Goal: Transaction & Acquisition: Download file/media

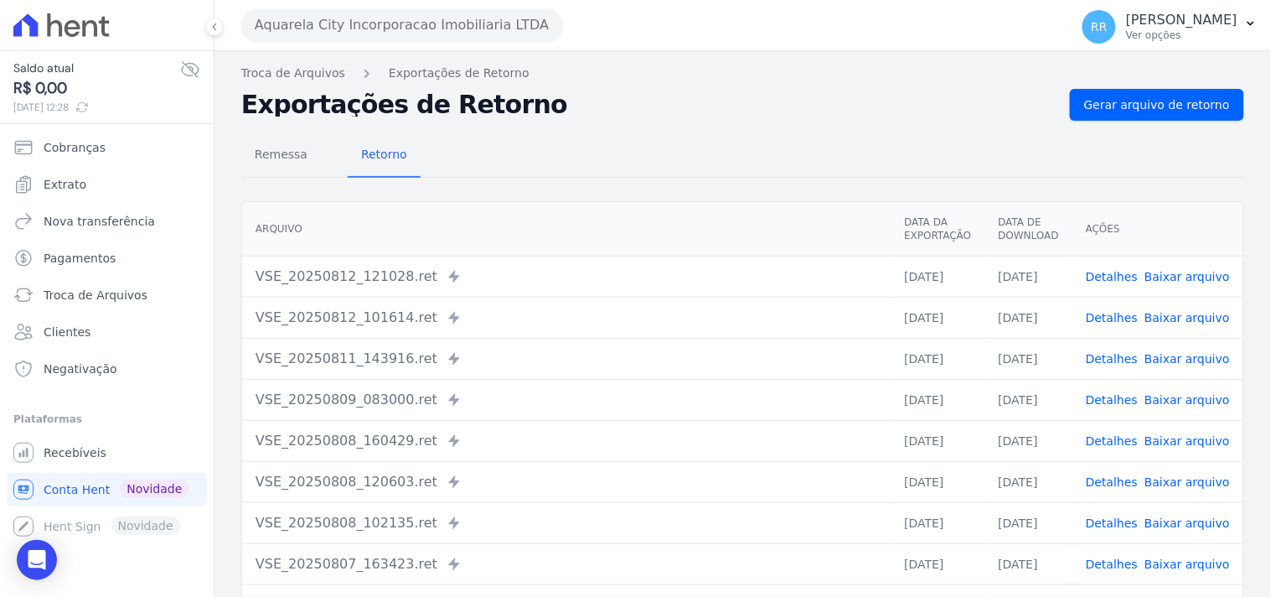
click at [597, 170] on div "Remessa Retorno" at bounding box center [742, 156] width 1003 height 44
click at [417, 28] on button "Aquarela City Incorporacao Imobiliaria LTDA" at bounding box center [402, 25] width 322 height 34
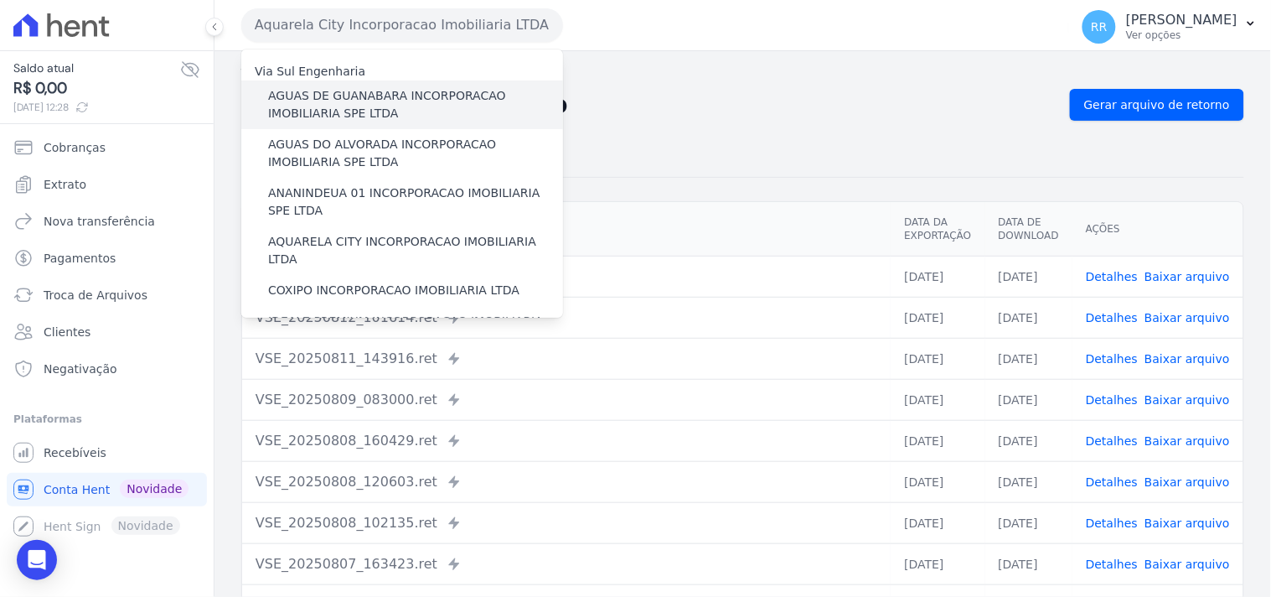
click at [379, 96] on label "AGUAS DE GUANABARA INCORPORACAO IMOBILIARIA SPE LTDA" at bounding box center [415, 104] width 295 height 35
click at [0, 0] on input "AGUAS DE GUANABARA INCORPORACAO IMOBILIARIA SPE LTDA" at bounding box center [0, 0] width 0 height 0
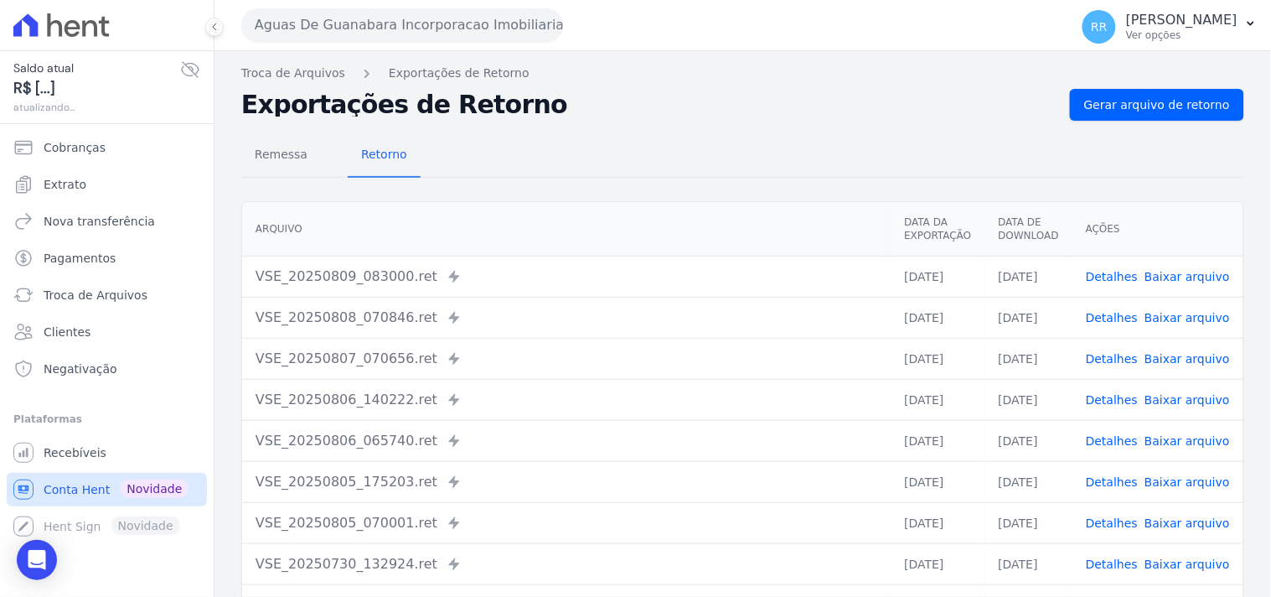
click at [71, 488] on span "Conta Hent" at bounding box center [77, 489] width 66 height 17
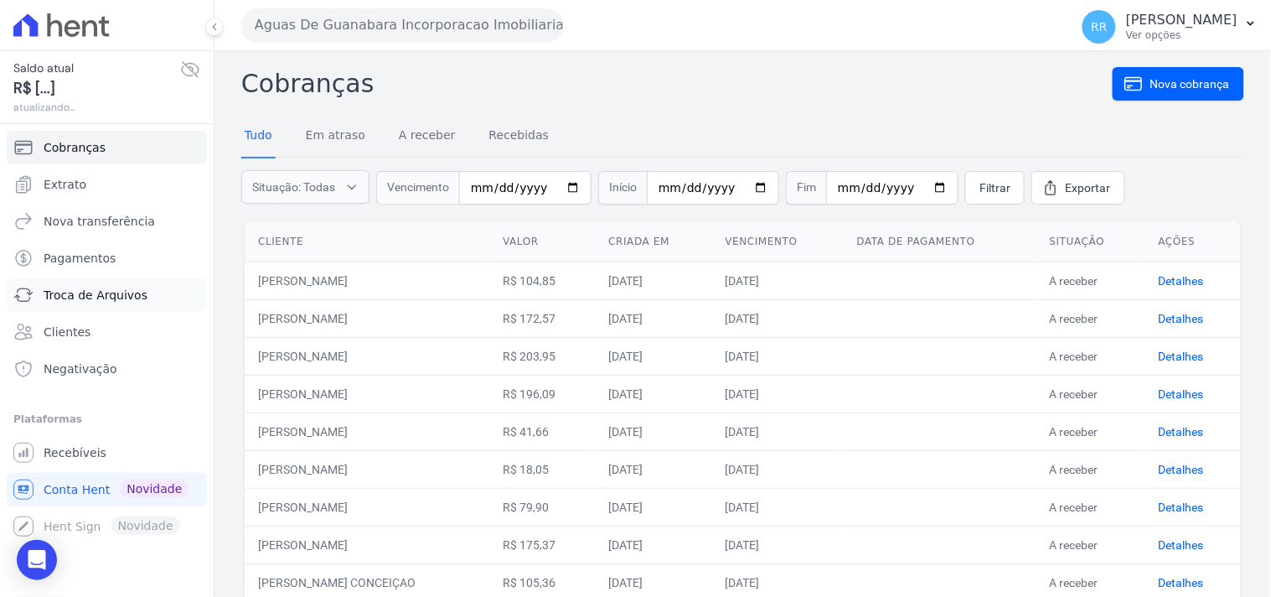
click at [89, 289] on span "Troca de Arquivos" at bounding box center [96, 295] width 104 height 17
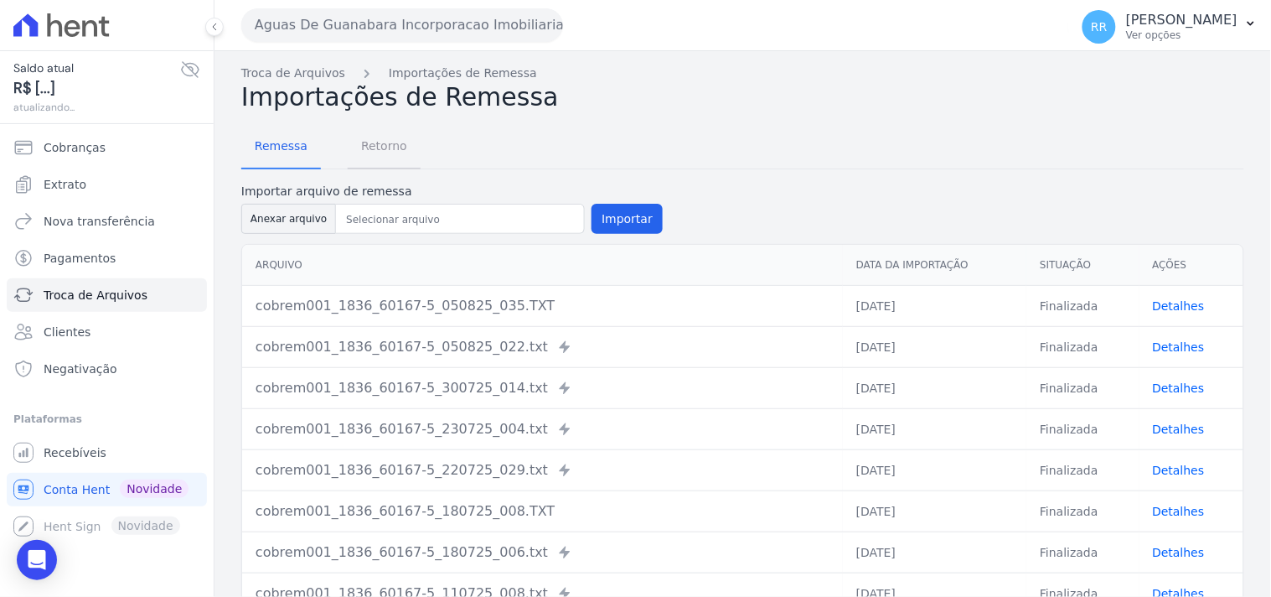
click at [396, 134] on span "Retorno" at bounding box center [384, 146] width 66 height 34
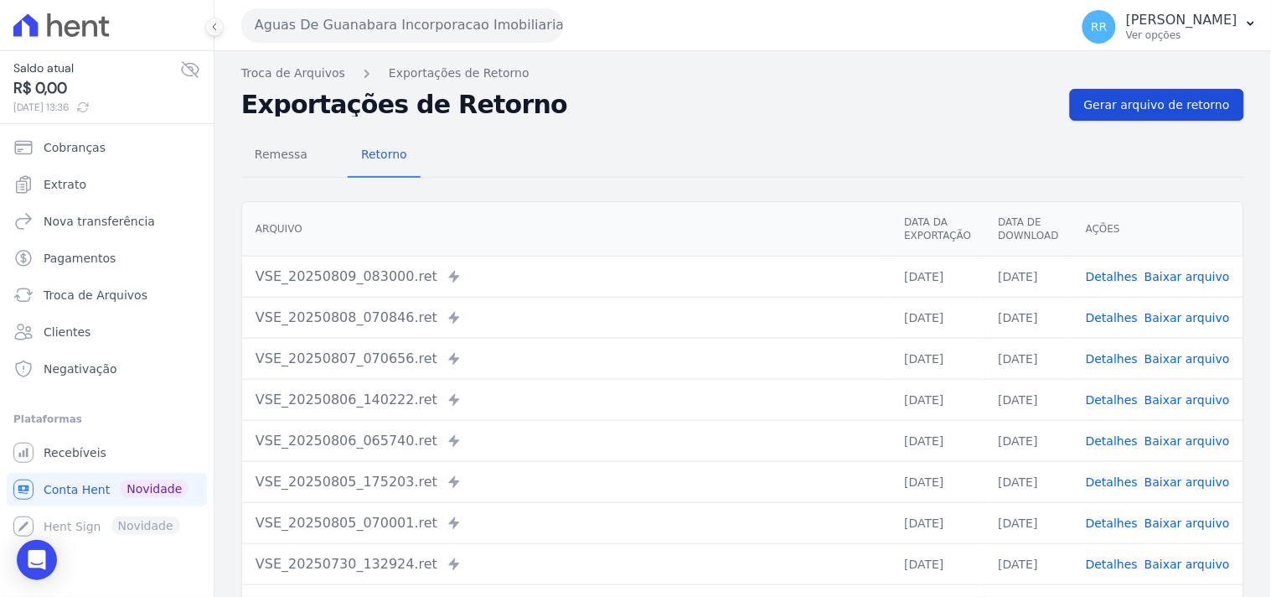
click at [1198, 104] on span "Gerar arquivo de retorno" at bounding box center [1157, 104] width 146 height 17
click at [303, 29] on button "Aguas De Guanabara Incorporacao Imobiliaria SPE LTDA" at bounding box center [402, 25] width 322 height 34
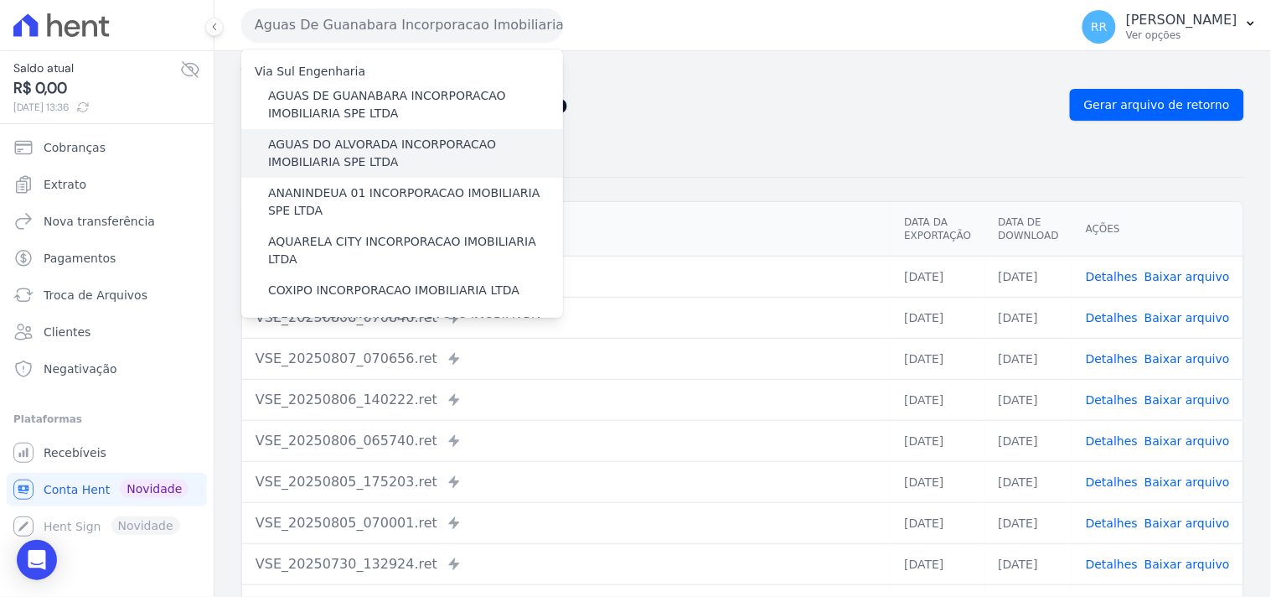
click at [323, 142] on label "AGUAS DO ALVORADA INCORPORACAO IMOBILIARIA SPE LTDA" at bounding box center [415, 153] width 295 height 35
click at [0, 0] on input "AGUAS DO ALVORADA INCORPORACAO IMOBILIARIA SPE LTDA" at bounding box center [0, 0] width 0 height 0
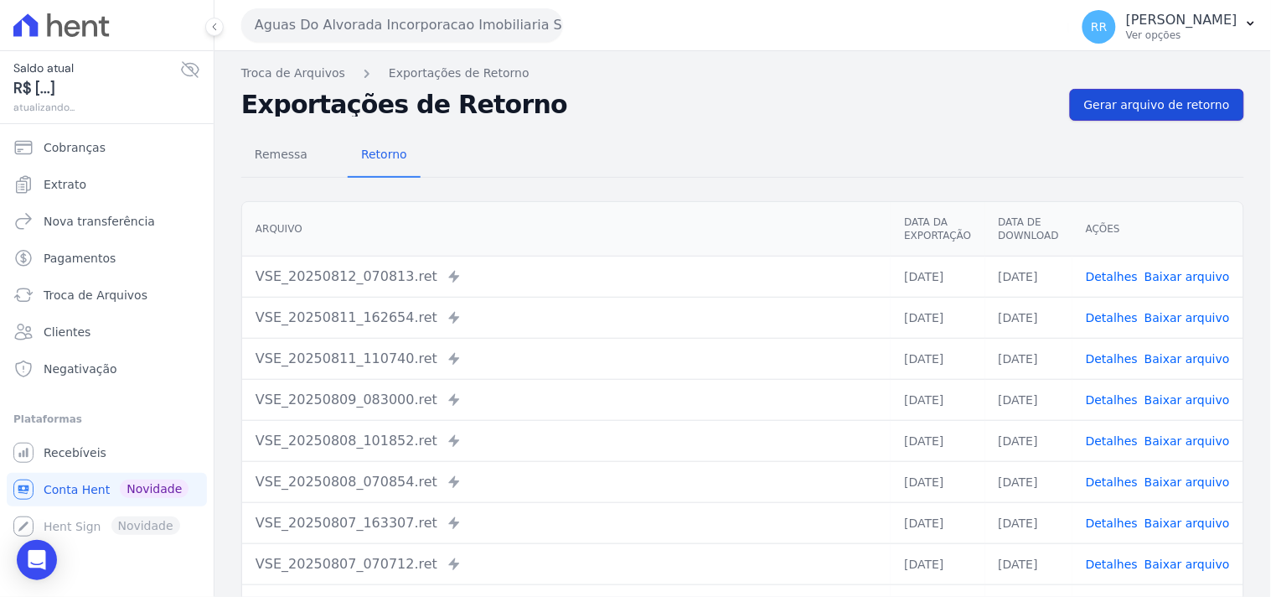
click at [1120, 110] on span "Gerar arquivo de retorno" at bounding box center [1157, 104] width 146 height 17
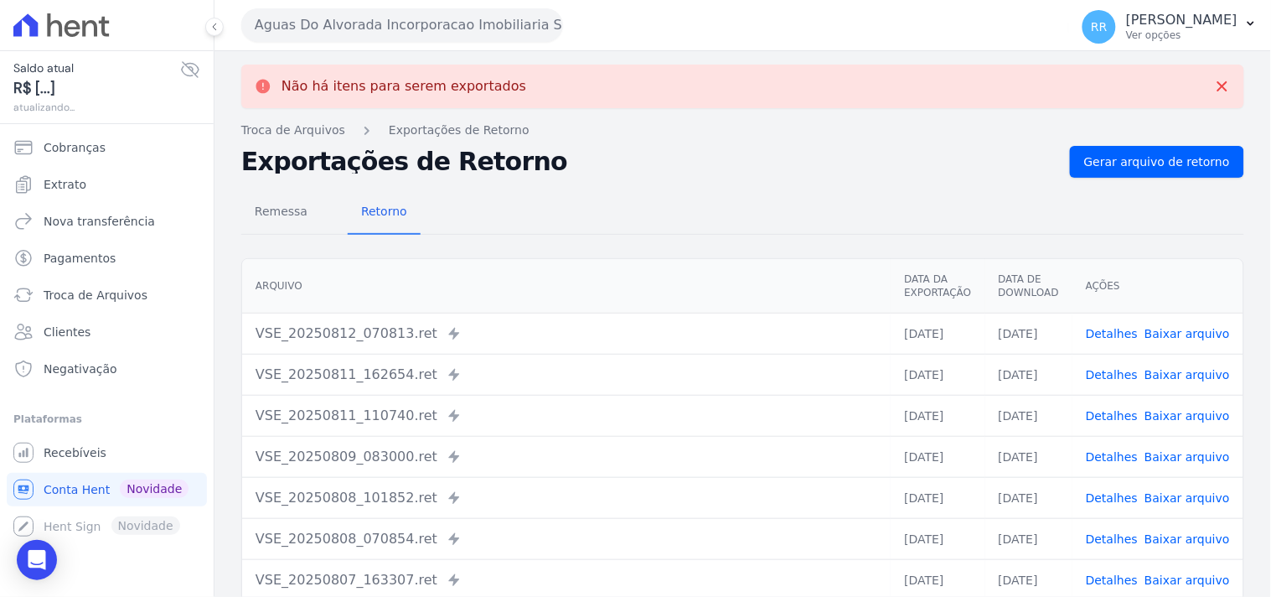
click at [423, 15] on button "Aguas Do Alvorada Incorporacao Imobiliaria SPE LTDA" at bounding box center [402, 25] width 322 height 34
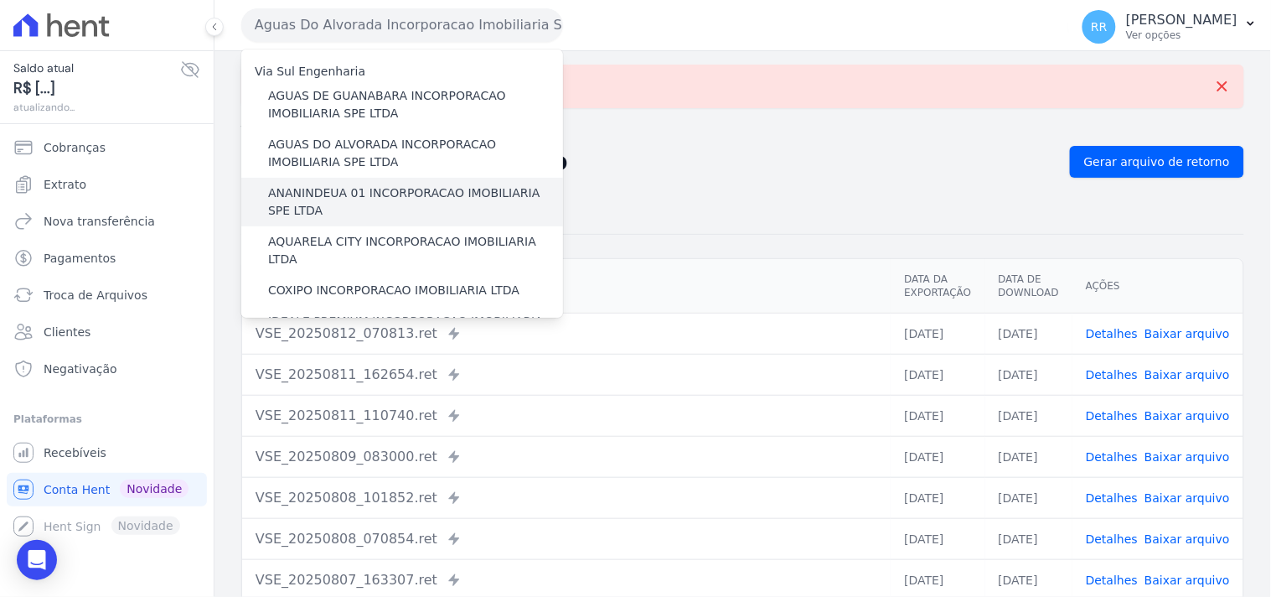
click at [387, 196] on label "ANANINDEUA 01 INCORPORACAO IMOBILIARIA SPE LTDA" at bounding box center [415, 201] width 295 height 35
click at [0, 0] on input "ANANINDEUA 01 INCORPORACAO IMOBILIARIA SPE LTDA" at bounding box center [0, 0] width 0 height 0
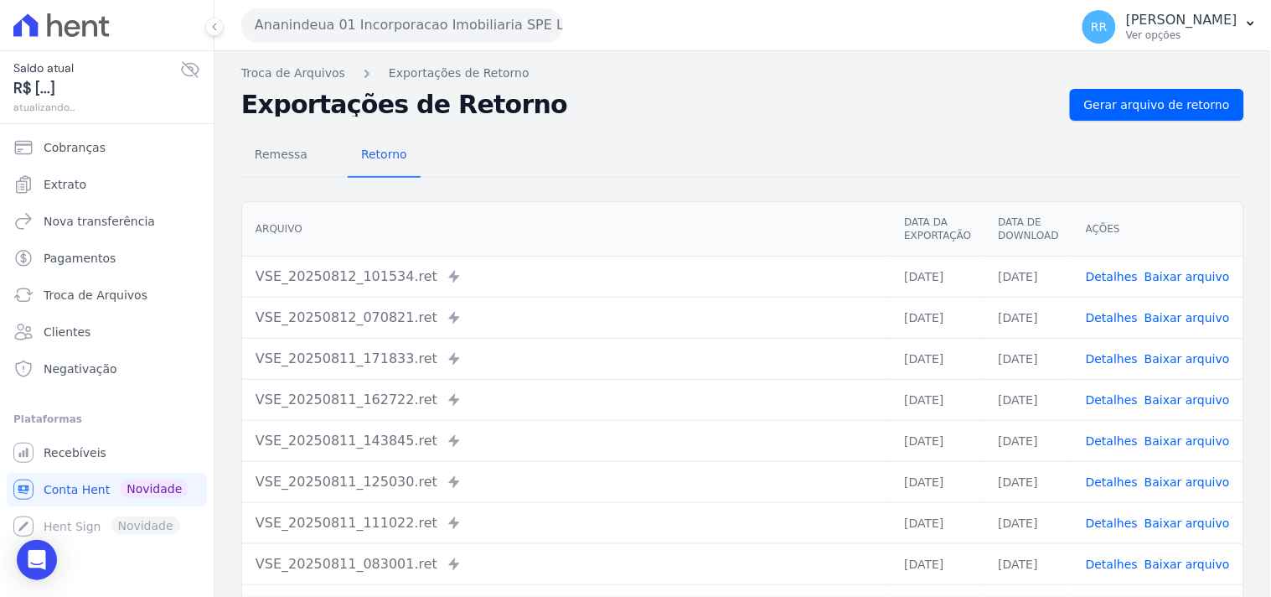
click at [1166, 121] on div "Remessa Retorno [GEOGRAPHIC_DATA] Data da Exportação Data de Download Ações VSE…" at bounding box center [742, 424] width 1003 height 606
click at [1174, 106] on span "Gerar arquivo de retorno" at bounding box center [1157, 104] width 146 height 17
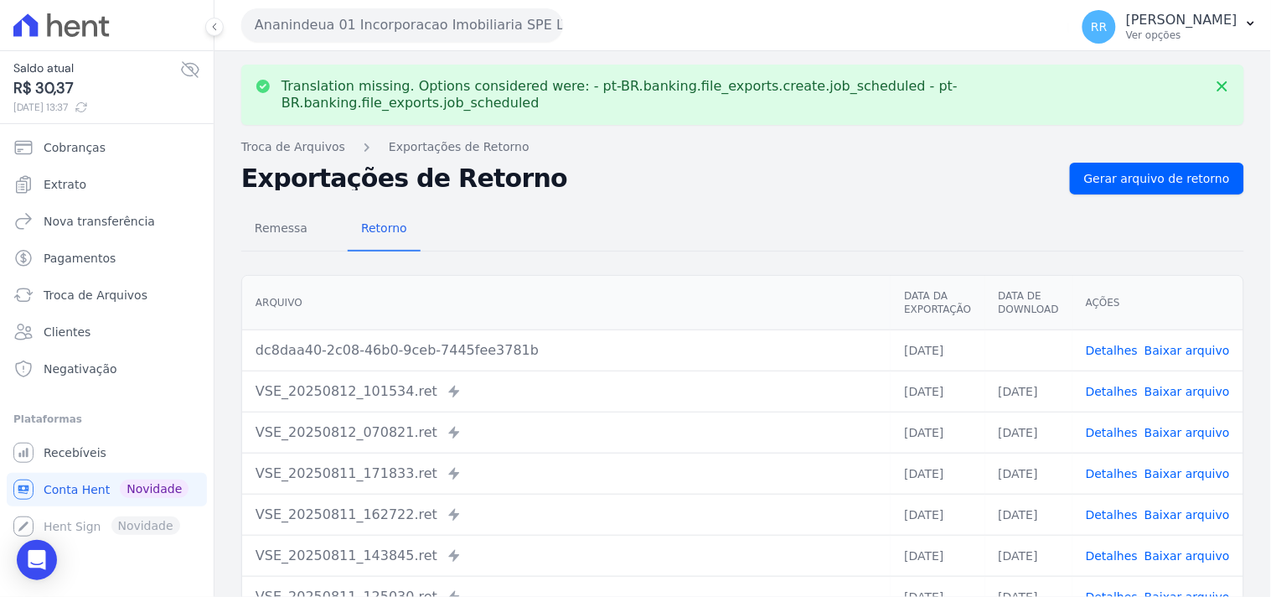
click at [1203, 344] on link "Baixar arquivo" at bounding box center [1187, 350] width 85 height 13
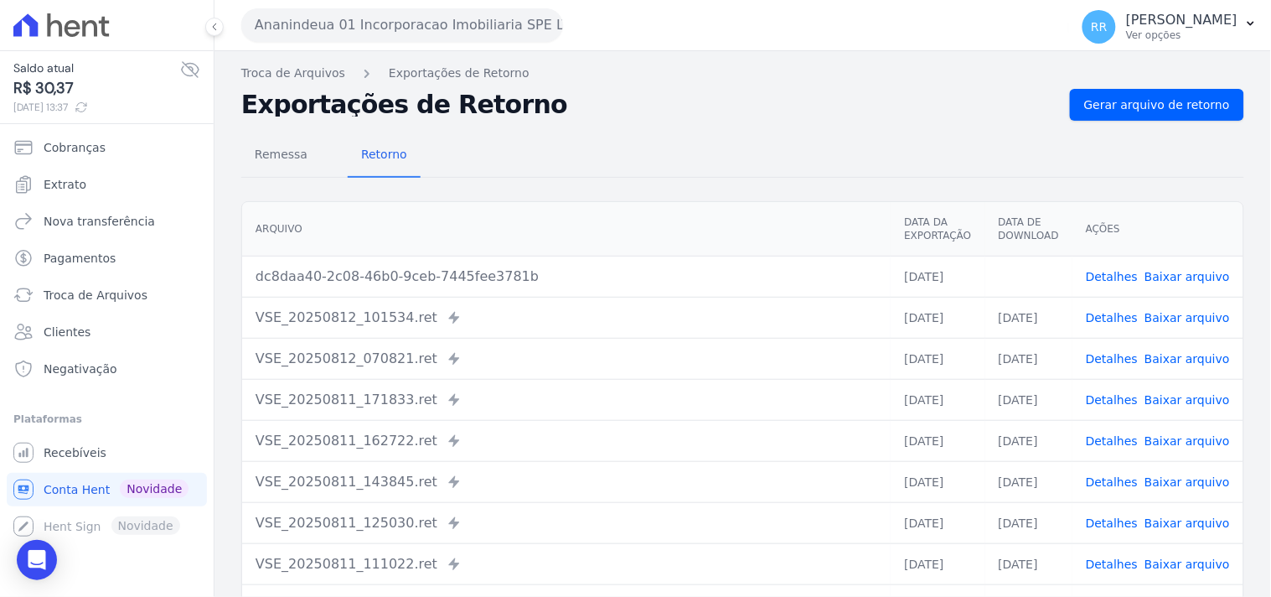
click at [550, 174] on div "Remessa Retorno" at bounding box center [742, 156] width 1003 height 44
click at [439, 35] on button "Ananindeua 01 Incorporacao Imobiliaria SPE LTDA" at bounding box center [402, 25] width 322 height 34
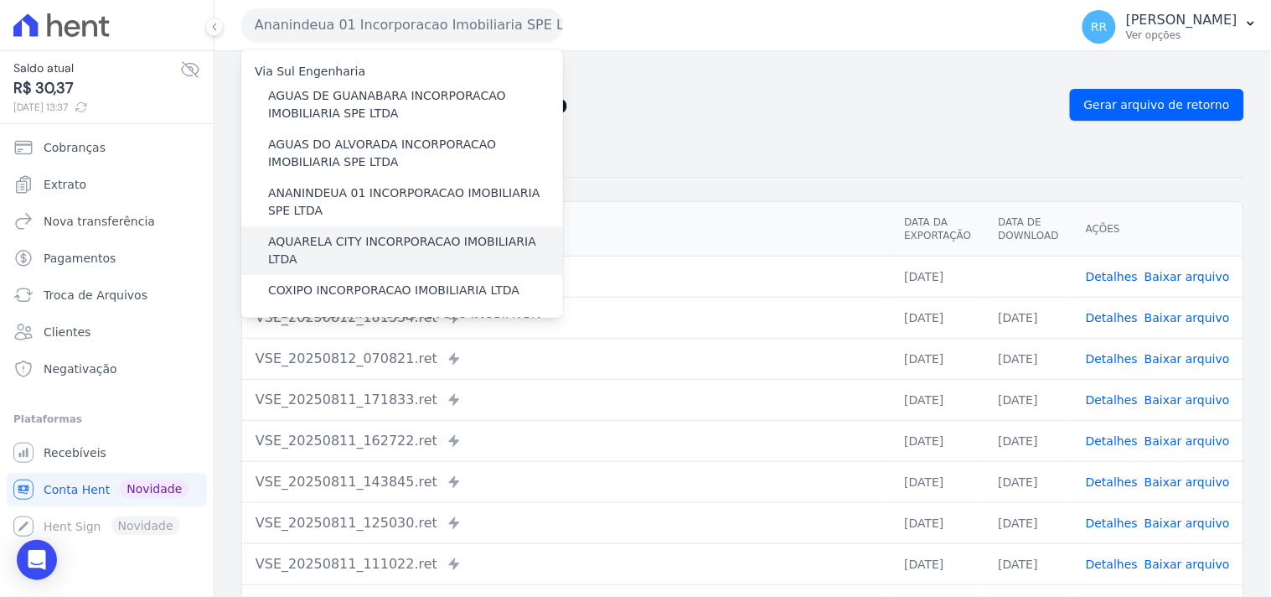
click at [355, 239] on label "AQUARELA CITY INCORPORACAO IMOBILIARIA LTDA" at bounding box center [415, 250] width 295 height 35
click at [0, 0] on input "AQUARELA CITY INCORPORACAO IMOBILIARIA LTDA" at bounding box center [0, 0] width 0 height 0
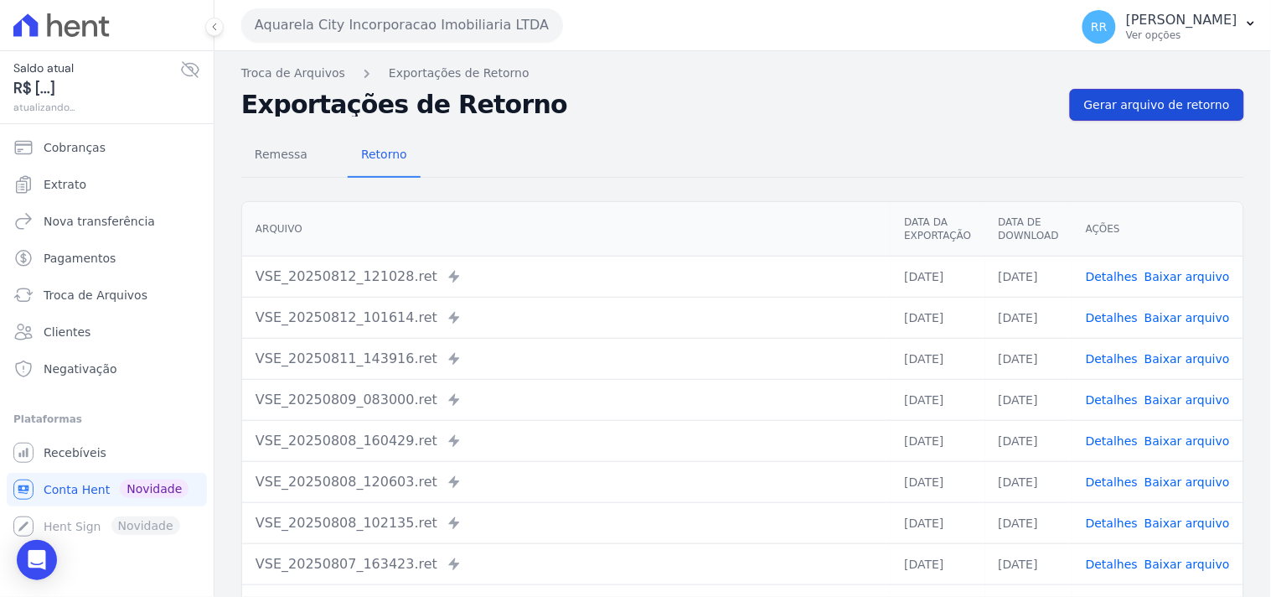
click at [1176, 90] on link "Gerar arquivo de retorno" at bounding box center [1157, 105] width 174 height 32
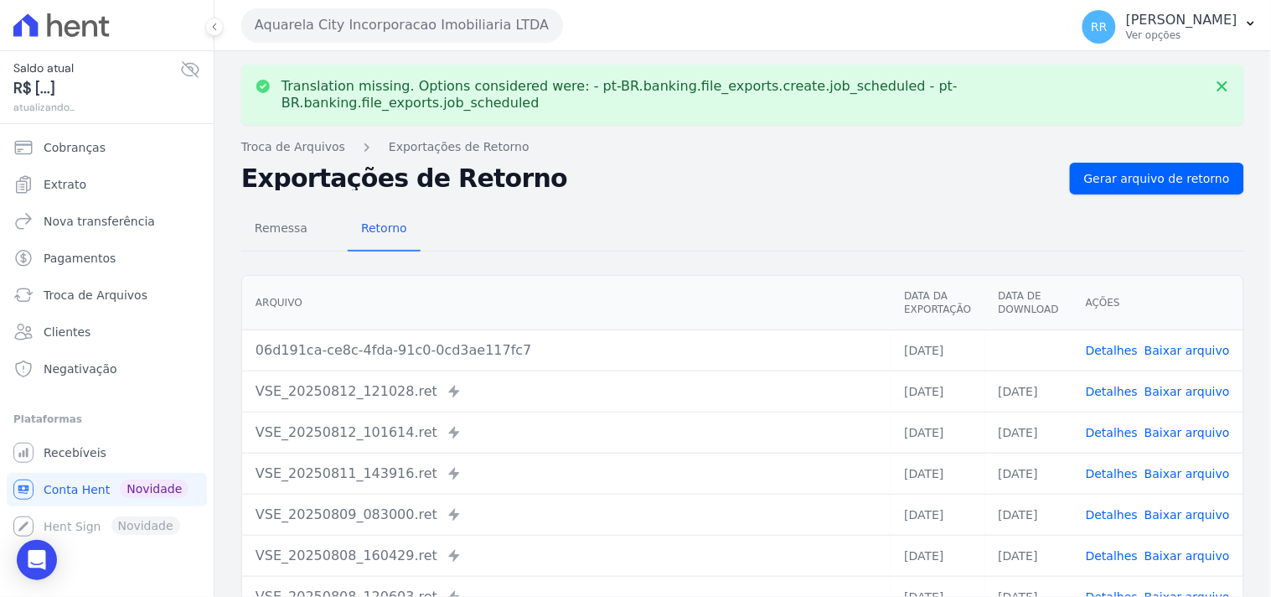
click at [1186, 344] on link "Baixar arquivo" at bounding box center [1187, 350] width 85 height 13
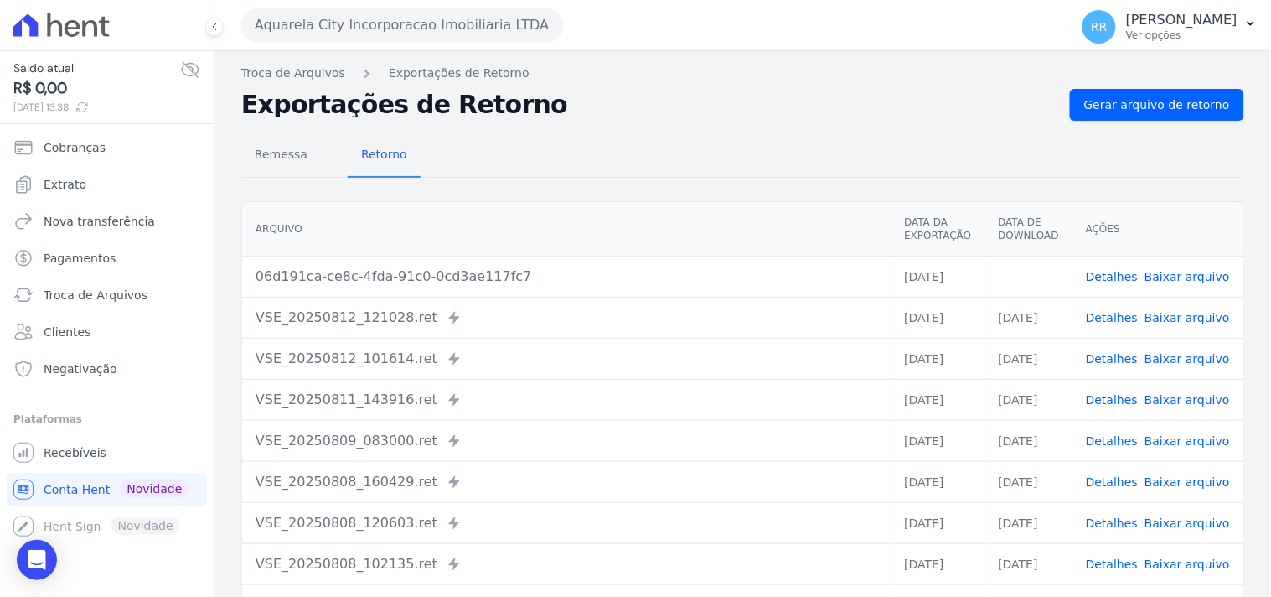
drag, startPoint x: 665, startPoint y: 101, endPoint x: 644, endPoint y: 101, distance: 21.8
click at [665, 101] on h2 "Exportações de Retorno" at bounding box center [648, 104] width 815 height 23
click at [509, 43] on div "Aquarela City Incorporacao Imobiliaria LTDA Via Sul Engenharia AGUAS DE [GEOGRA…" at bounding box center [651, 25] width 821 height 52
click at [509, 29] on button "Aquarela City Incorporacao Imobiliaria LTDA" at bounding box center [402, 25] width 322 height 34
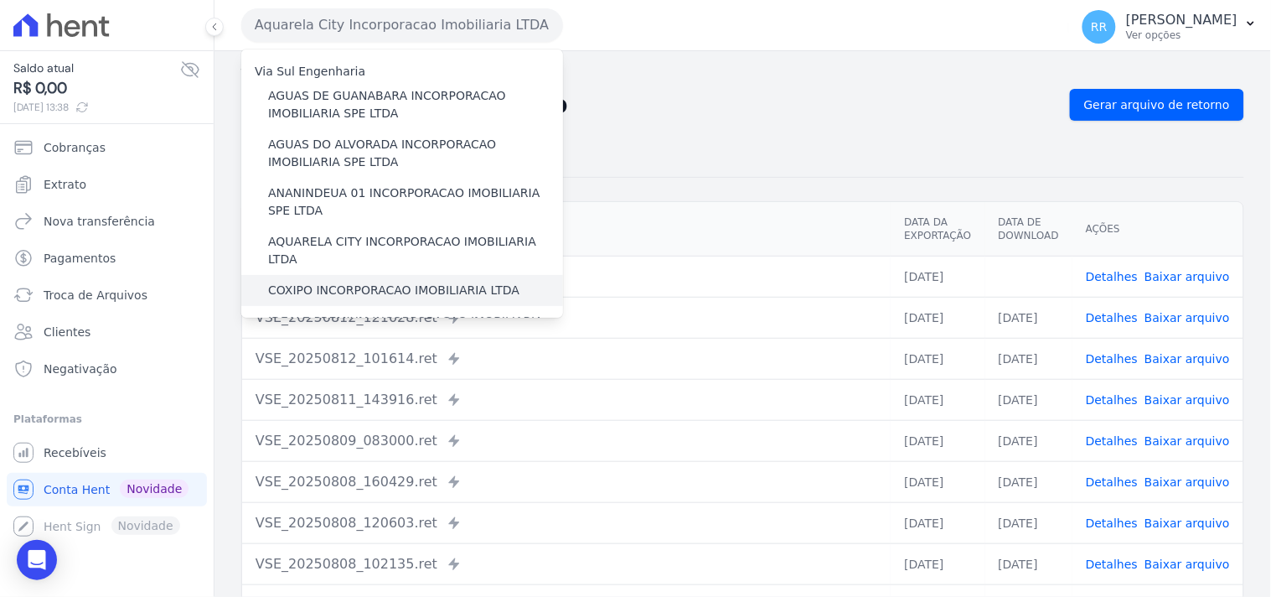
click at [339, 282] on label "COXIPO INCORPORACAO IMOBILIARIA LTDA" at bounding box center [393, 291] width 251 height 18
click at [0, 0] on input "COXIPO INCORPORACAO IMOBILIARIA LTDA" at bounding box center [0, 0] width 0 height 0
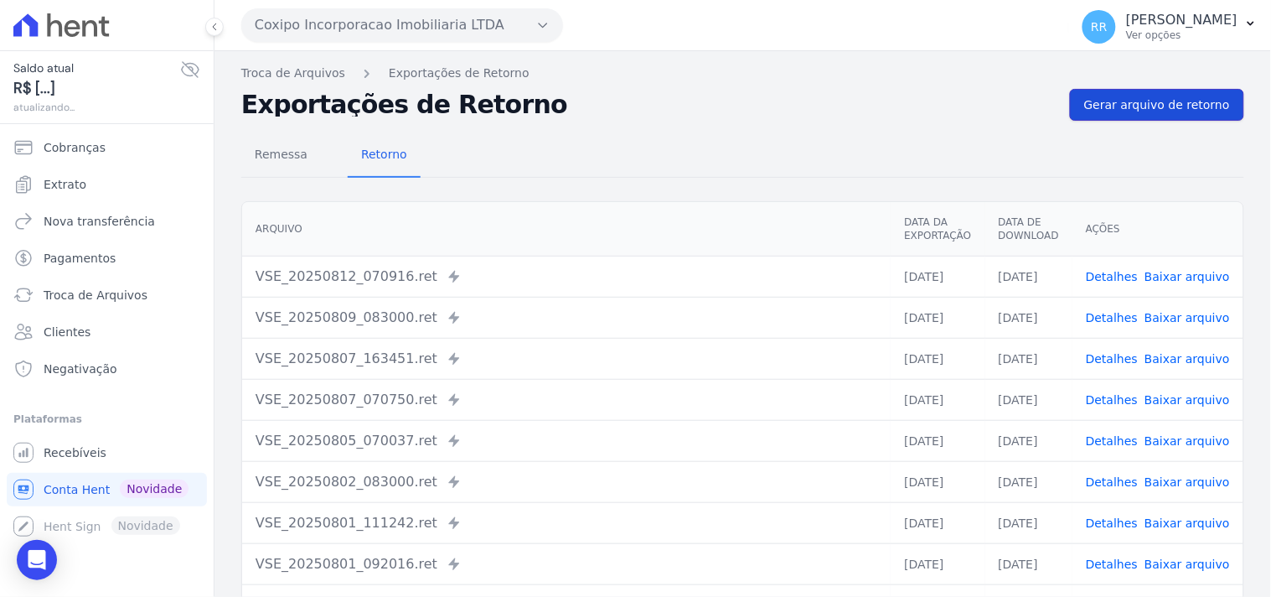
click at [1202, 117] on link "Gerar arquivo de retorno" at bounding box center [1157, 105] width 174 height 32
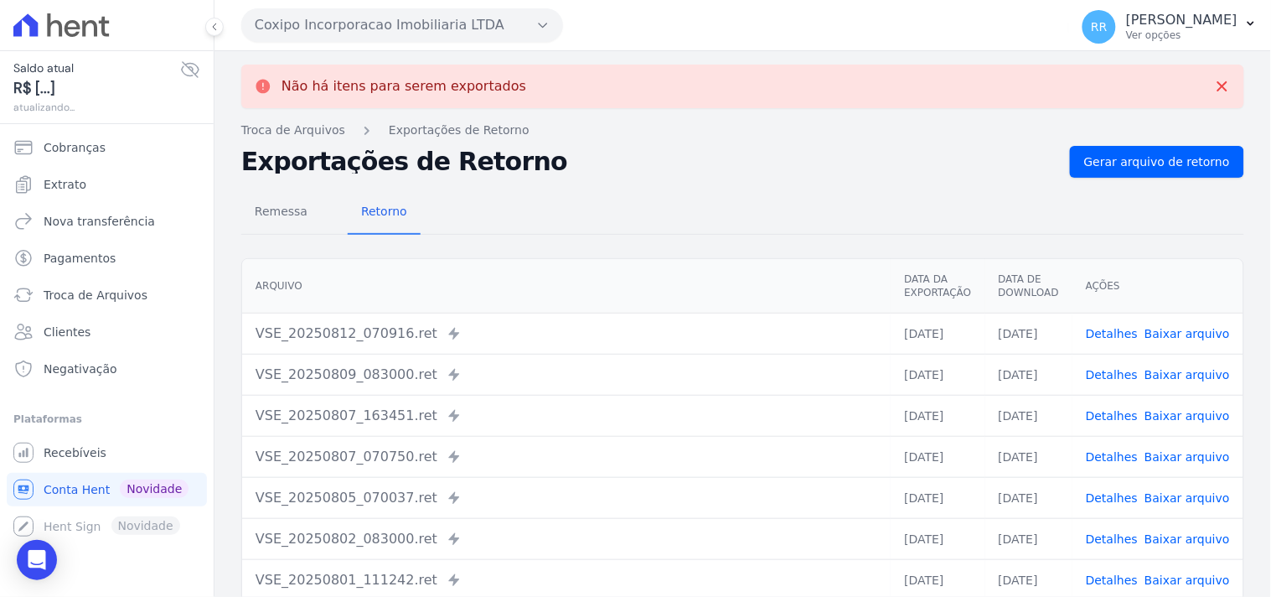
click at [398, 14] on button "Coxipo Incorporacao Imobiliaria LTDA" at bounding box center [402, 25] width 322 height 34
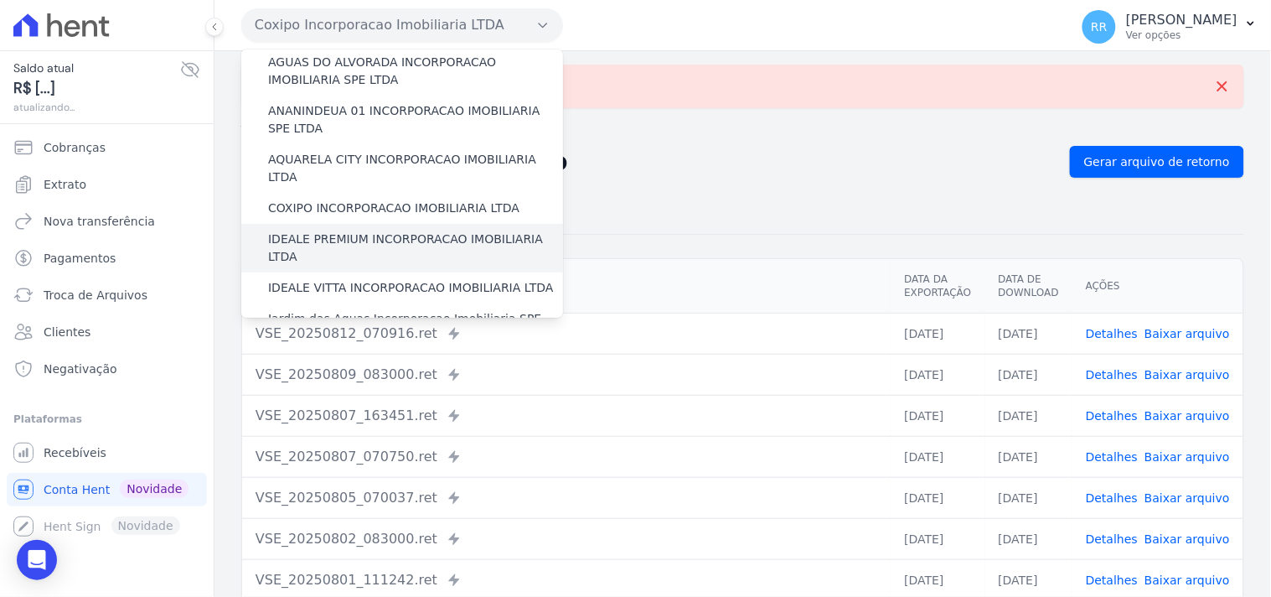
scroll to position [93, 0]
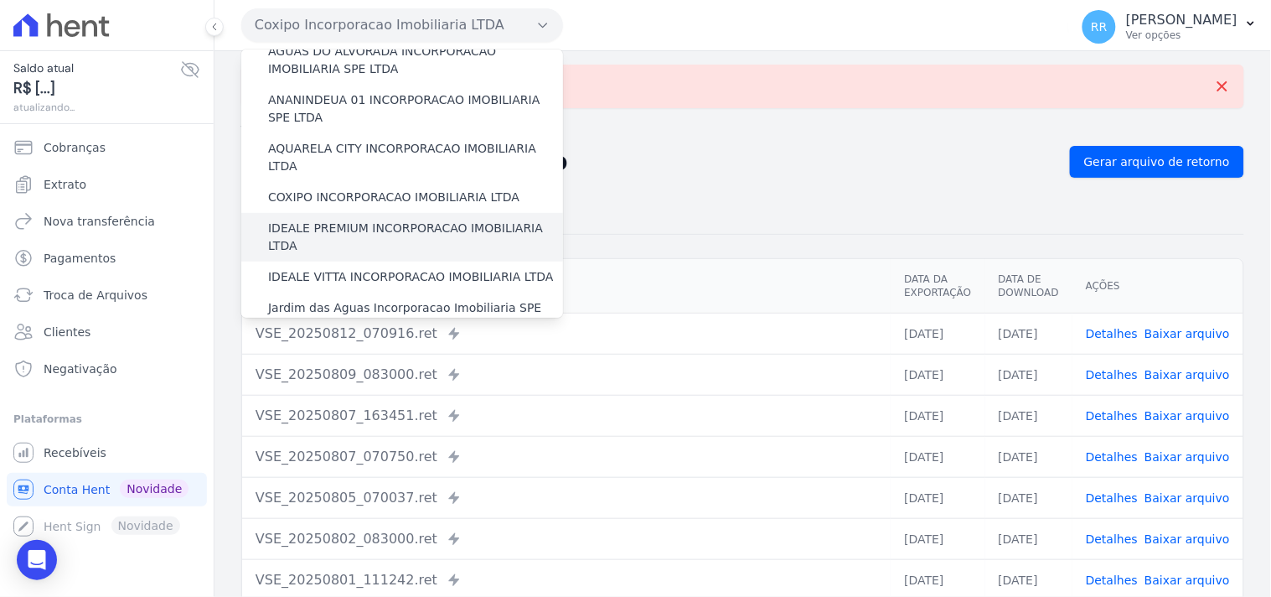
click at [388, 220] on label "IDEALE PREMIUM INCORPORACAO IMOBILIARIA LTDA" at bounding box center [415, 237] width 295 height 35
click at [0, 0] on input "IDEALE PREMIUM INCORPORACAO IMOBILIARIA LTDA" at bounding box center [0, 0] width 0 height 0
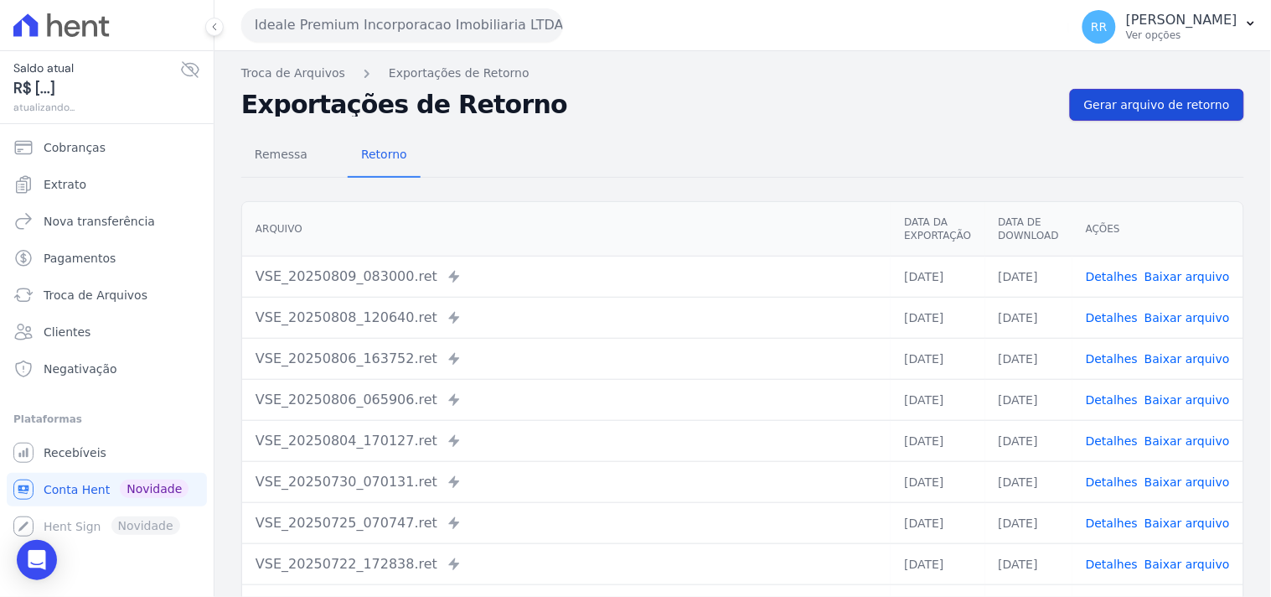
click at [1144, 104] on span "Gerar arquivo de retorno" at bounding box center [1157, 104] width 146 height 17
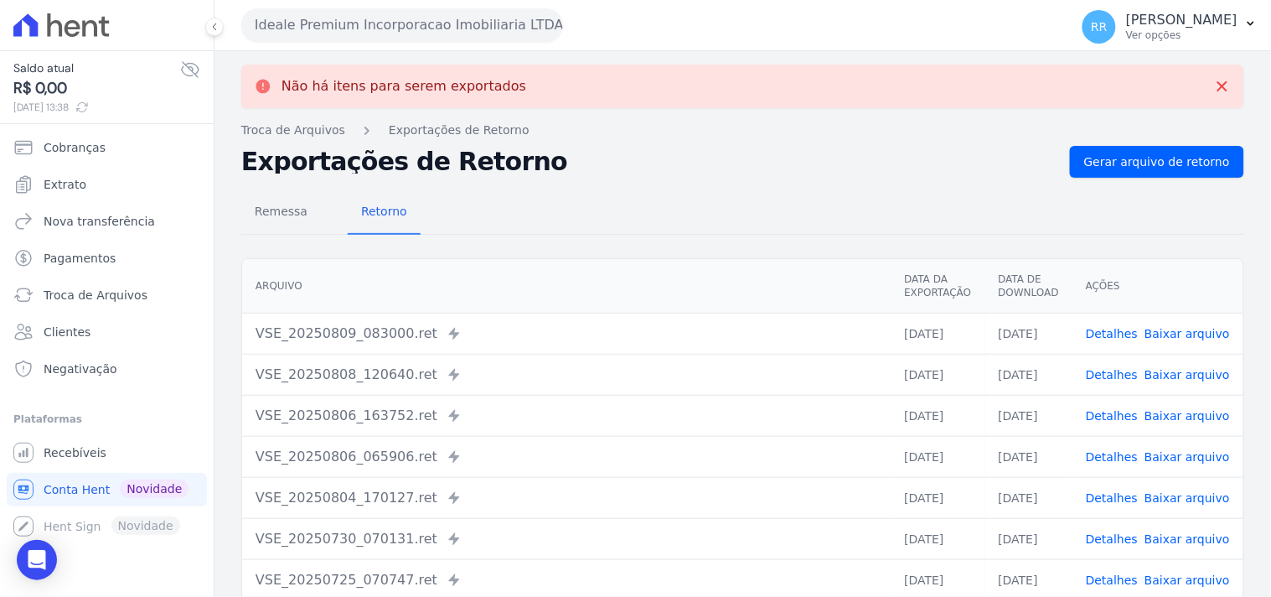
click at [395, 28] on button "Ideale Premium Incorporacao Imobiliaria LTDA" at bounding box center [402, 25] width 322 height 34
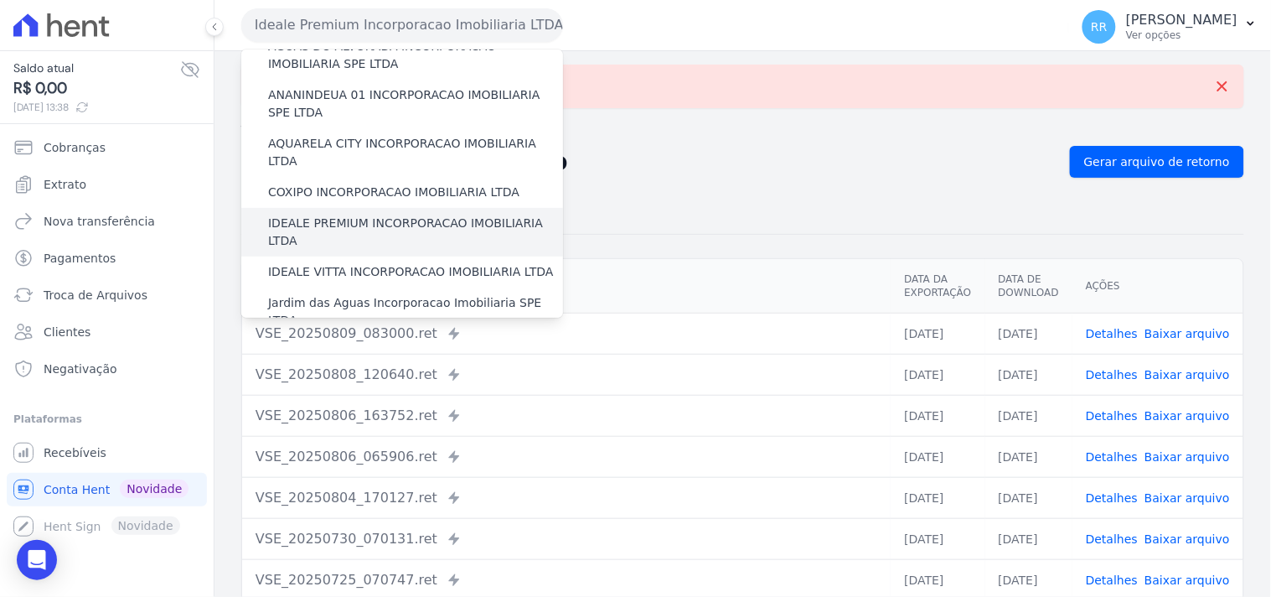
scroll to position [123, 0]
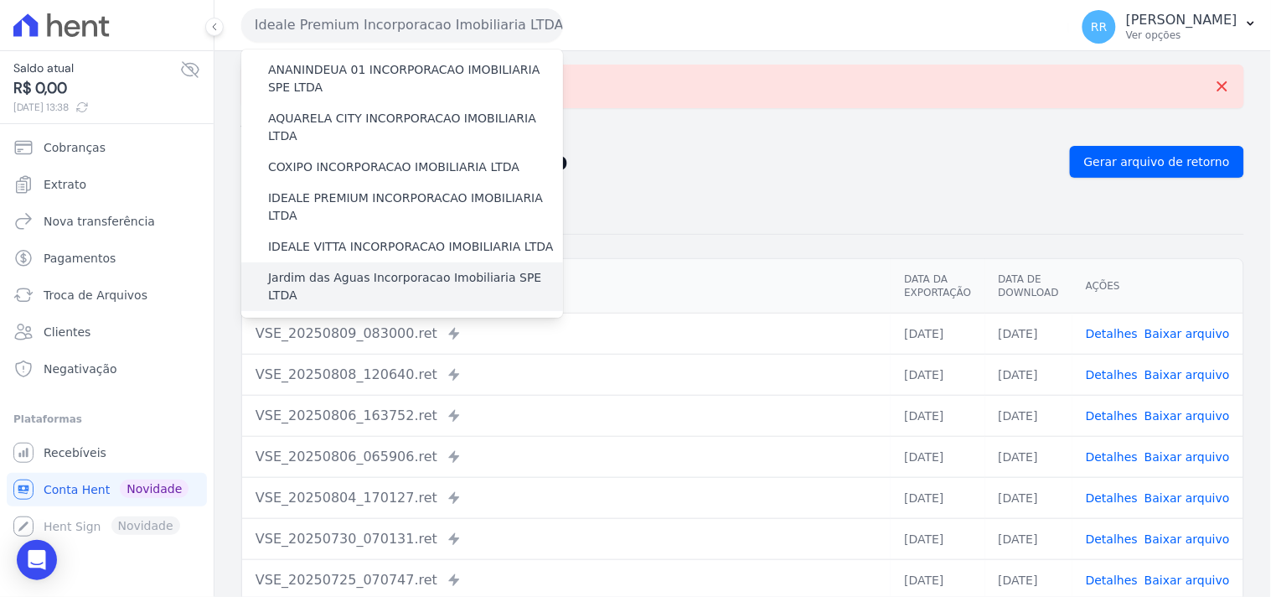
click at [313, 269] on label "Jardim das Aguas Incorporacao Imobiliaria SPE LTDA" at bounding box center [415, 286] width 295 height 35
click at [0, 0] on input "Jardim das Aguas Incorporacao Imobiliaria SPE LTDA" at bounding box center [0, 0] width 0 height 0
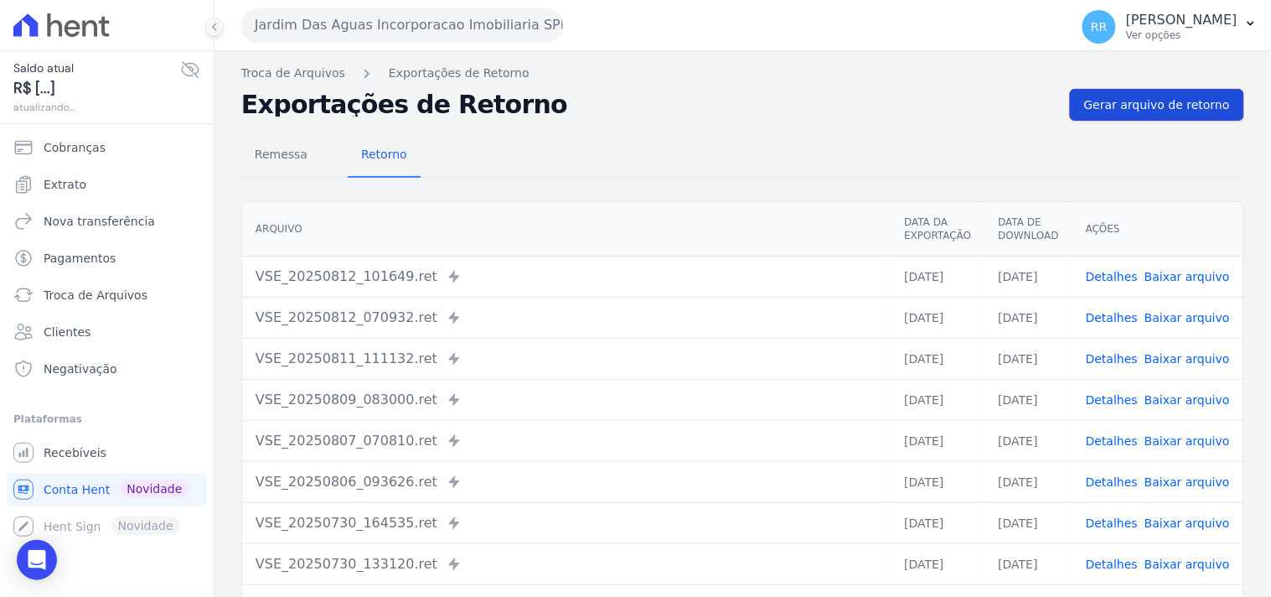
click at [1174, 105] on span "Gerar arquivo de retorno" at bounding box center [1157, 104] width 146 height 17
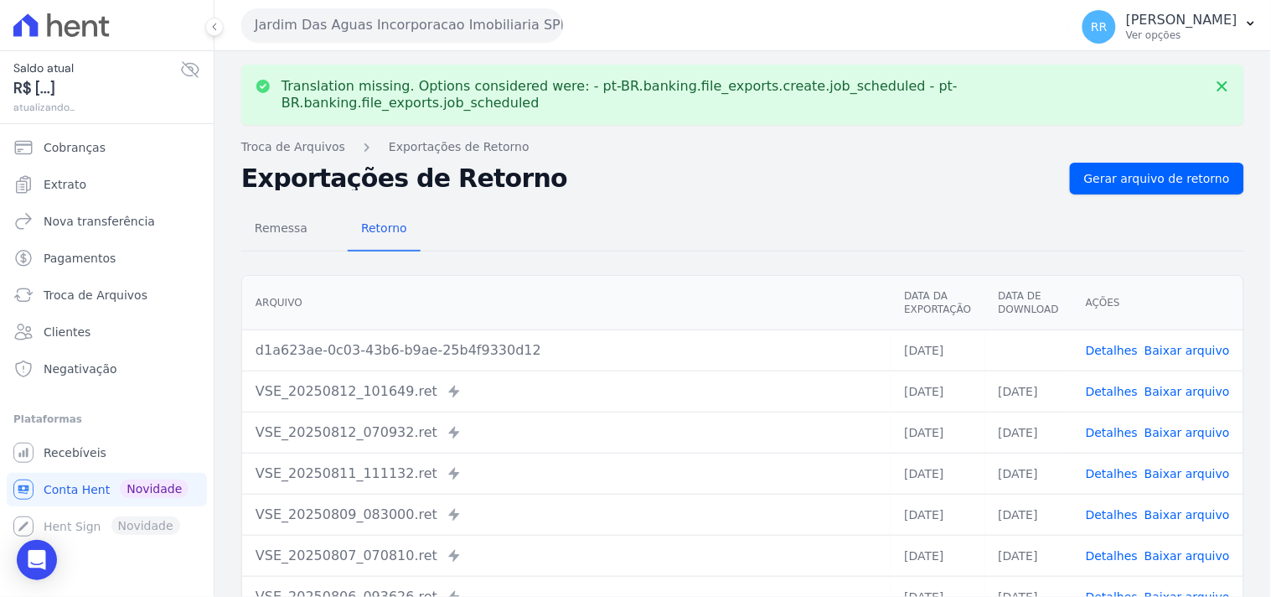
click at [1163, 344] on link "Baixar arquivo" at bounding box center [1187, 350] width 85 height 13
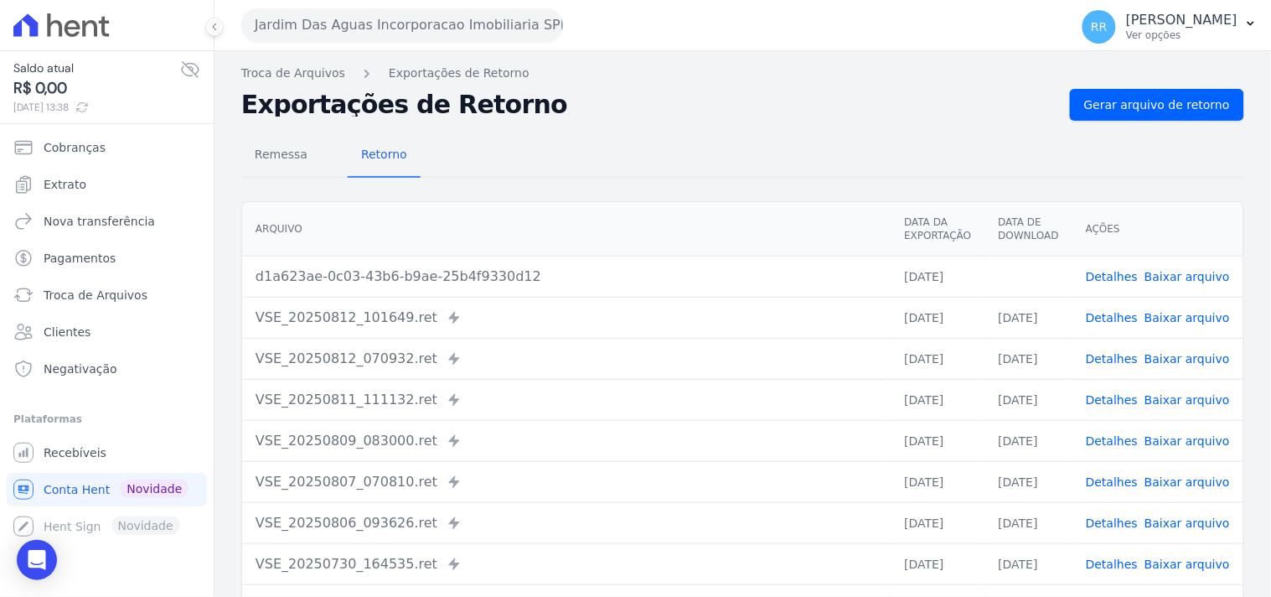
drag, startPoint x: 701, startPoint y: 81, endPoint x: 504, endPoint y: 42, distance: 200.8
click at [701, 81] on nav "Troca de Arquivos Exportações de Retorno" at bounding box center [742, 74] width 1003 height 18
click at [434, 17] on button "Jardim Das Aguas Incorporacao Imobiliaria SPE LTDA" at bounding box center [402, 25] width 322 height 34
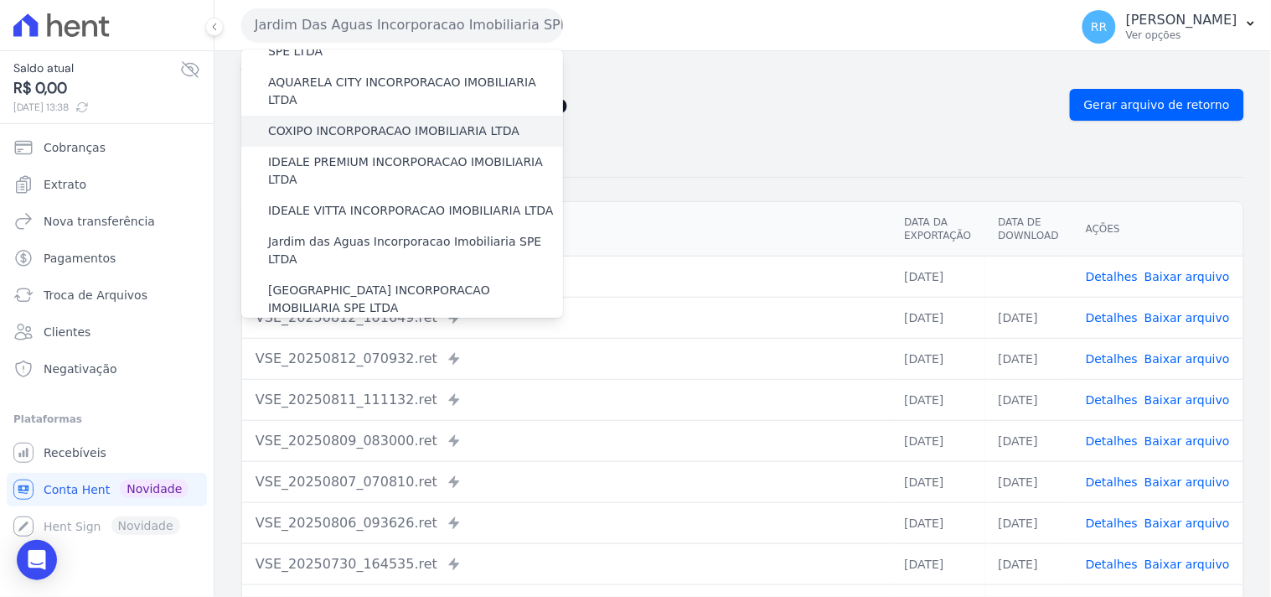
scroll to position [186, 0]
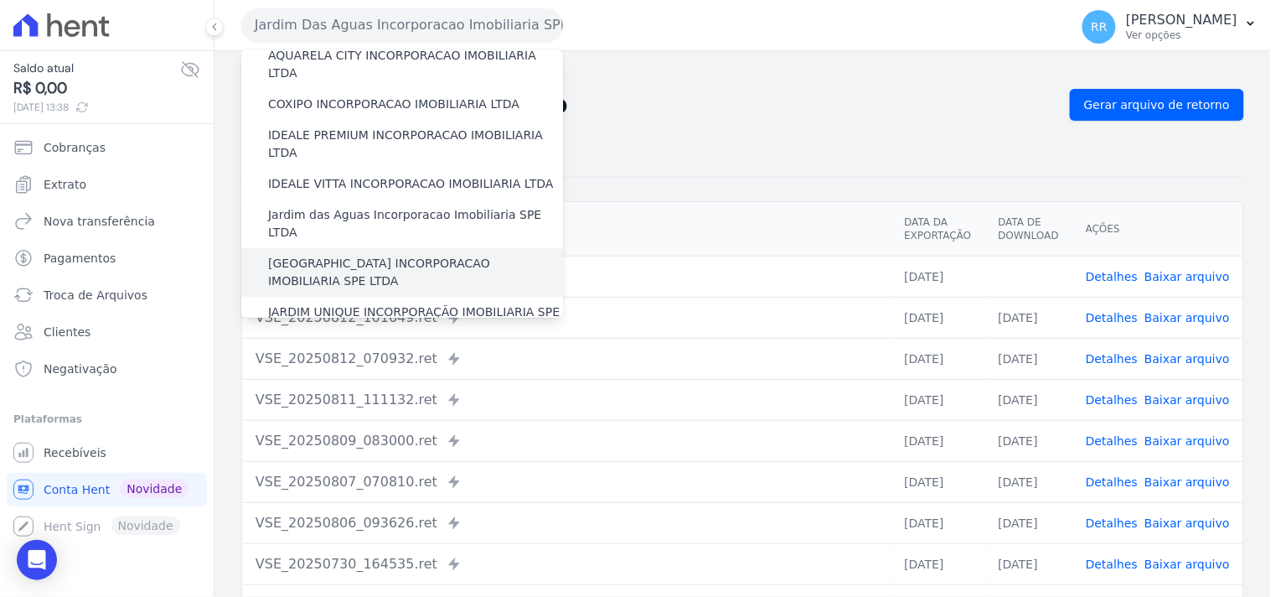
click at [397, 255] on label "[GEOGRAPHIC_DATA] INCORPORACAO IMOBILIARIA SPE LTDA" at bounding box center [415, 272] width 295 height 35
click at [0, 0] on input "[GEOGRAPHIC_DATA] INCORPORACAO IMOBILIARIA SPE LTDA" at bounding box center [0, 0] width 0 height 0
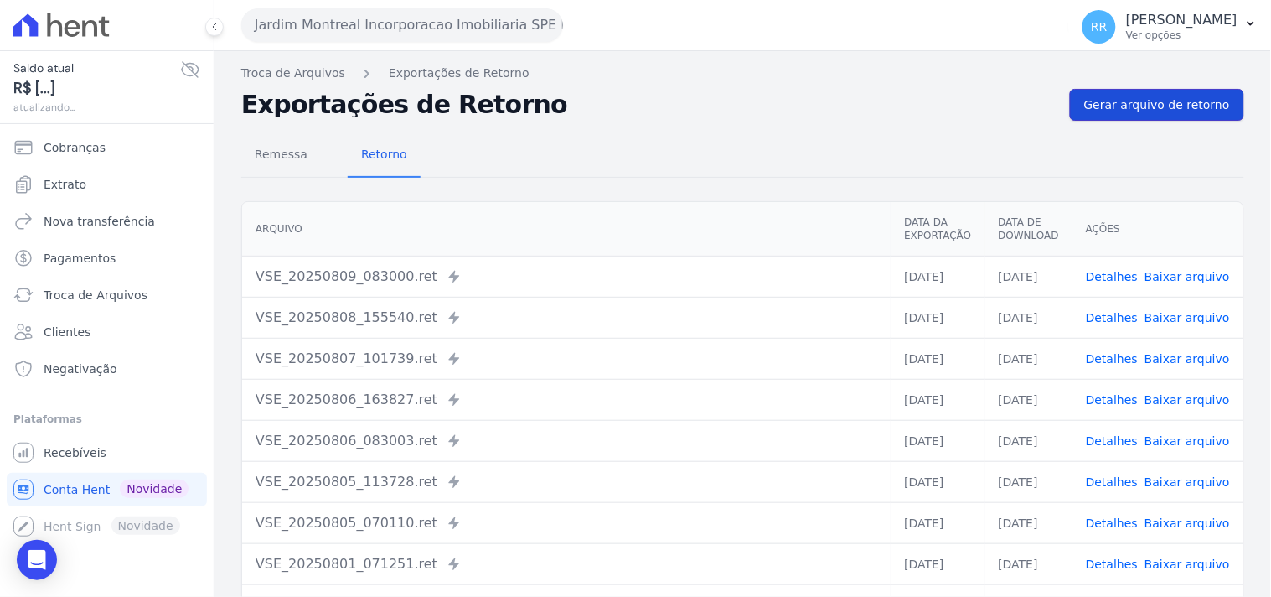
click at [1131, 107] on span "Gerar arquivo de retorno" at bounding box center [1157, 104] width 146 height 17
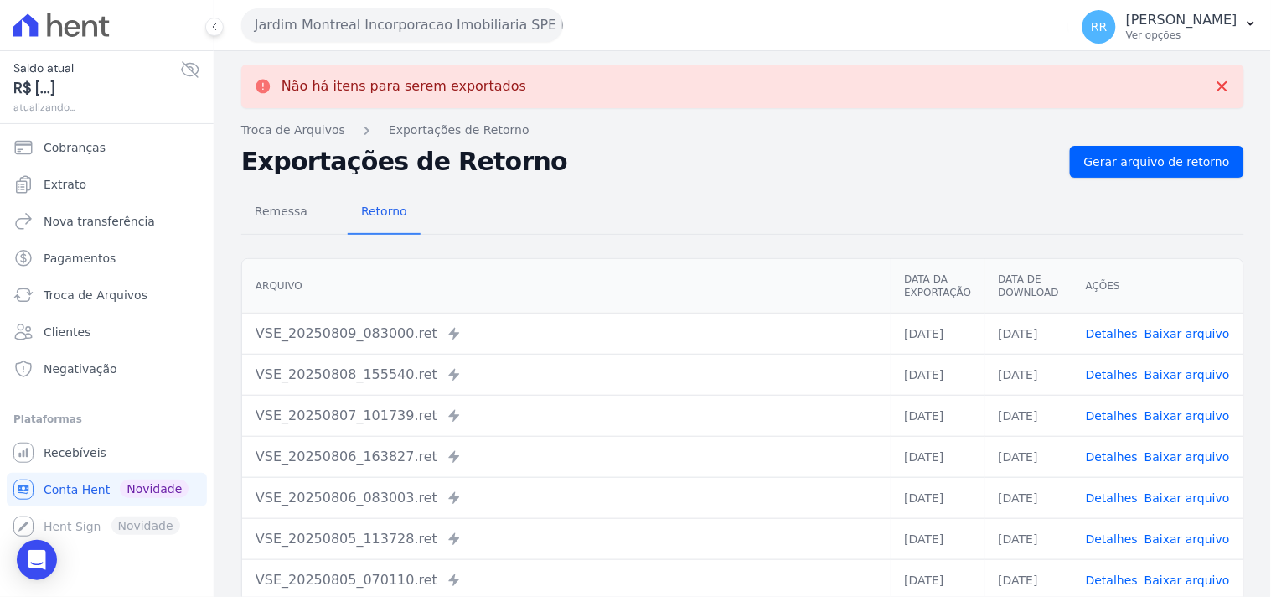
click at [339, 23] on button "Jardim Montreal Incorporacao Imobiliaria SPE LTDA" at bounding box center [402, 25] width 322 height 34
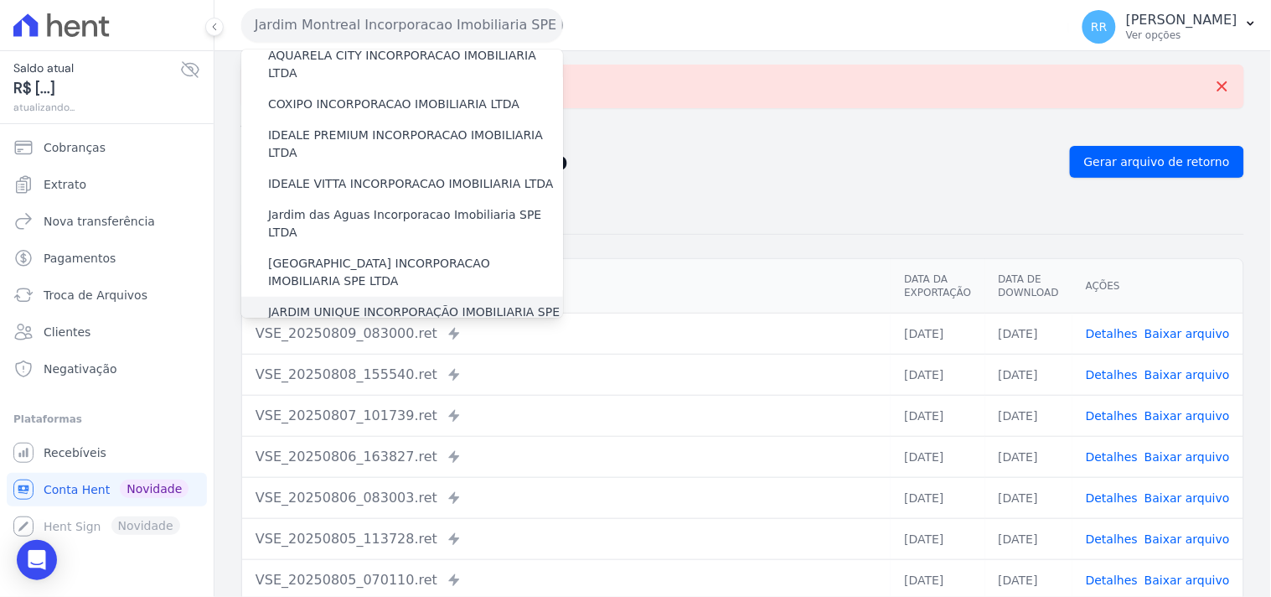
click at [341, 303] on label "JARDIM UNIQUE INCORPORAÇÃO IMOBILIARIA SPE LTDA" at bounding box center [415, 320] width 295 height 35
click at [0, 0] on input "JARDIM UNIQUE INCORPORAÇÃO IMOBILIARIA SPE LTDA" at bounding box center [0, 0] width 0 height 0
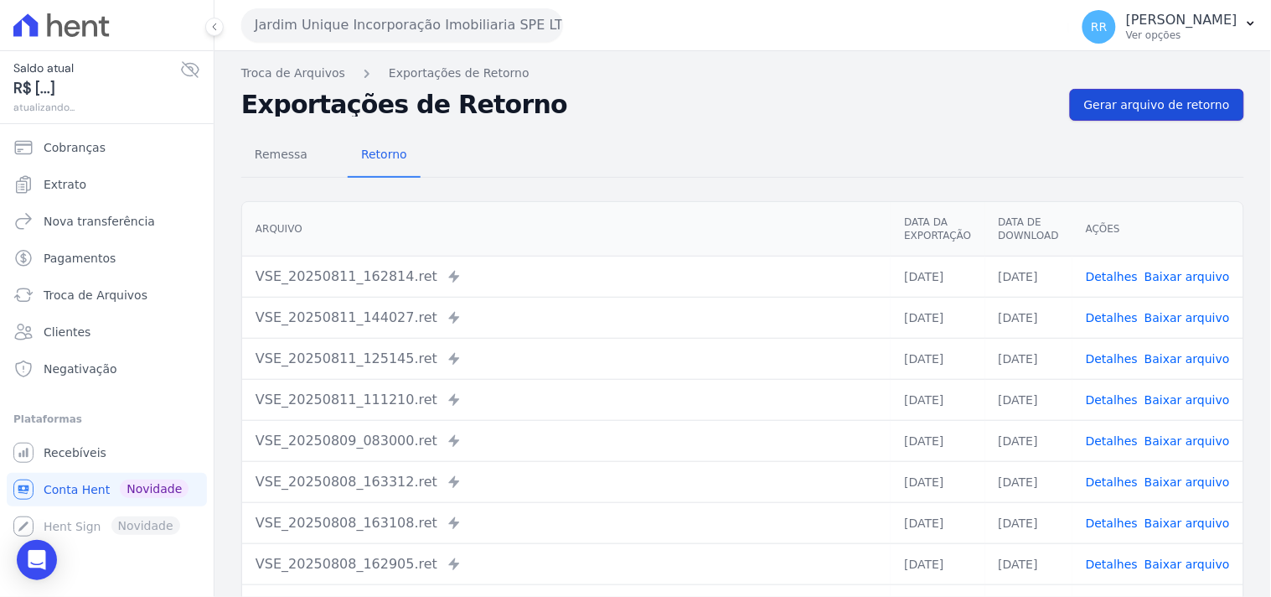
click at [1198, 112] on span "Gerar arquivo de retorno" at bounding box center [1157, 104] width 146 height 17
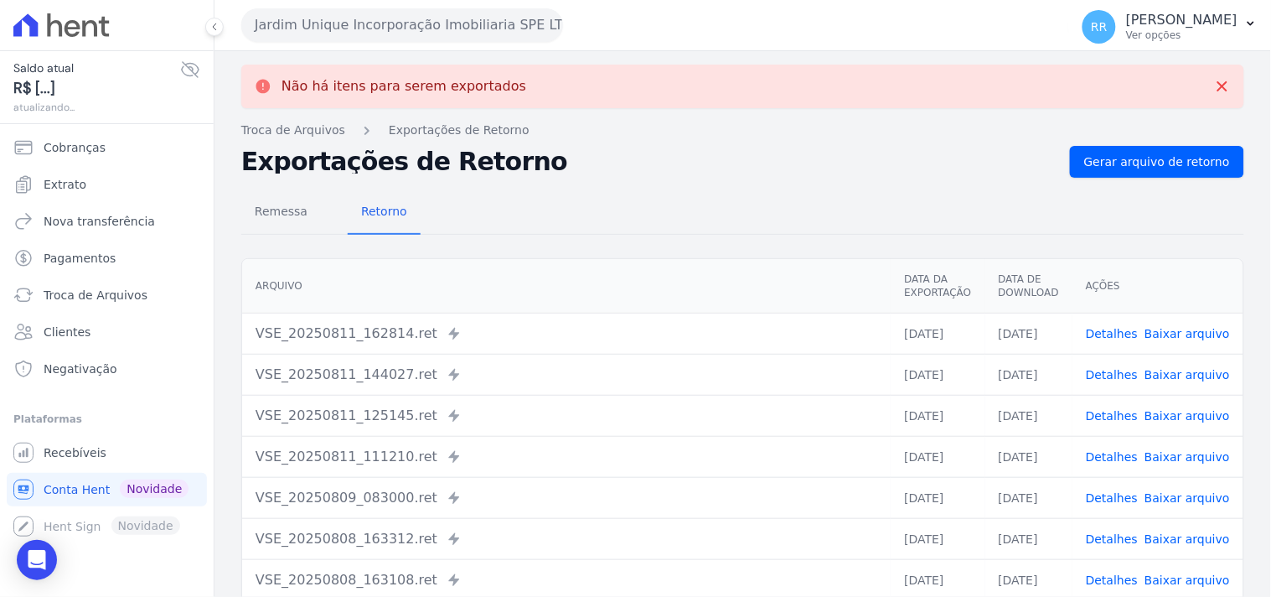
click at [416, 34] on button "Jardim Unique Incorporação Imobiliaria SPE LTDA" at bounding box center [402, 25] width 322 height 34
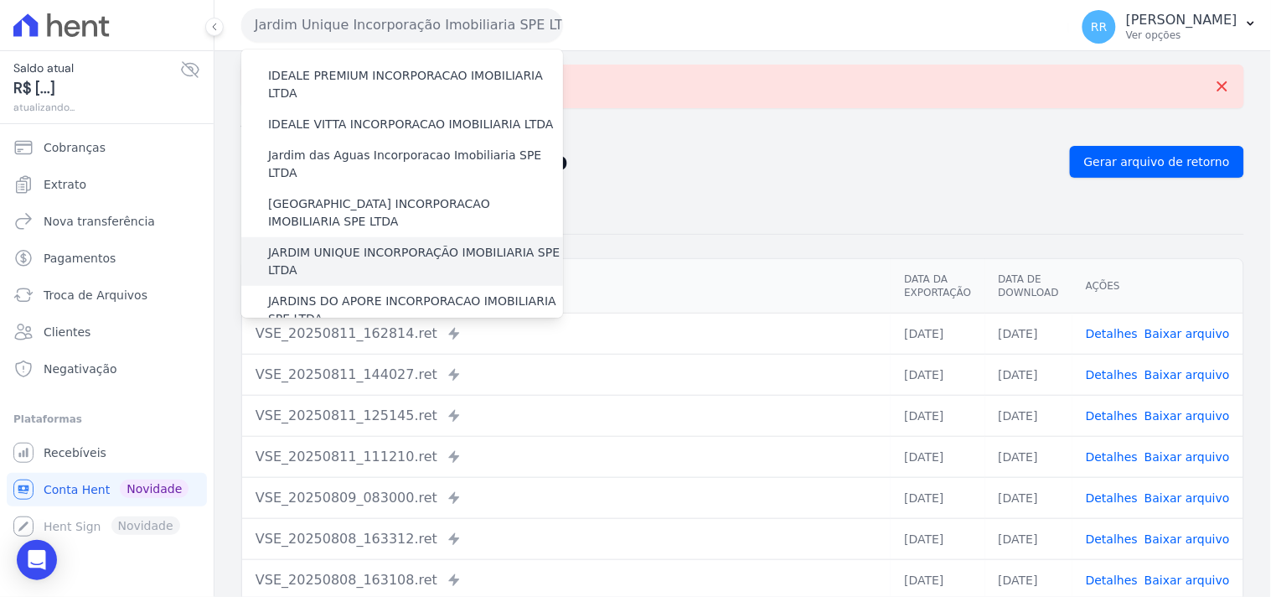
scroll to position [248, 0]
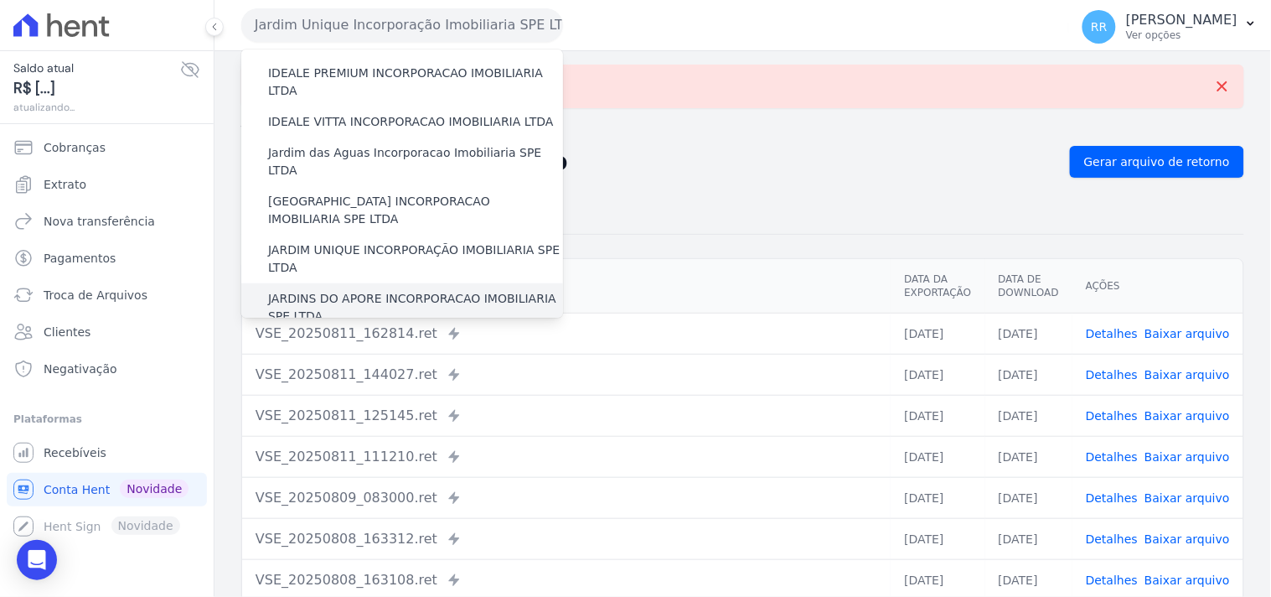
click at [383, 290] on label "JARDINS DO APORE INCORPORACAO IMOBILIARIA SPE LTDA" at bounding box center [415, 307] width 295 height 35
click at [0, 0] on input "JARDINS DO APORE INCORPORACAO IMOBILIARIA SPE LTDA" at bounding box center [0, 0] width 0 height 0
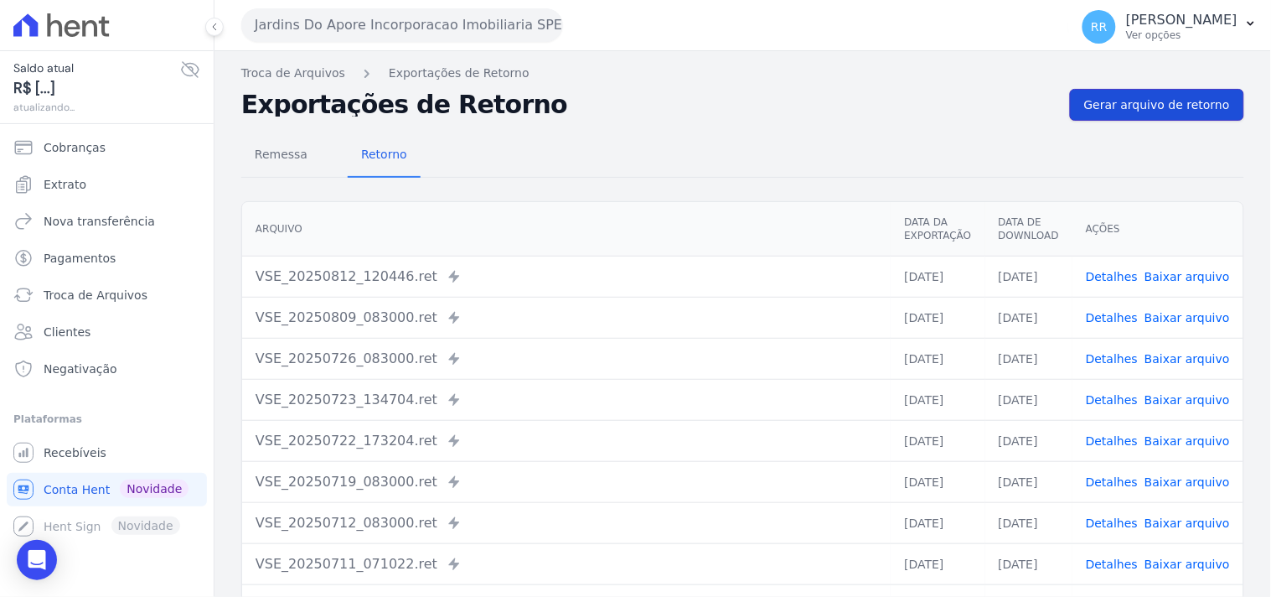
click at [1175, 101] on span "Gerar arquivo de retorno" at bounding box center [1157, 104] width 146 height 17
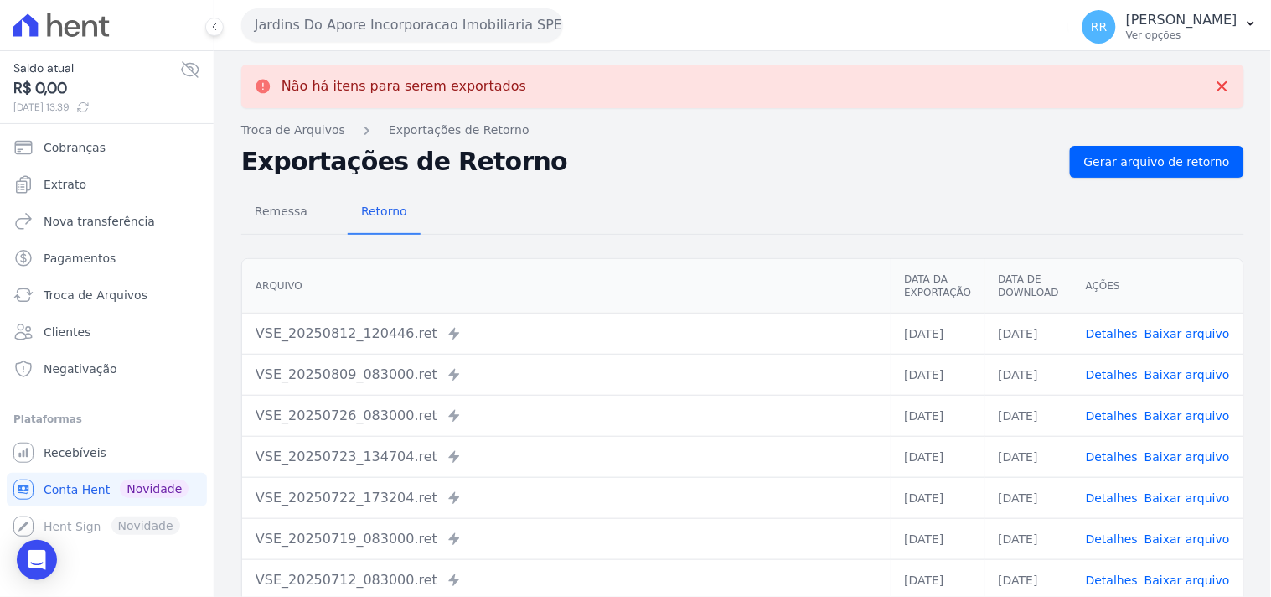
click at [303, 21] on button "Jardins Do Apore Incorporacao Imobiliaria SPE LTDA" at bounding box center [402, 25] width 322 height 34
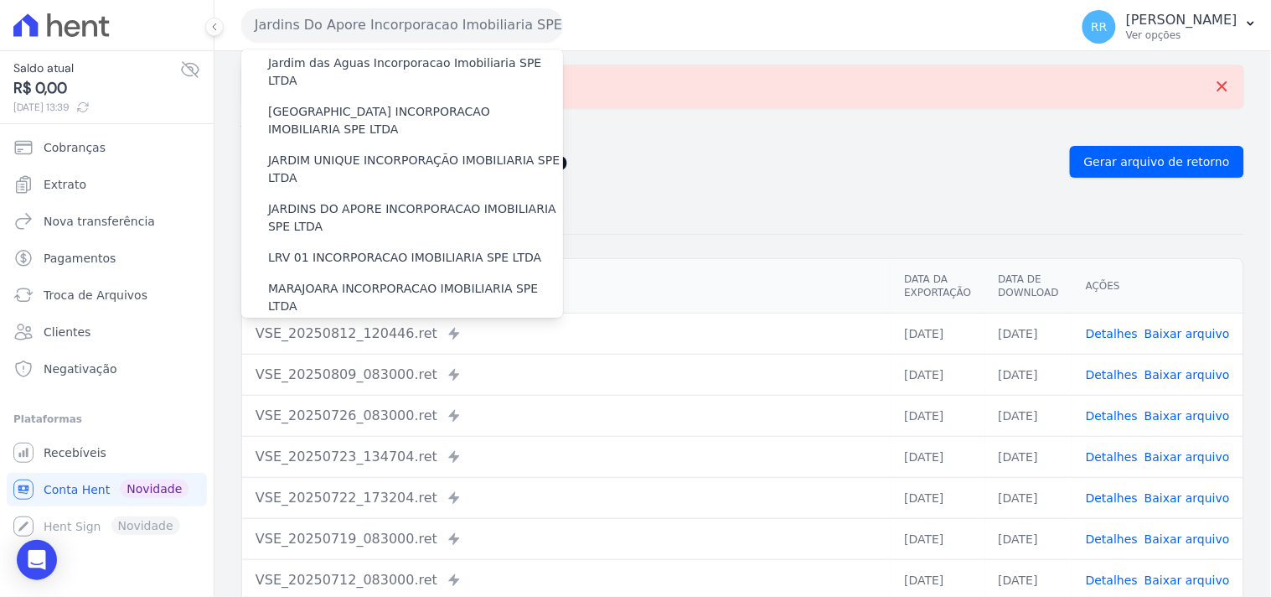
scroll to position [372, 0]
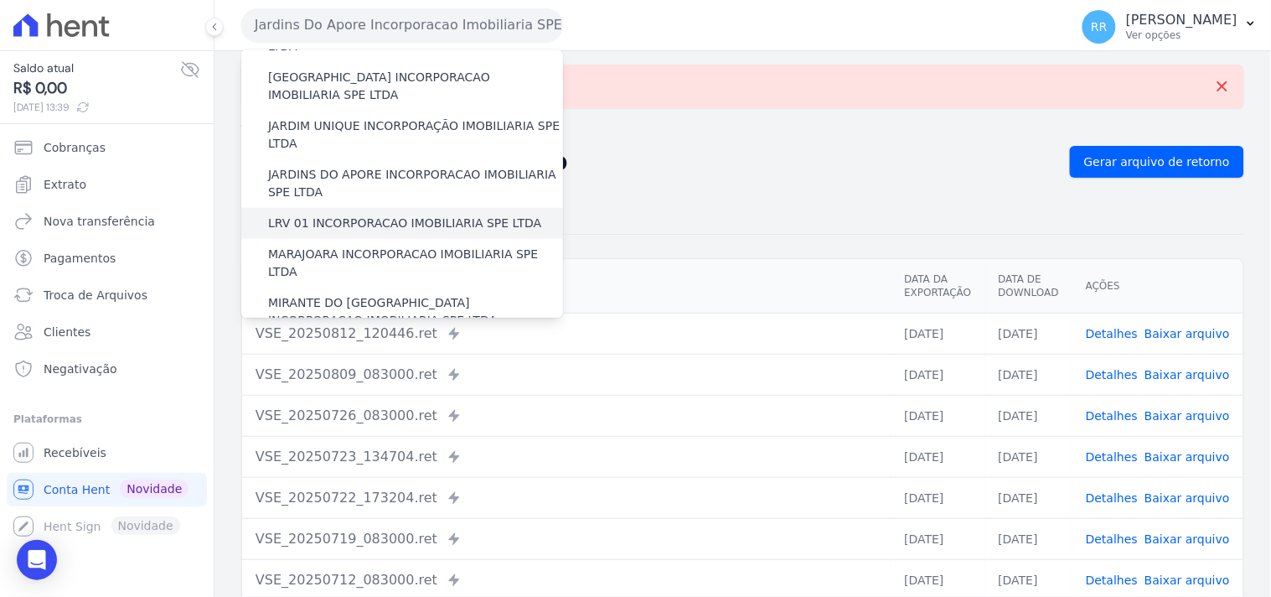
click at [322, 215] on label "LRV 01 INCORPORACAO IMOBILIARIA SPE LTDA" at bounding box center [404, 224] width 273 height 18
click at [0, 0] on input "LRV 01 INCORPORACAO IMOBILIARIA SPE LTDA" at bounding box center [0, 0] width 0 height 0
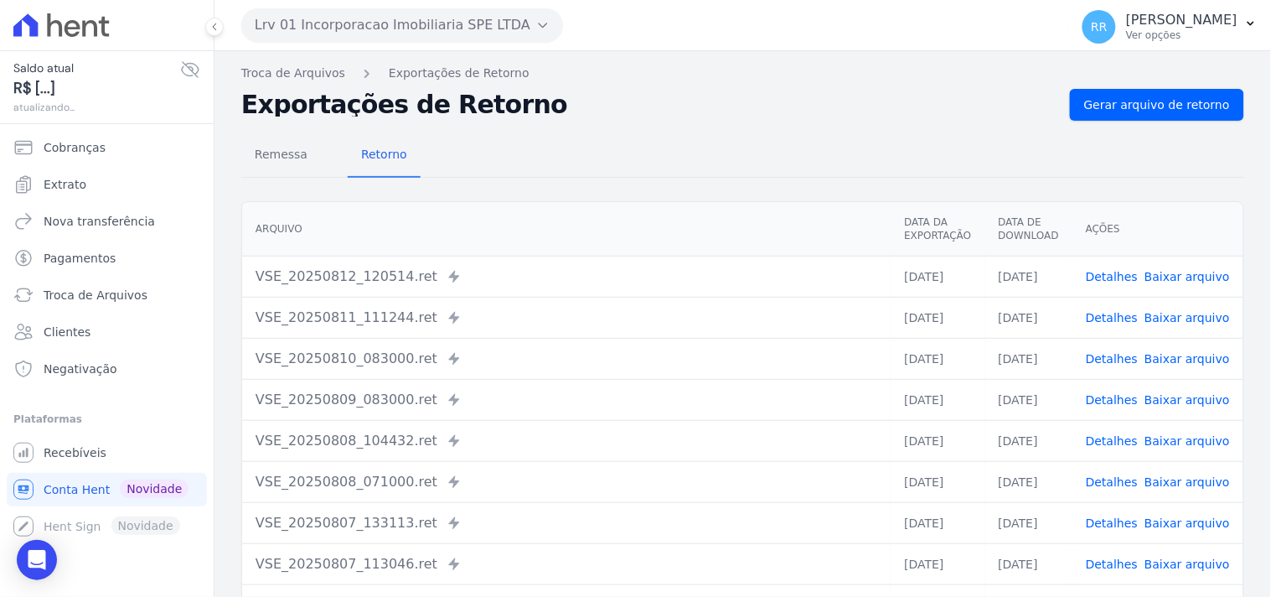
click at [1200, 137] on div "Remessa Retorno" at bounding box center [742, 156] width 1003 height 44
click at [1200, 106] on span "Gerar arquivo de retorno" at bounding box center [1157, 104] width 146 height 17
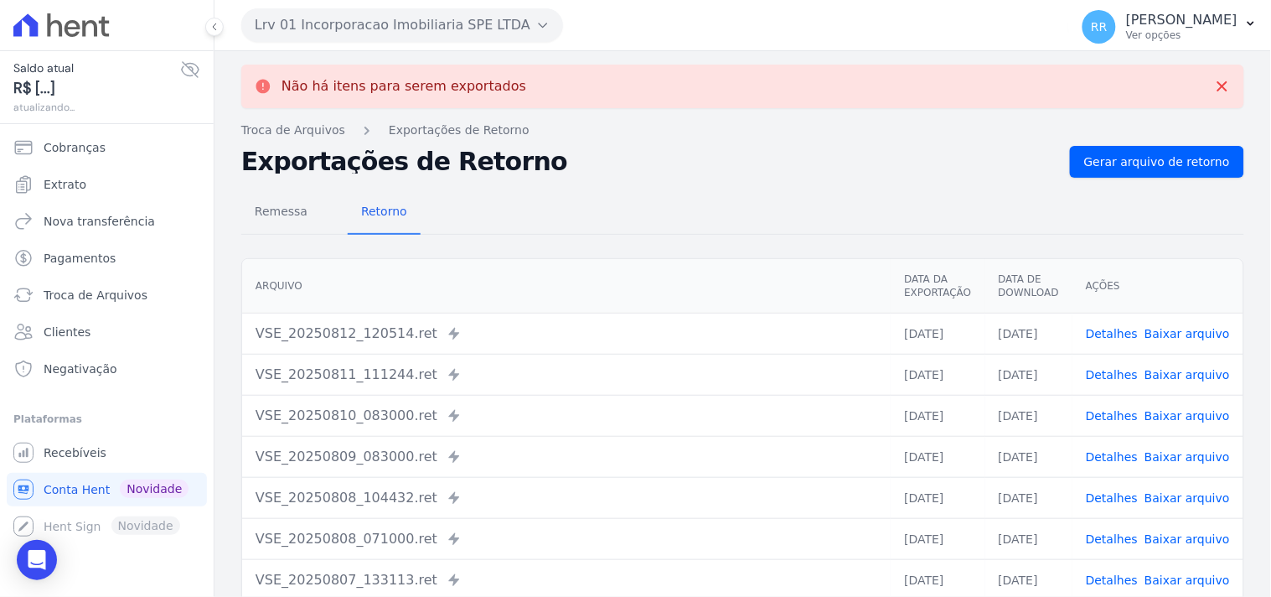
click at [447, 32] on button "Lrv 01 Incorporacao Imobiliaria SPE LTDA" at bounding box center [402, 25] width 322 height 34
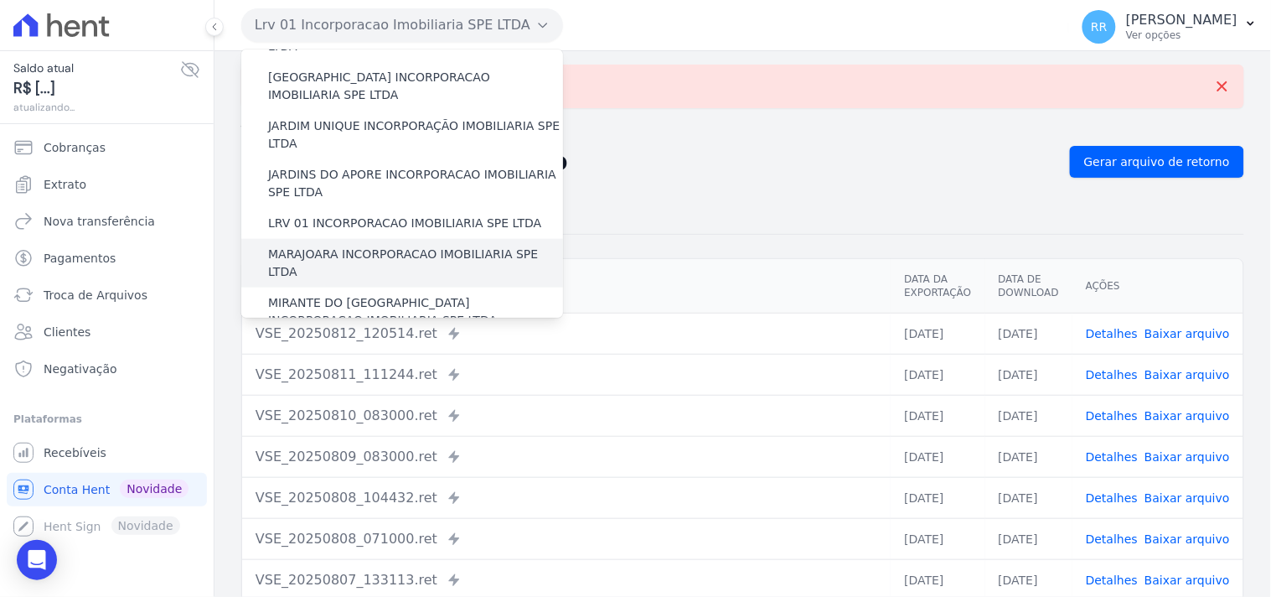
click at [344, 246] on label "MARAJOARA INCORPORACAO IMOBILIARIA SPE LTDA" at bounding box center [415, 263] width 295 height 35
click at [0, 0] on input "MARAJOARA INCORPORACAO IMOBILIARIA SPE LTDA" at bounding box center [0, 0] width 0 height 0
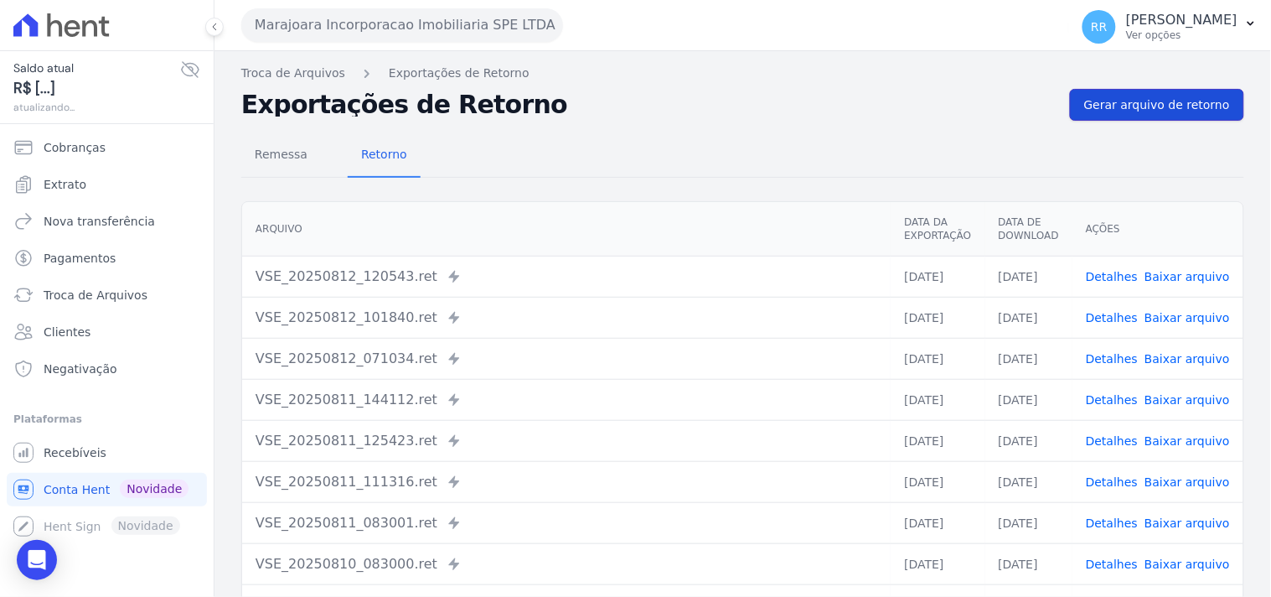
click at [1135, 111] on span "Gerar arquivo de retorno" at bounding box center [1157, 104] width 146 height 17
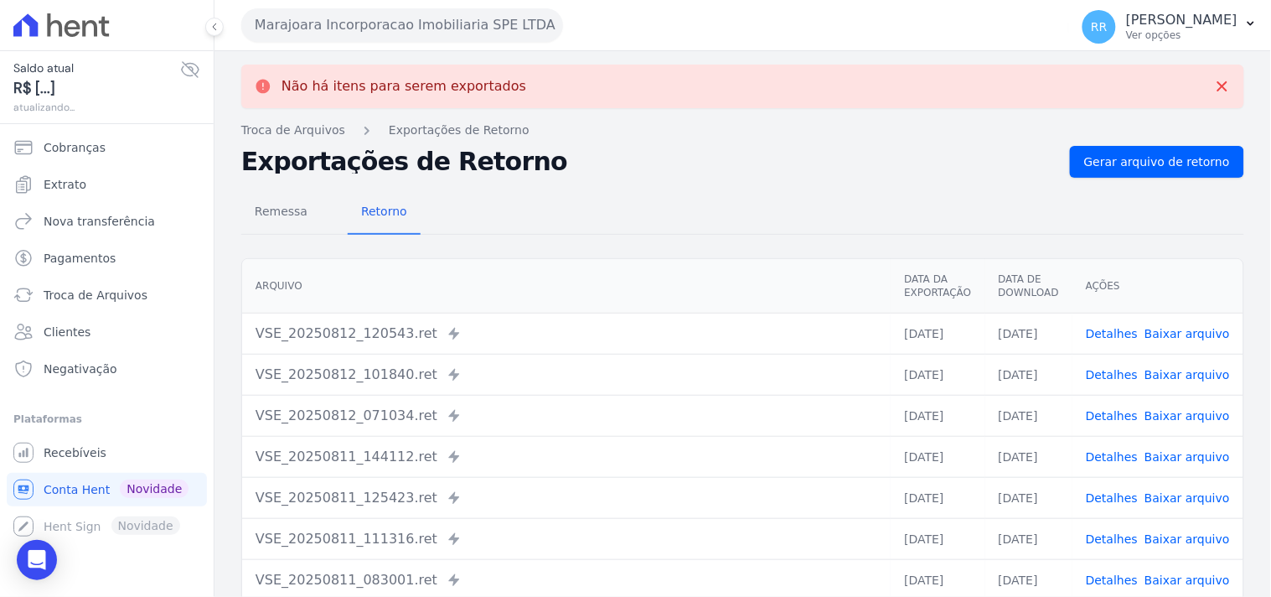
click at [409, 30] on button "Marajoara Incorporacao Imobiliaria SPE LTDA" at bounding box center [402, 25] width 322 height 34
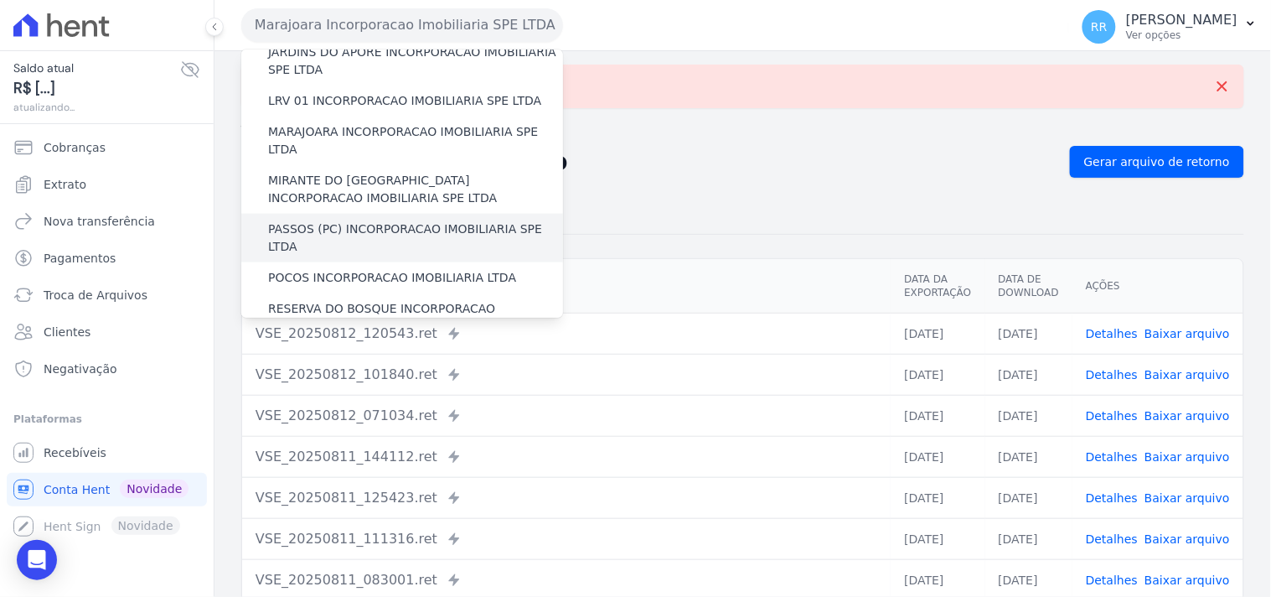
scroll to position [496, 0]
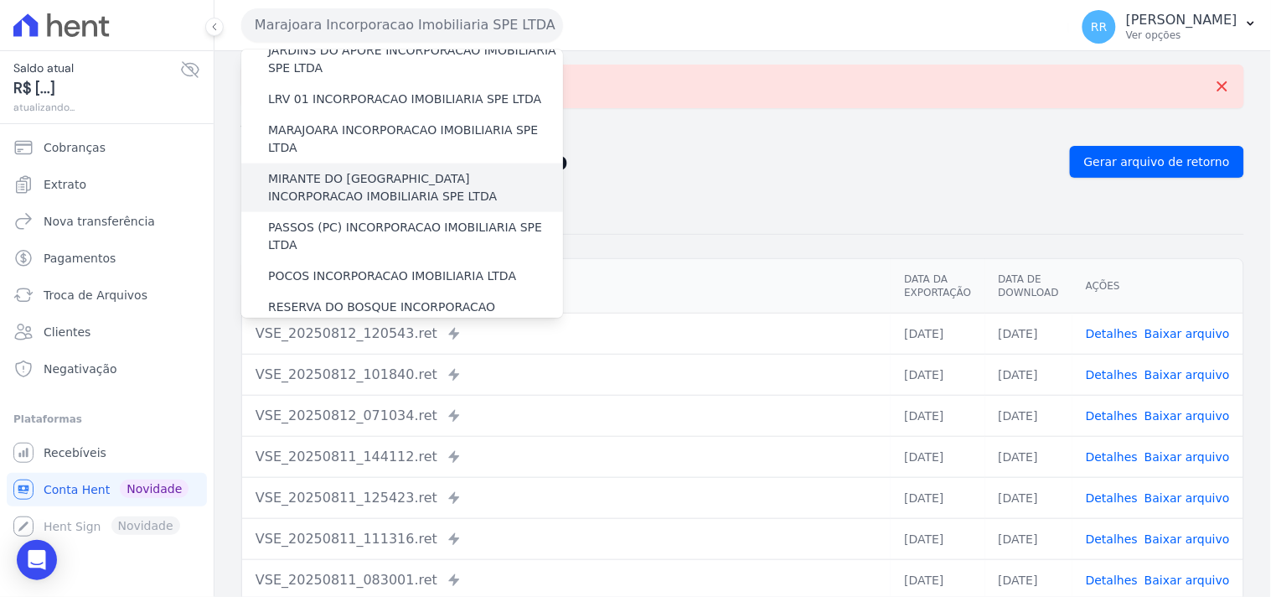
click at [398, 170] on label "MIRANTE DO [GEOGRAPHIC_DATA] INCORPORACAO IMOBILIARIA SPE LTDA" at bounding box center [415, 187] width 295 height 35
click at [0, 0] on input "MIRANTE DO [GEOGRAPHIC_DATA] INCORPORACAO IMOBILIARIA SPE LTDA" at bounding box center [0, 0] width 0 height 0
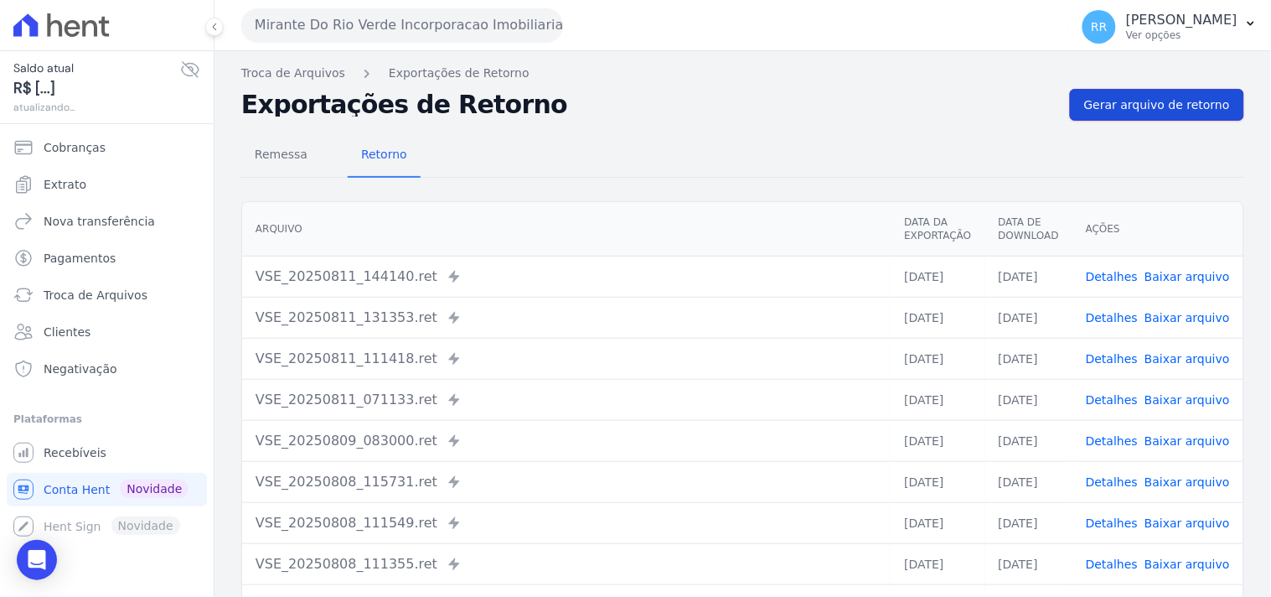
click at [1176, 112] on span "Gerar arquivo de retorno" at bounding box center [1157, 104] width 146 height 17
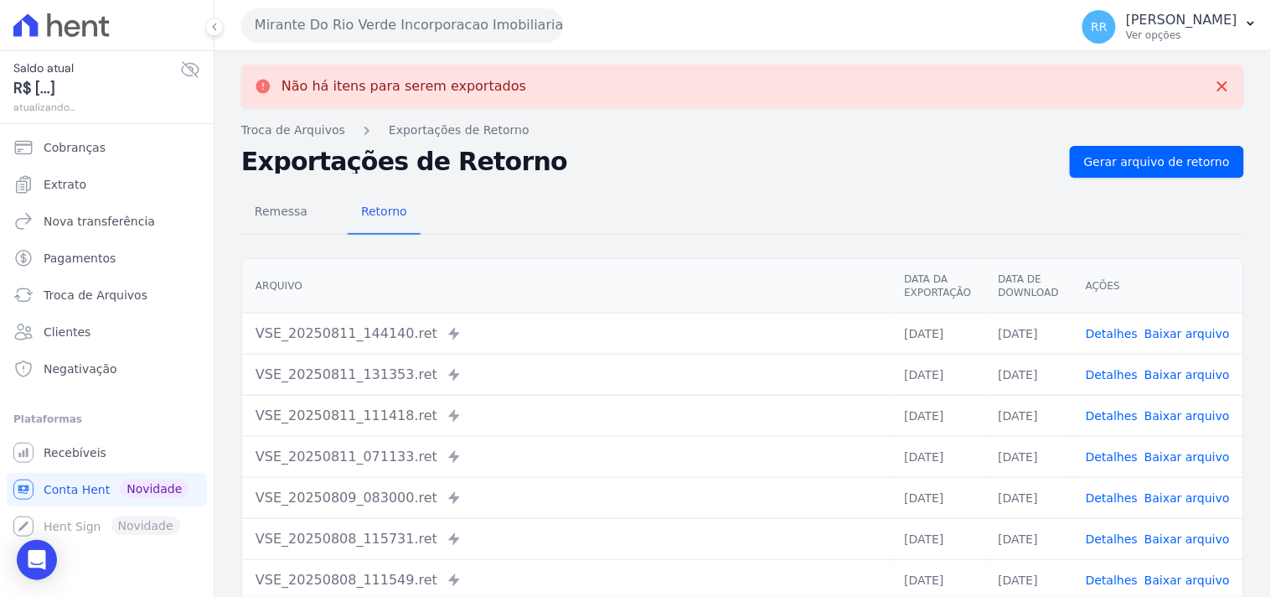
click at [437, 28] on button "Mirante Do Rio Verde Incorporacao Imobiliaria SPE LTDA" at bounding box center [402, 25] width 322 height 34
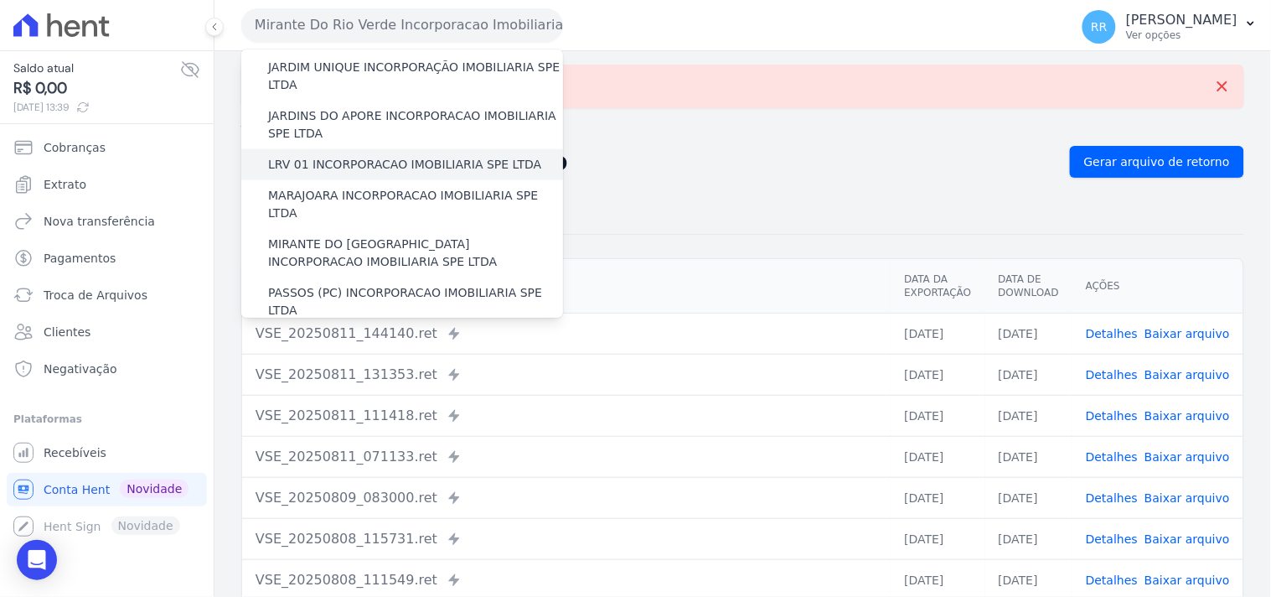
scroll to position [434, 0]
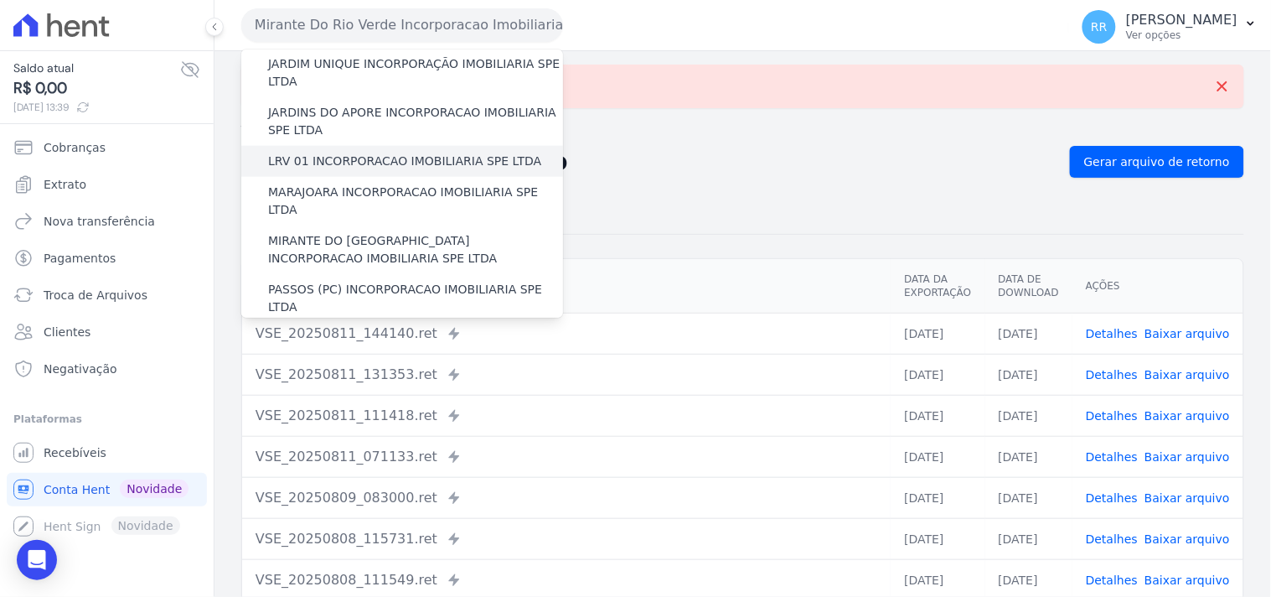
click at [364, 281] on label "PASSOS (PC) INCORPORACAO IMOBILIARIA SPE LTDA" at bounding box center [415, 298] width 295 height 35
click at [0, 0] on input "PASSOS (PC) INCORPORACAO IMOBILIARIA SPE LTDA" at bounding box center [0, 0] width 0 height 0
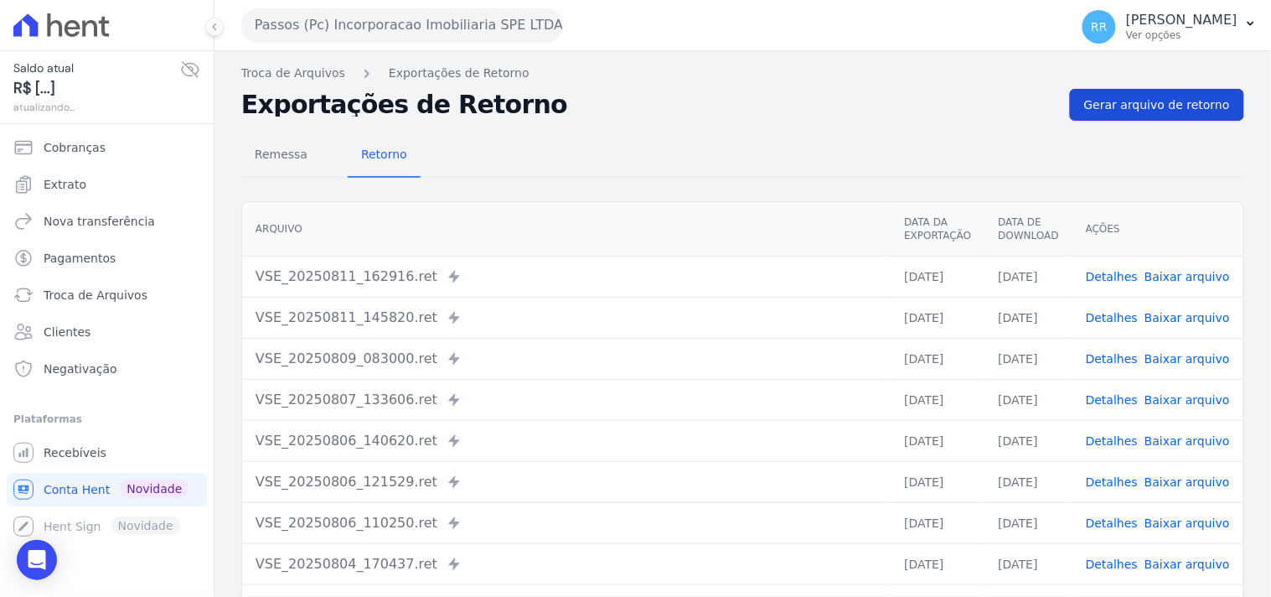
click at [1150, 90] on link "Gerar arquivo de retorno" at bounding box center [1157, 105] width 174 height 32
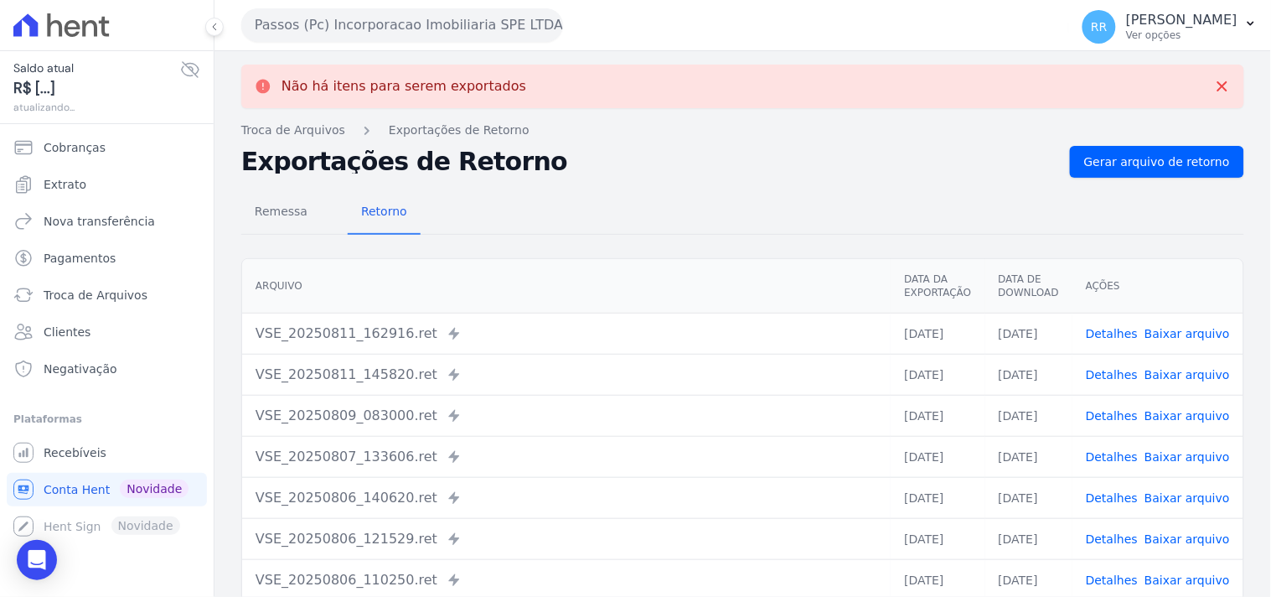
click at [344, 32] on button "Passos (Pc) Incorporacao Imobiliaria SPE LTDA" at bounding box center [402, 25] width 322 height 34
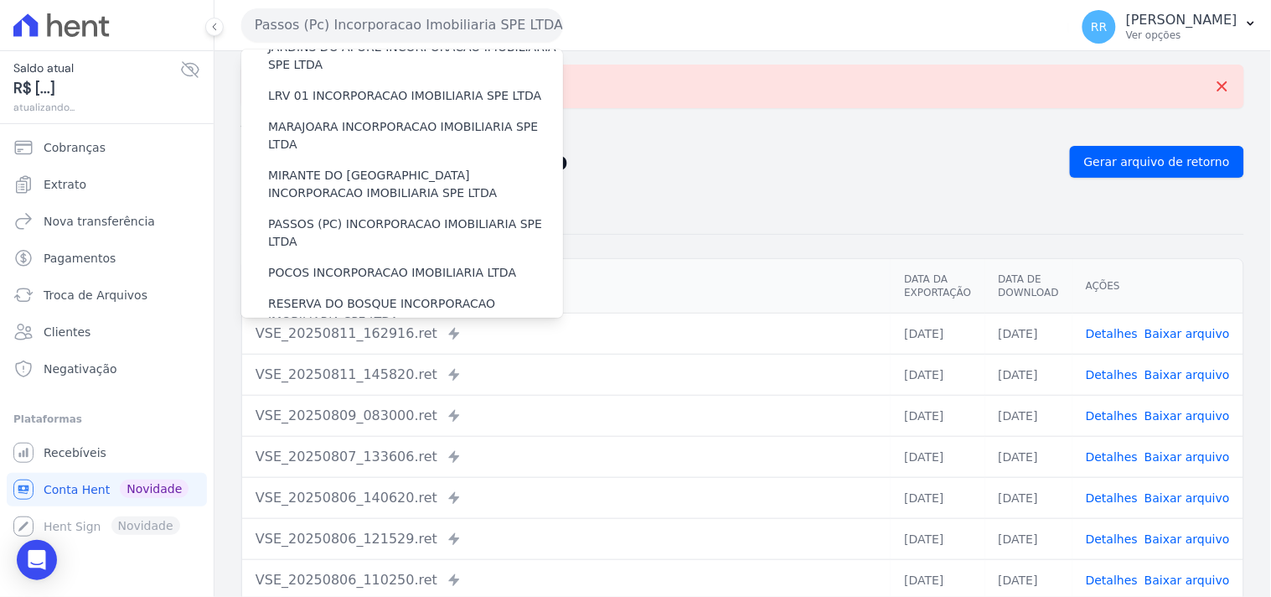
scroll to position [528, 0]
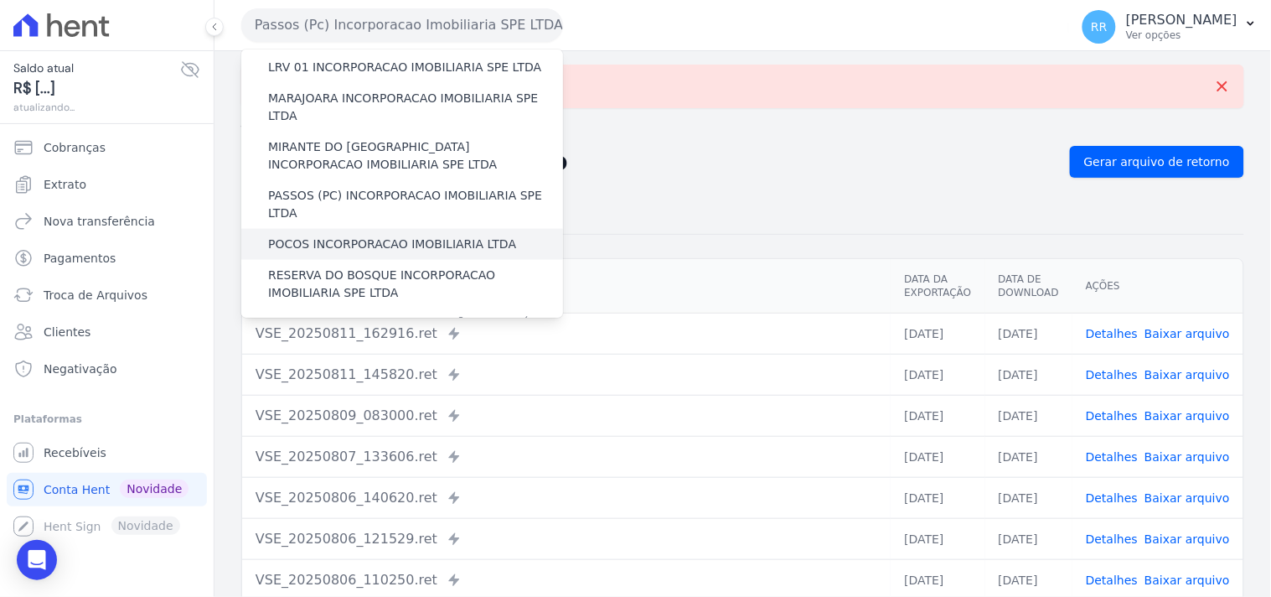
click at [366, 235] on label "POCOS INCORPORACAO IMOBILIARIA LTDA" at bounding box center [392, 244] width 248 height 18
click at [0, 0] on input "POCOS INCORPORACAO IMOBILIARIA LTDA" at bounding box center [0, 0] width 0 height 0
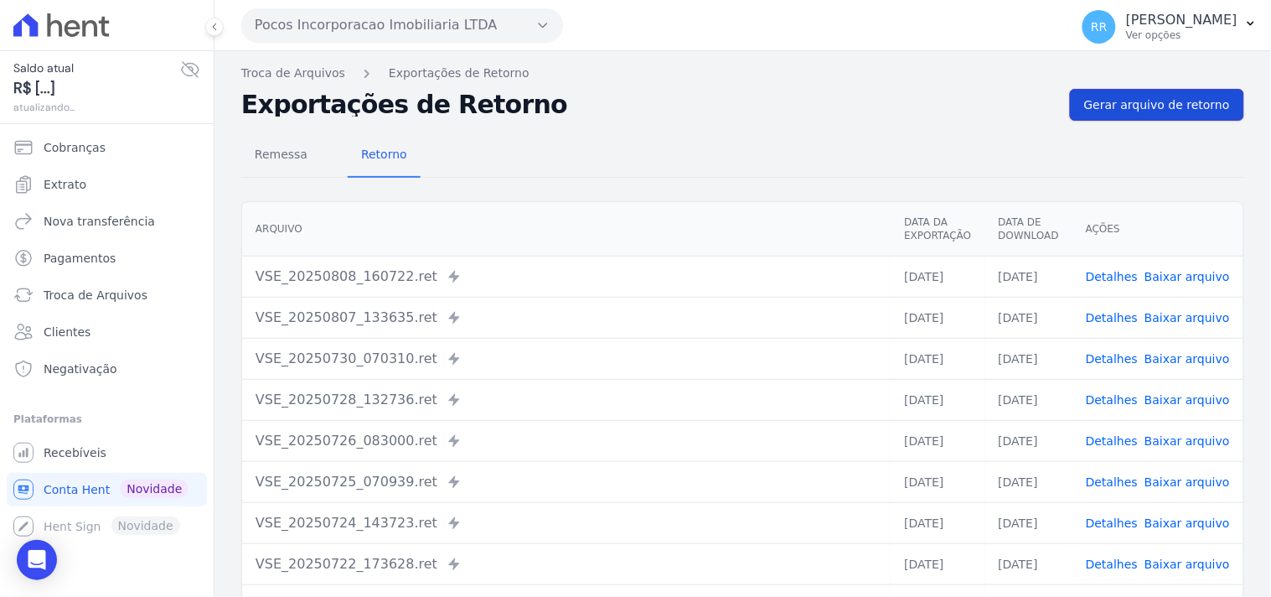
click at [1179, 97] on span "Gerar arquivo de retorno" at bounding box center [1157, 104] width 146 height 17
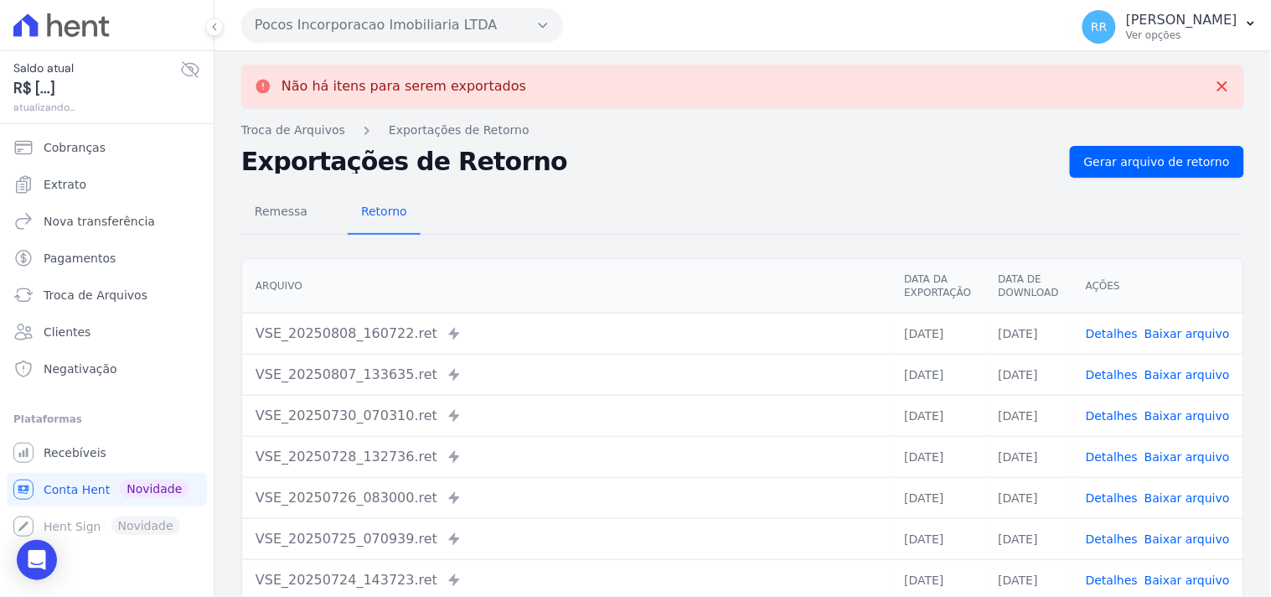
click at [426, 30] on button "Pocos Incorporacao Imobiliaria LTDA" at bounding box center [402, 25] width 322 height 34
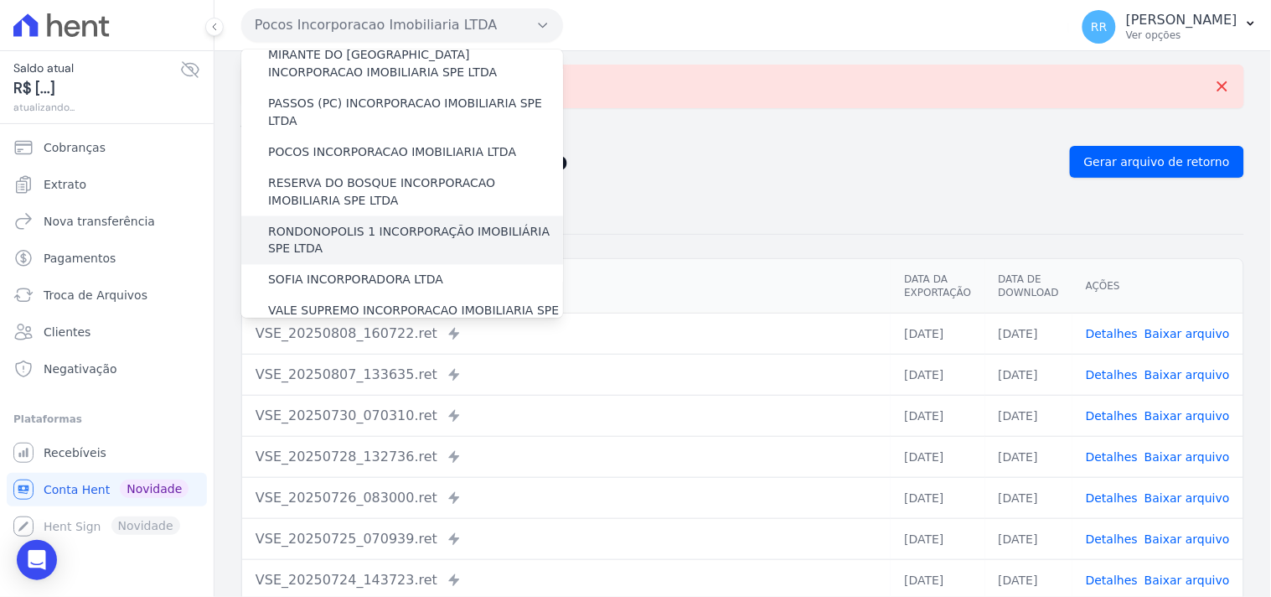
scroll to position [621, 0]
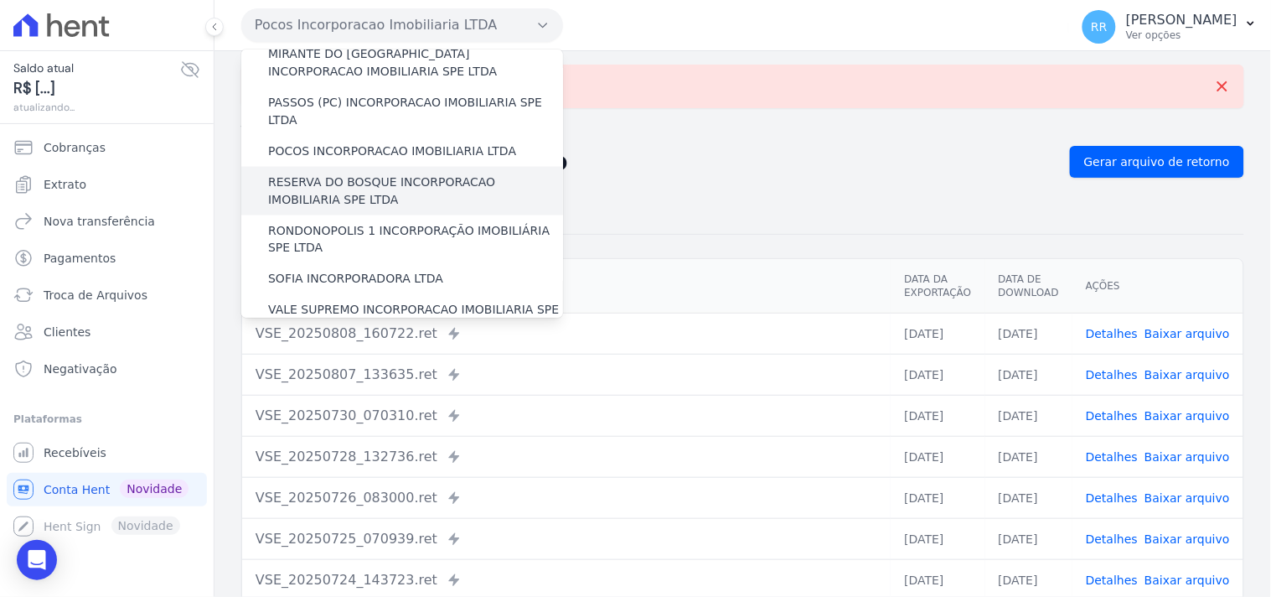
click at [347, 173] on label "RESERVA DO BOSQUE INCORPORACAO IMOBILIARIA SPE LTDA" at bounding box center [415, 190] width 295 height 35
click at [0, 0] on input "RESERVA DO BOSQUE INCORPORACAO IMOBILIARIA SPE LTDA" at bounding box center [0, 0] width 0 height 0
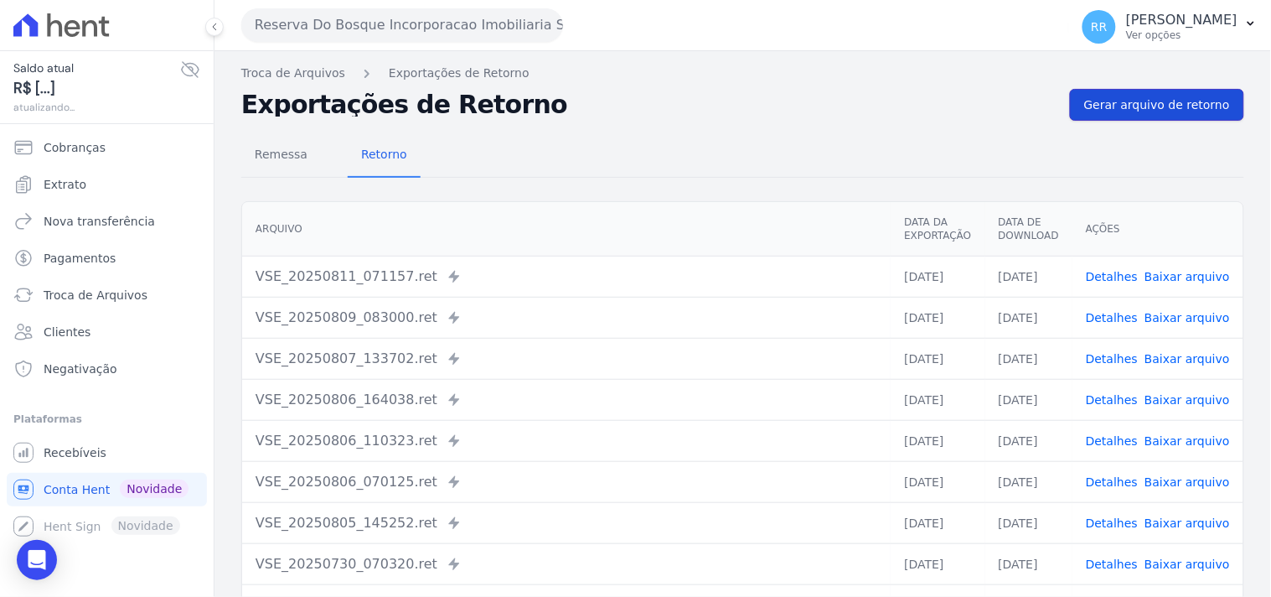
click at [1187, 116] on link "Gerar arquivo de retorno" at bounding box center [1157, 105] width 174 height 32
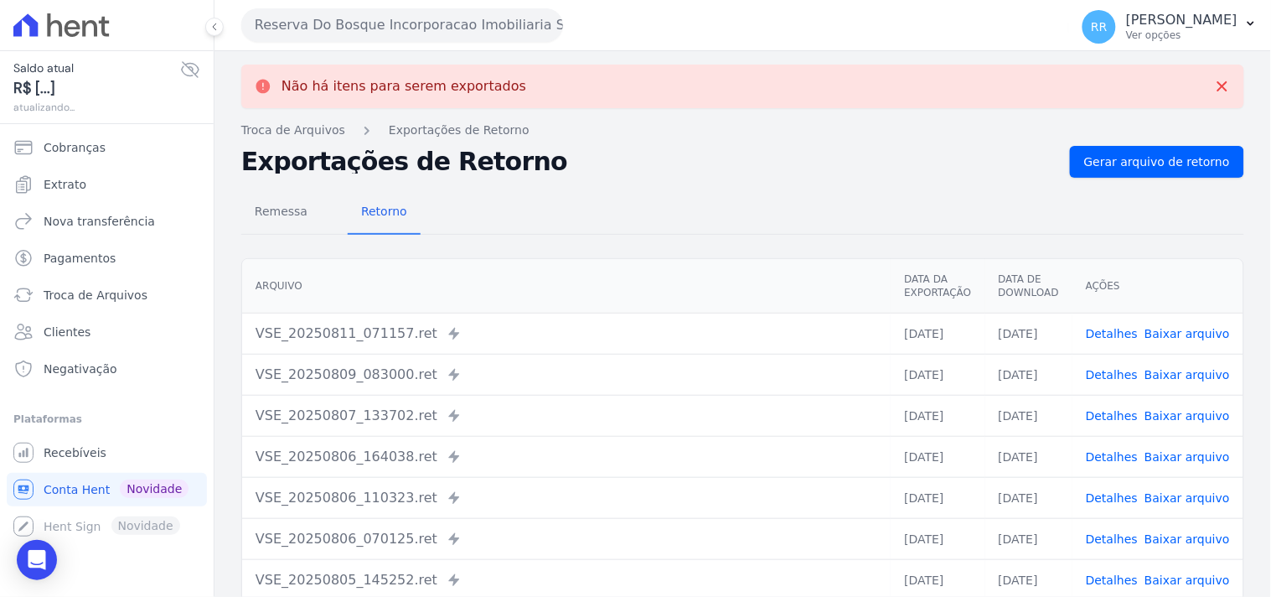
click at [340, 21] on button "Reserva Do Bosque Incorporacao Imobiliaria SPE LTDA" at bounding box center [402, 25] width 322 height 34
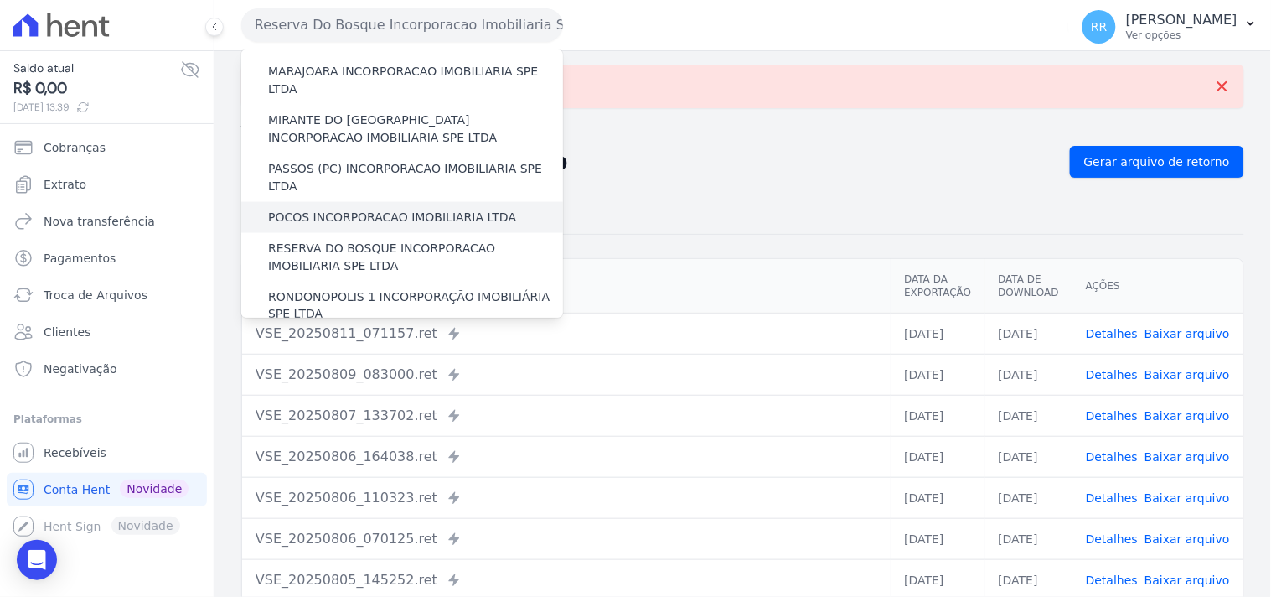
scroll to position [558, 0]
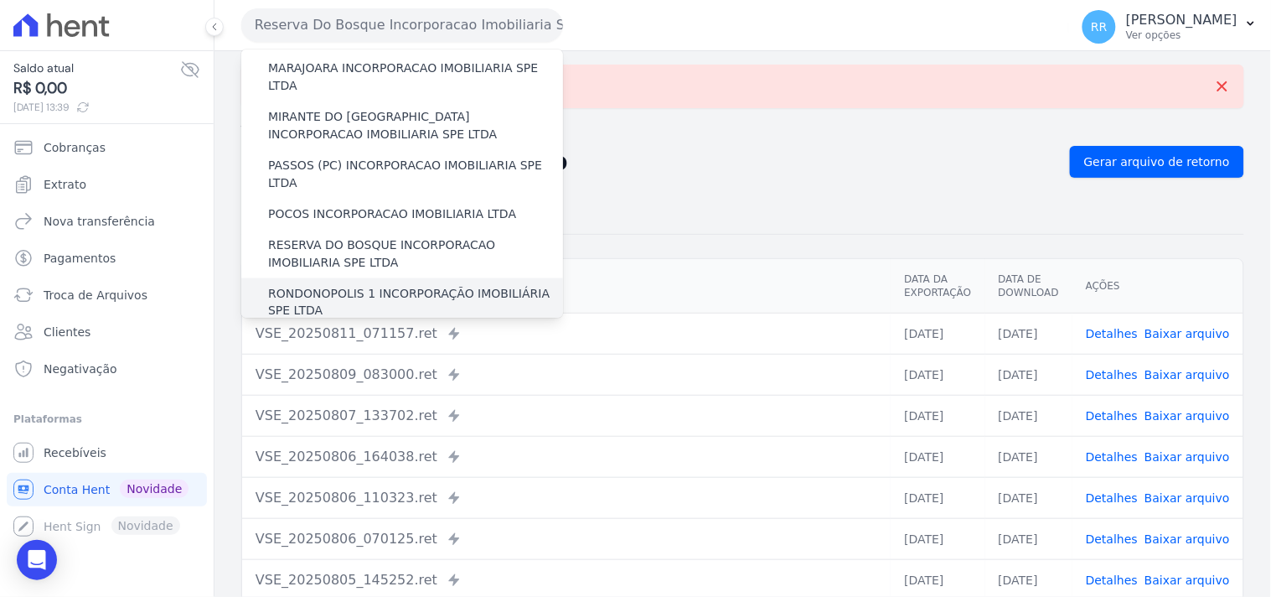
click at [328, 285] on label "RONDONOPOLIS 1 INCORPORAÇÃO IMOBILIÁRIA SPE LTDA" at bounding box center [415, 302] width 295 height 35
click at [0, 0] on input "RONDONOPOLIS 1 INCORPORAÇÃO IMOBILIÁRIA SPE LTDA" at bounding box center [0, 0] width 0 height 0
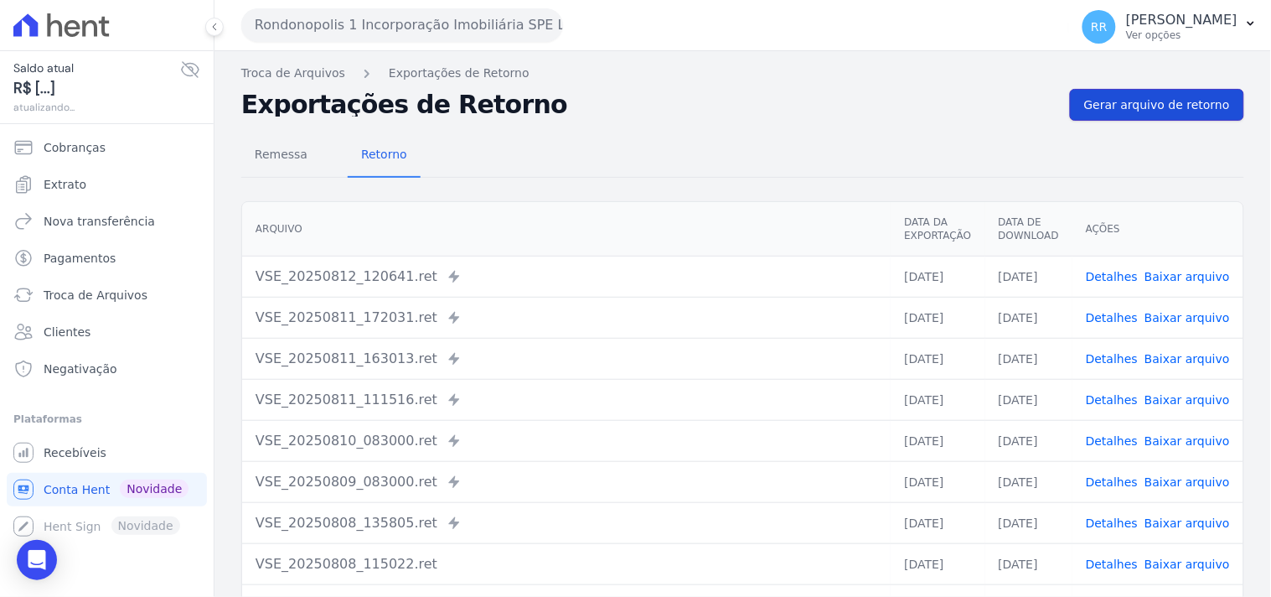
click at [1159, 109] on span "Gerar arquivo de retorno" at bounding box center [1157, 104] width 146 height 17
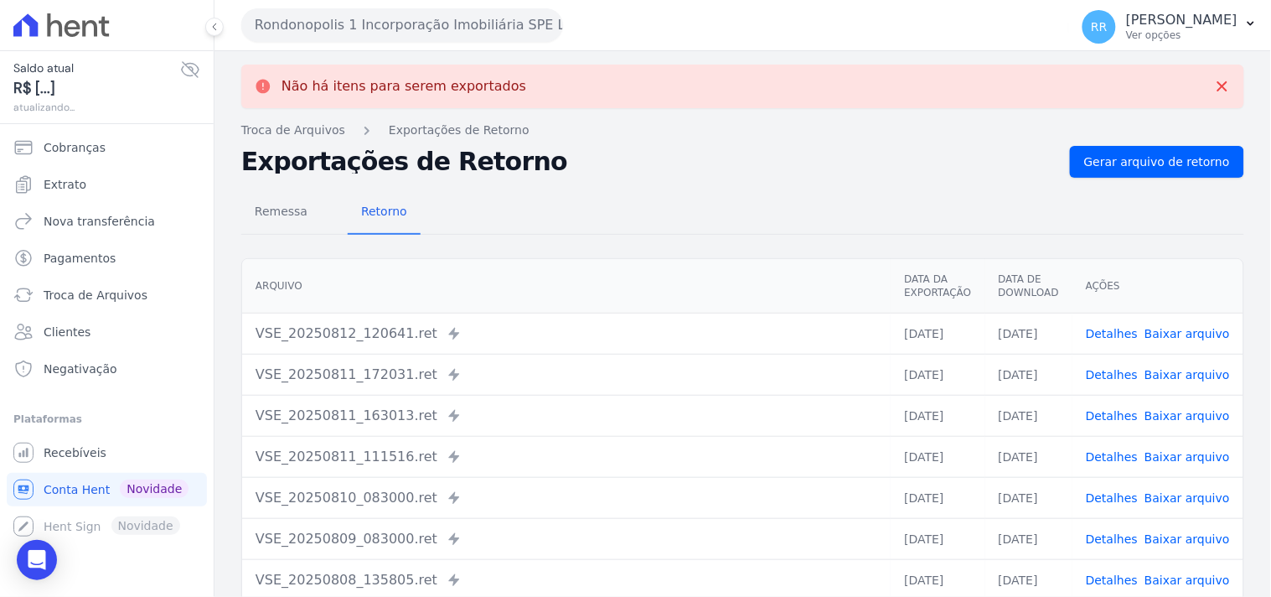
click at [333, 32] on button "Rondonopolis 1 Incorporação Imobiliária SPE LTDA" at bounding box center [402, 25] width 322 height 34
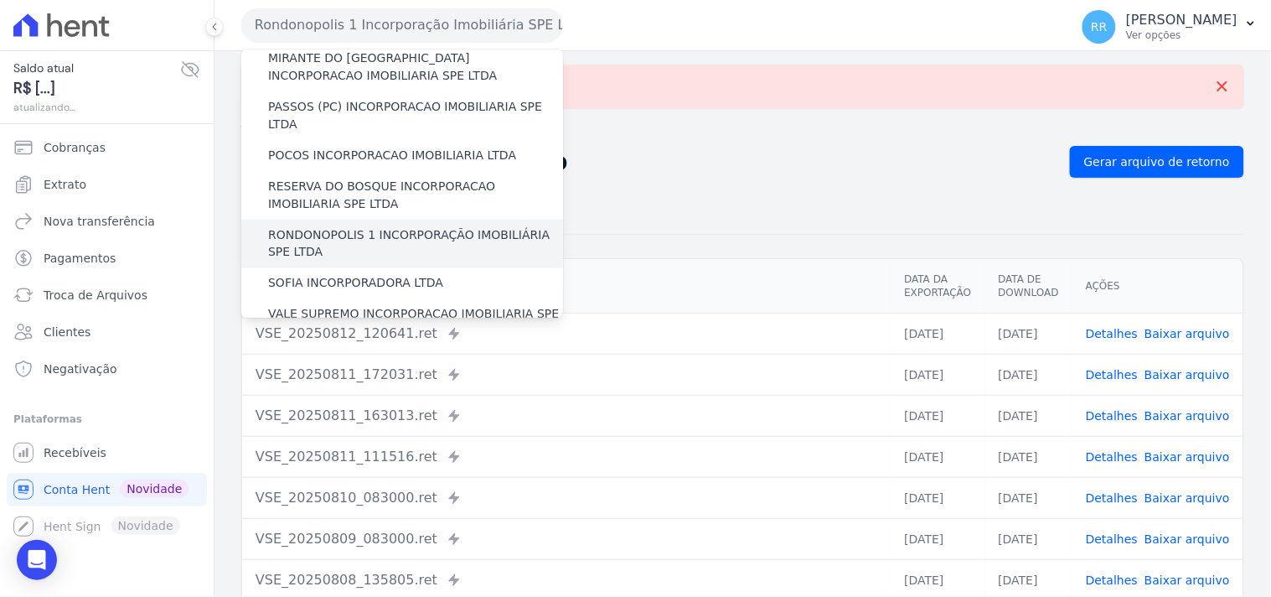
scroll to position [621, 0]
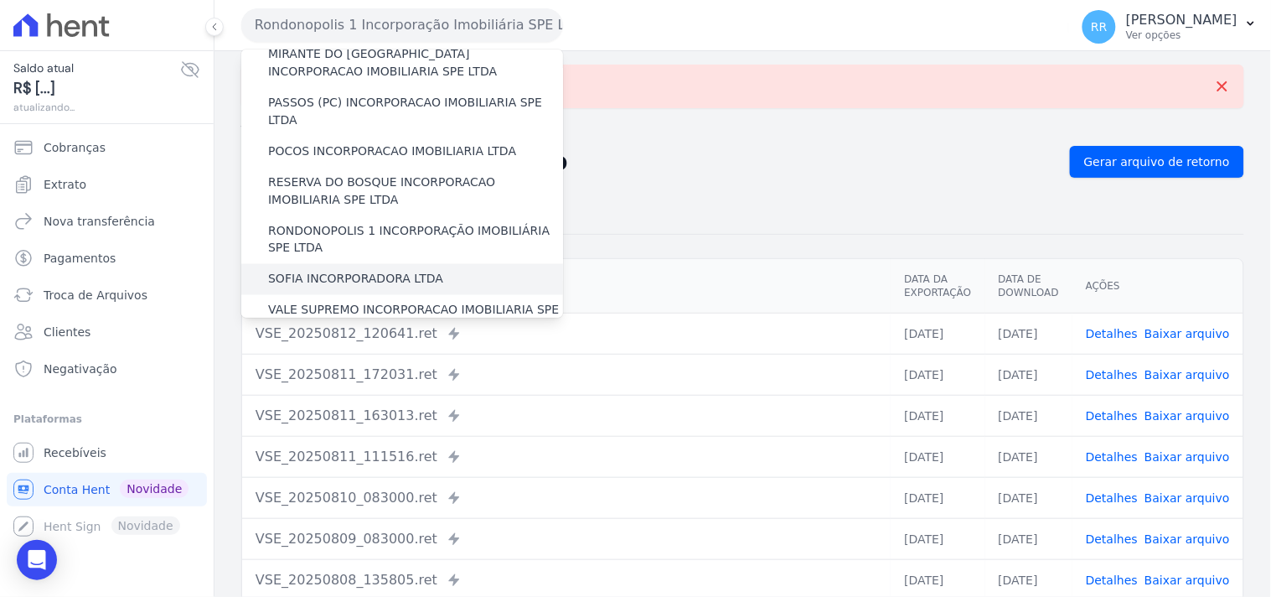
click at [365, 271] on label "SOFIA INCORPORADORA LTDA" at bounding box center [355, 280] width 175 height 18
click at [0, 0] on input "SOFIA INCORPORADORA LTDA" at bounding box center [0, 0] width 0 height 0
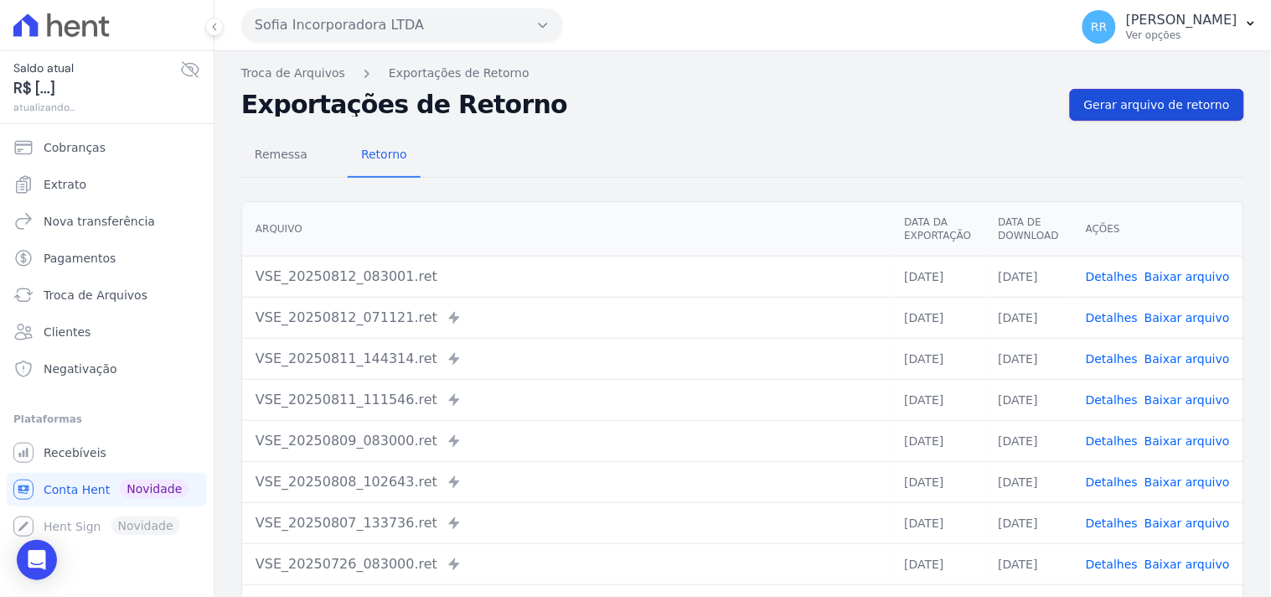
click at [1163, 118] on link "Gerar arquivo de retorno" at bounding box center [1157, 105] width 174 height 32
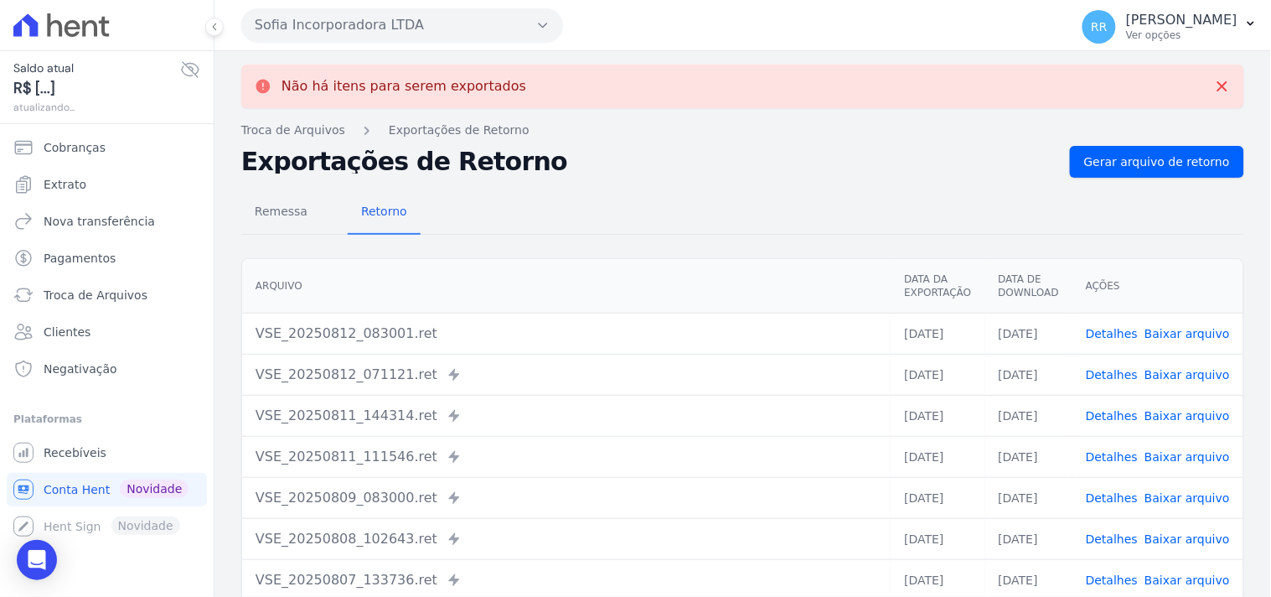
click at [294, 28] on button "Sofia Incorporadora LTDA" at bounding box center [402, 25] width 322 height 34
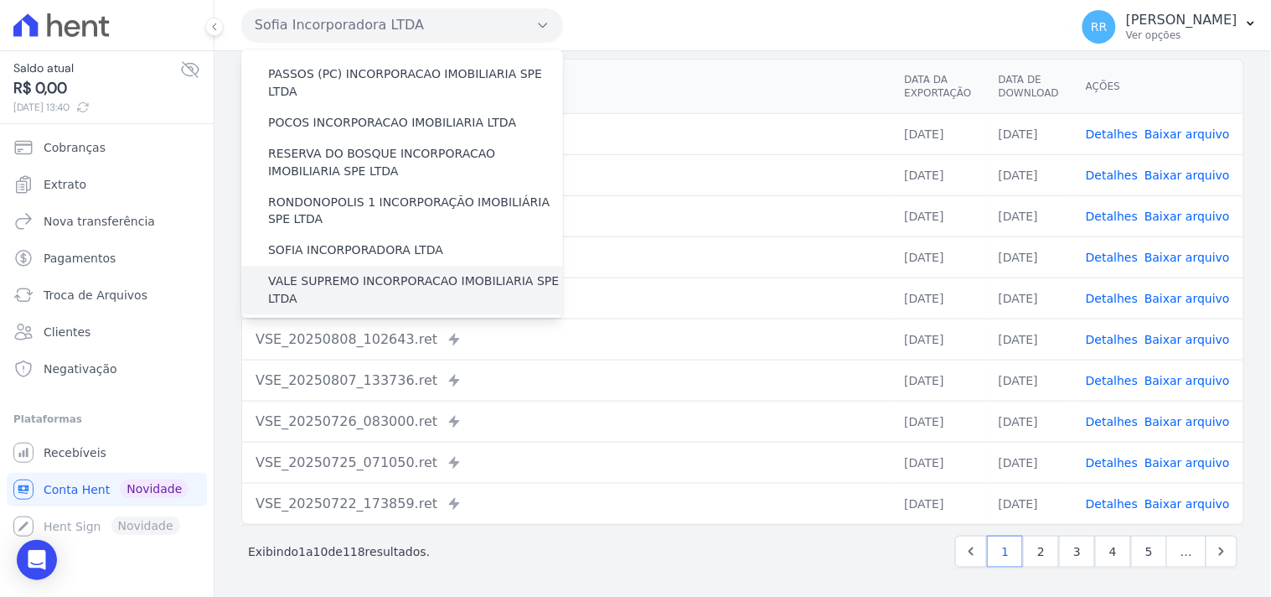
scroll to position [651, 0]
click at [355, 271] on label "VALE SUPREMO INCORPORACAO IMOBILIARIA SPE LTDA" at bounding box center [415, 288] width 295 height 35
click at [0, 0] on input "VALE SUPREMO INCORPORACAO IMOBILIARIA SPE LTDA" at bounding box center [0, 0] width 0 height 0
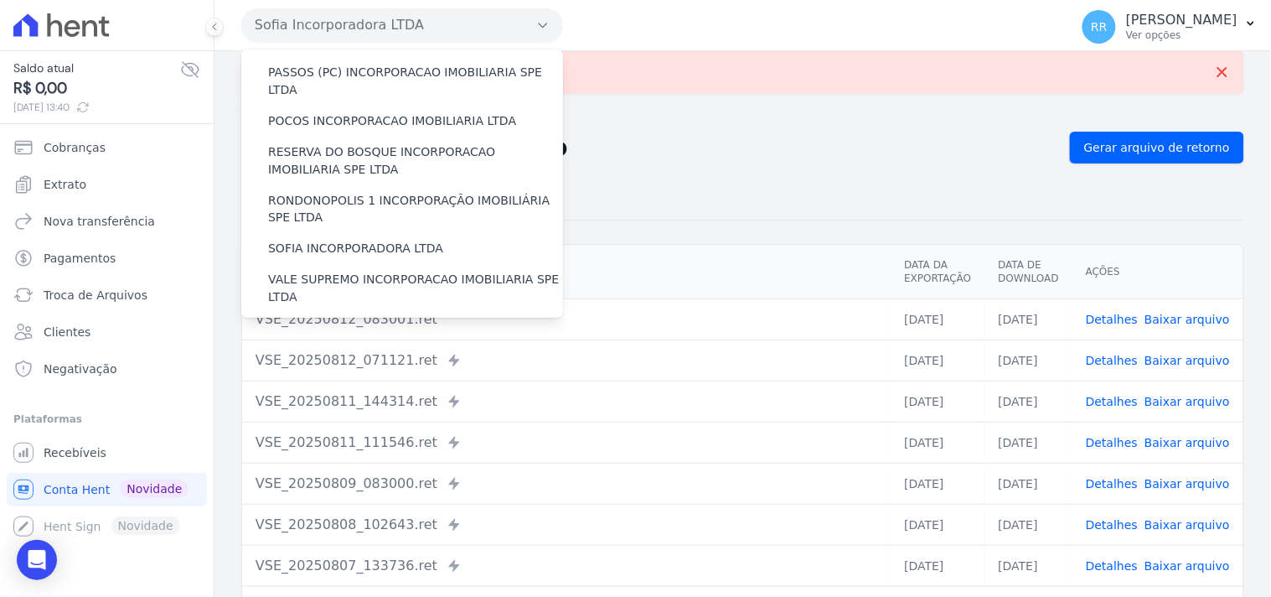
scroll to position [0, 0]
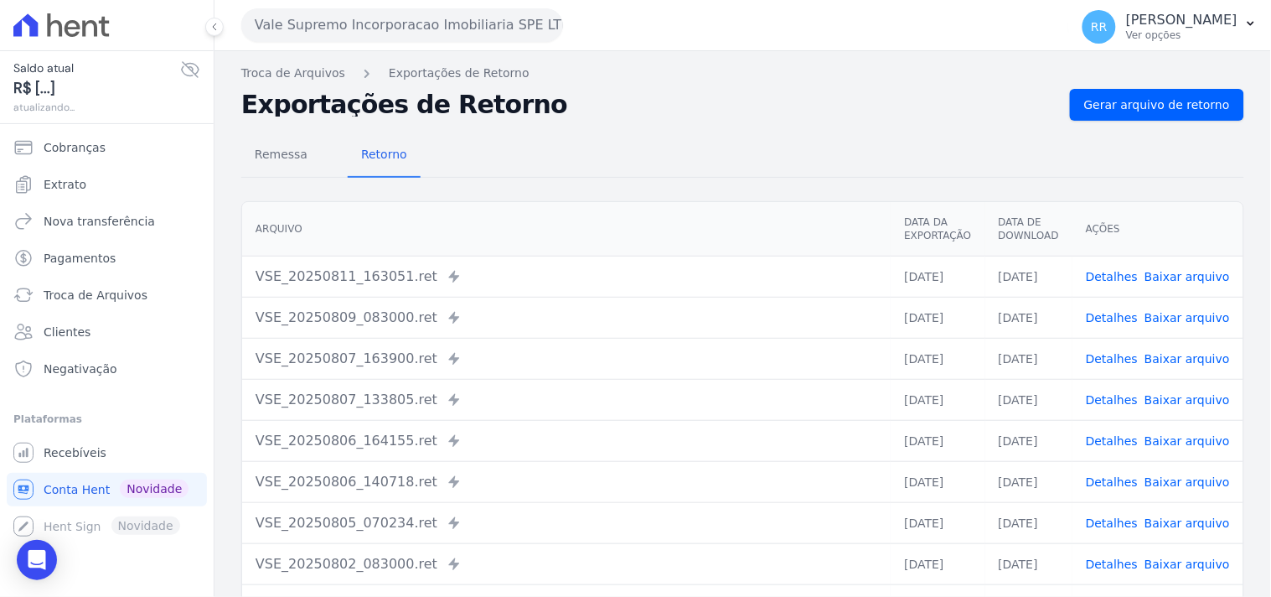
click at [1158, 122] on div "Remessa Retorno [GEOGRAPHIC_DATA] Data da Exportação Data de Download Ações VSE…" at bounding box center [742, 424] width 1003 height 606
click at [1183, 103] on span "Gerar arquivo de retorno" at bounding box center [1157, 104] width 146 height 17
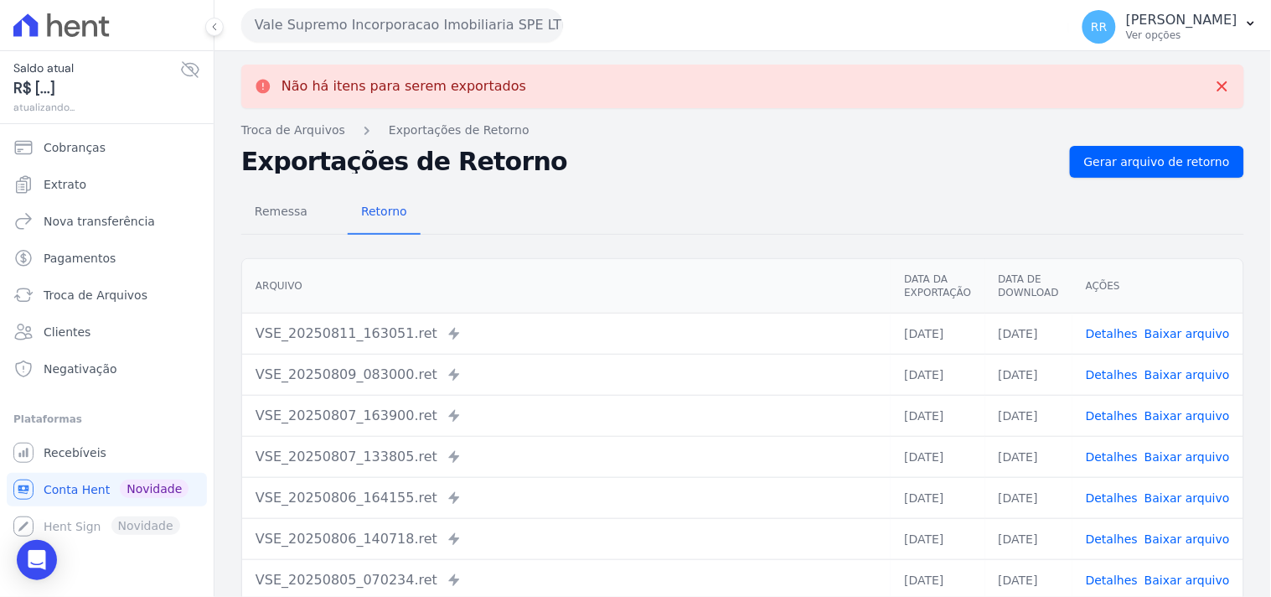
drag, startPoint x: 322, startPoint y: 9, endPoint x: 327, endPoint y: 50, distance: 41.4
click at [322, 10] on button "Vale Supremo Incorporacao Imobiliaria SPE LTDA" at bounding box center [402, 25] width 322 height 34
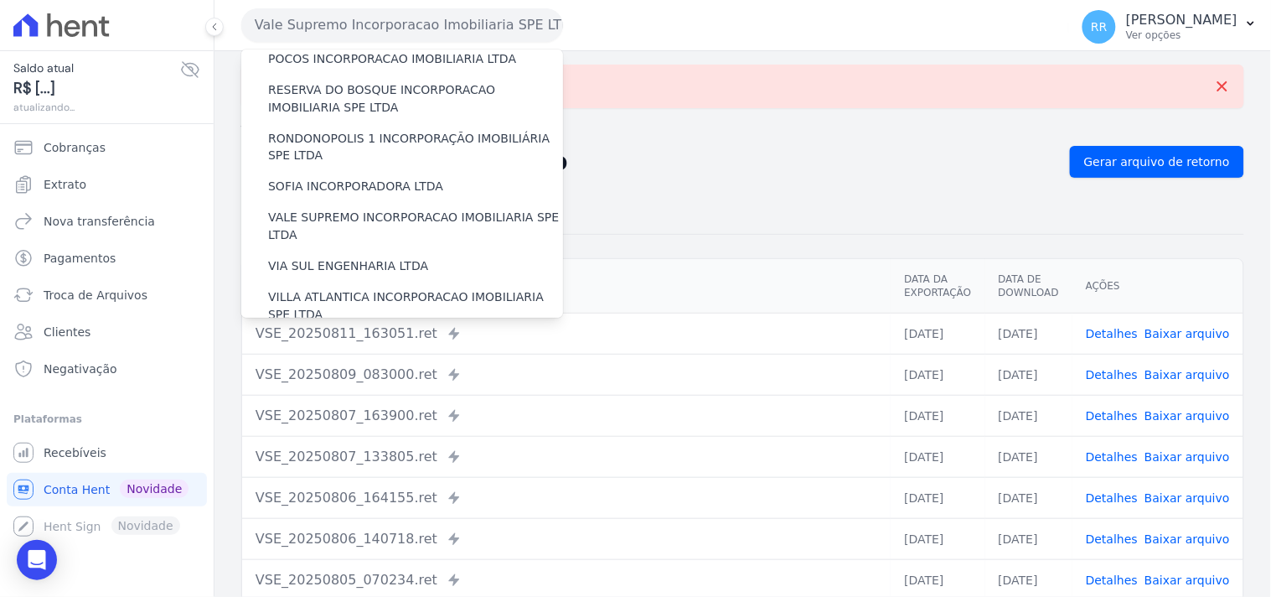
scroll to position [714, 0]
click at [378, 257] on label "VIA SUL ENGENHARIA LTDA" at bounding box center [348, 266] width 160 height 18
click at [0, 0] on input "VIA SUL ENGENHARIA LTDA" at bounding box center [0, 0] width 0 height 0
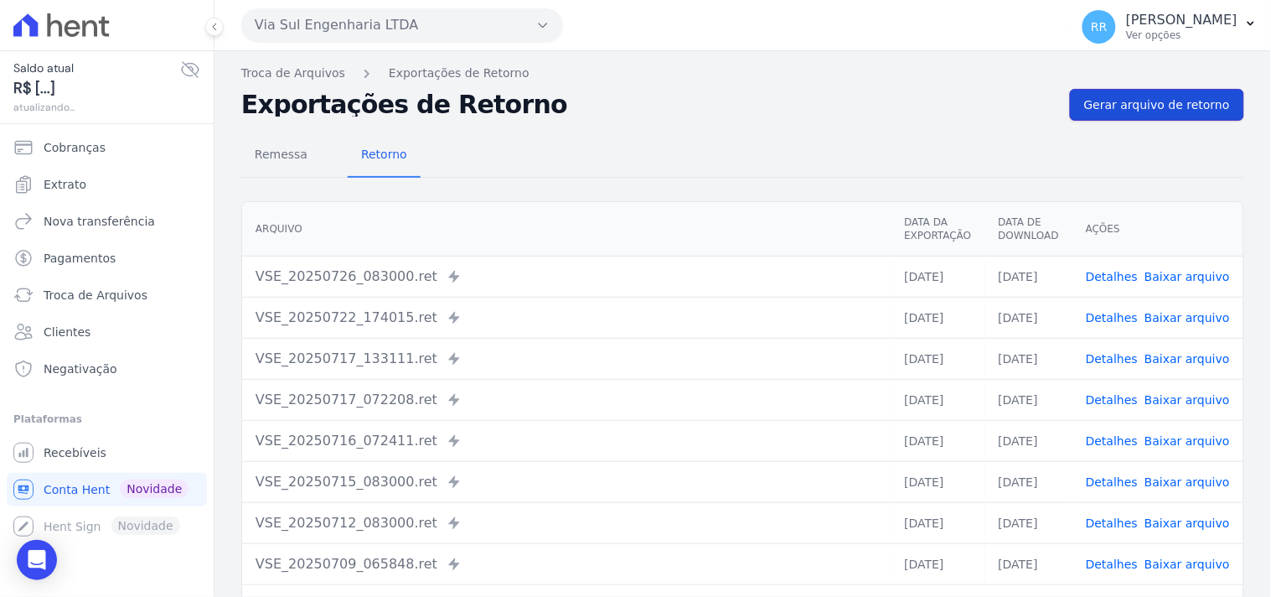
click at [1188, 103] on span "Gerar arquivo de retorno" at bounding box center [1157, 104] width 146 height 17
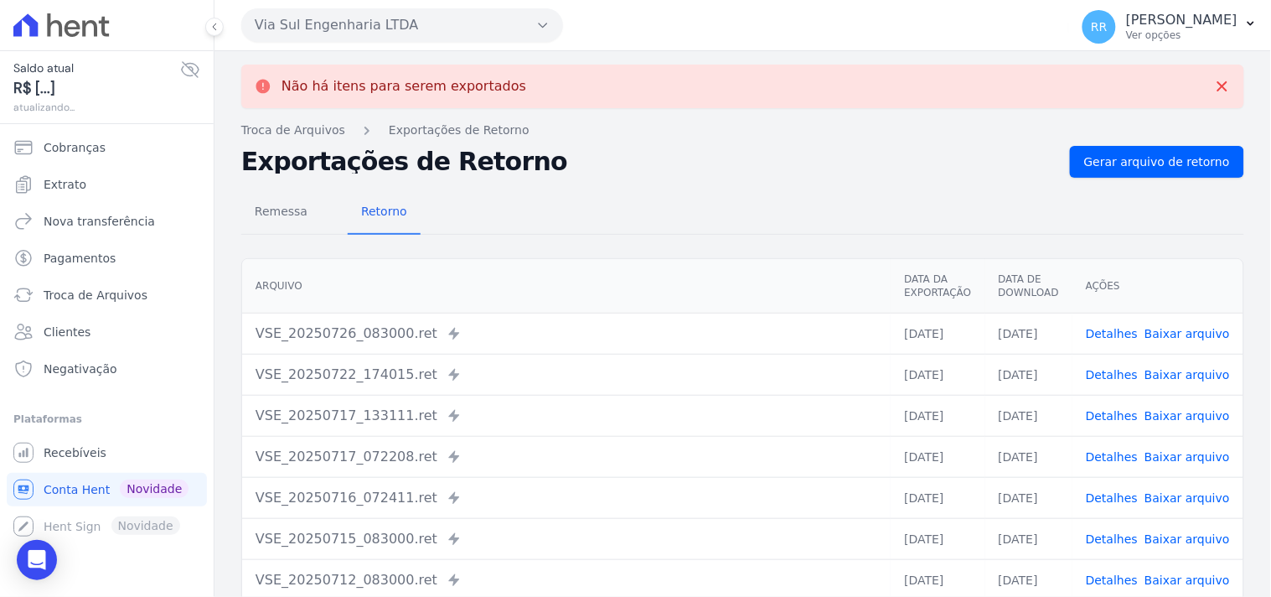
click at [297, 23] on button "Via Sul Engenharia LTDA" at bounding box center [402, 25] width 322 height 34
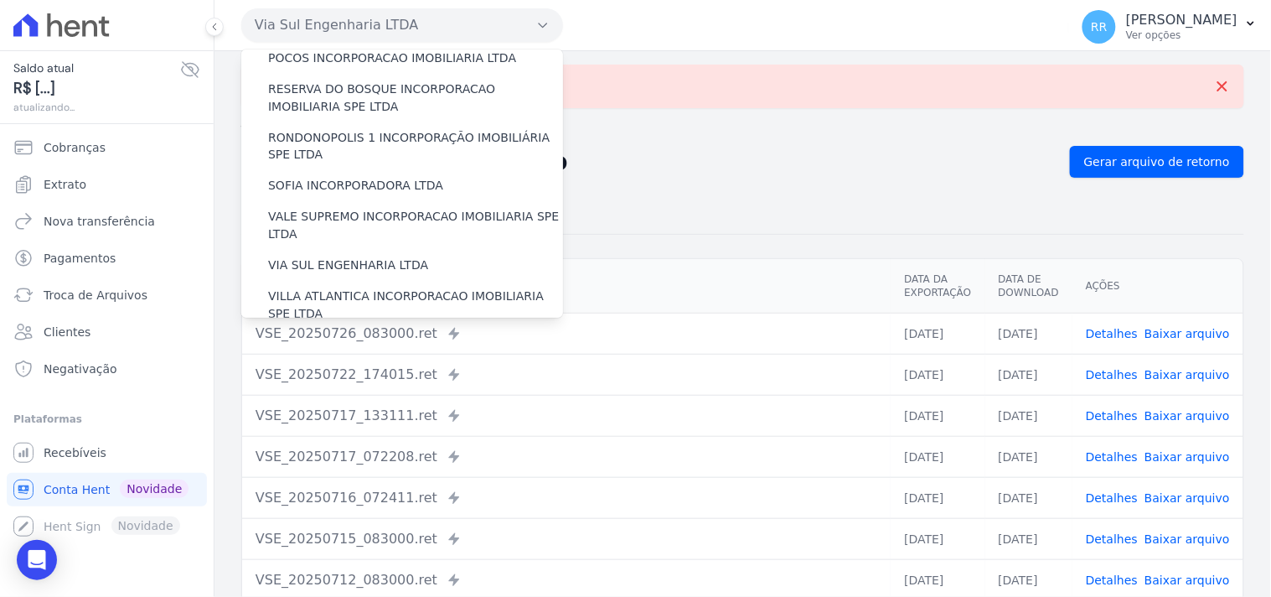
scroll to position [748, 0]
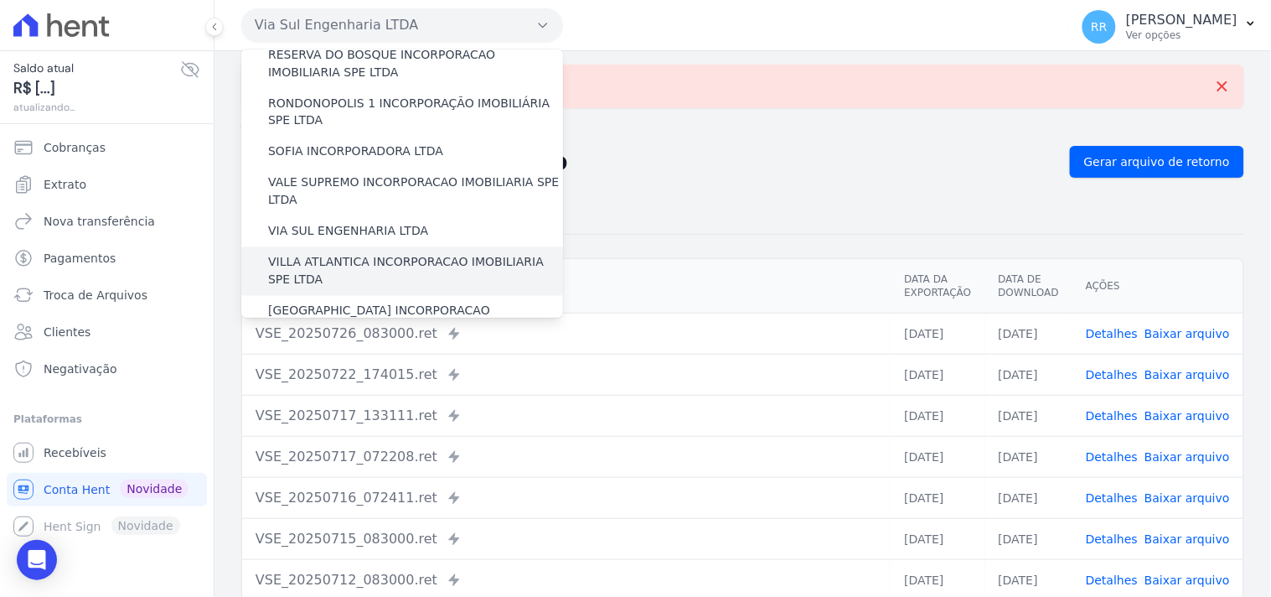
click at [348, 254] on label "VILLA ATLANTICA INCORPORACAO IMOBILIARIA SPE LTDA" at bounding box center [415, 271] width 295 height 35
click at [0, 0] on input "VILLA ATLANTICA INCORPORACAO IMOBILIARIA SPE LTDA" at bounding box center [0, 0] width 0 height 0
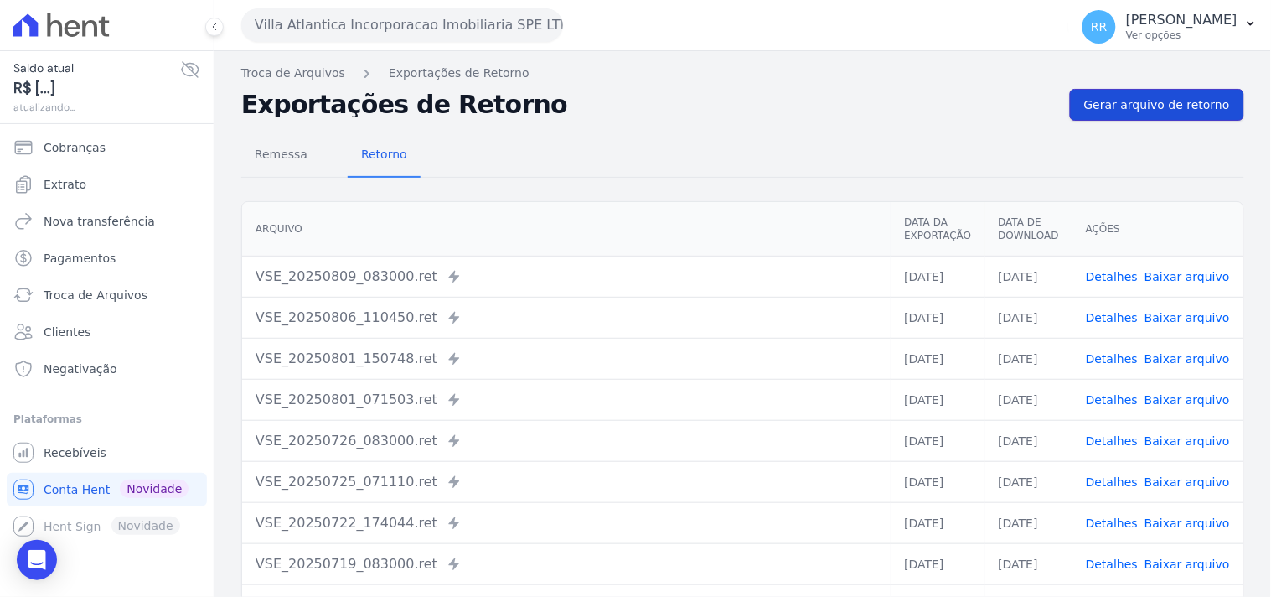
click at [1154, 110] on span "Gerar arquivo de retorno" at bounding box center [1157, 104] width 146 height 17
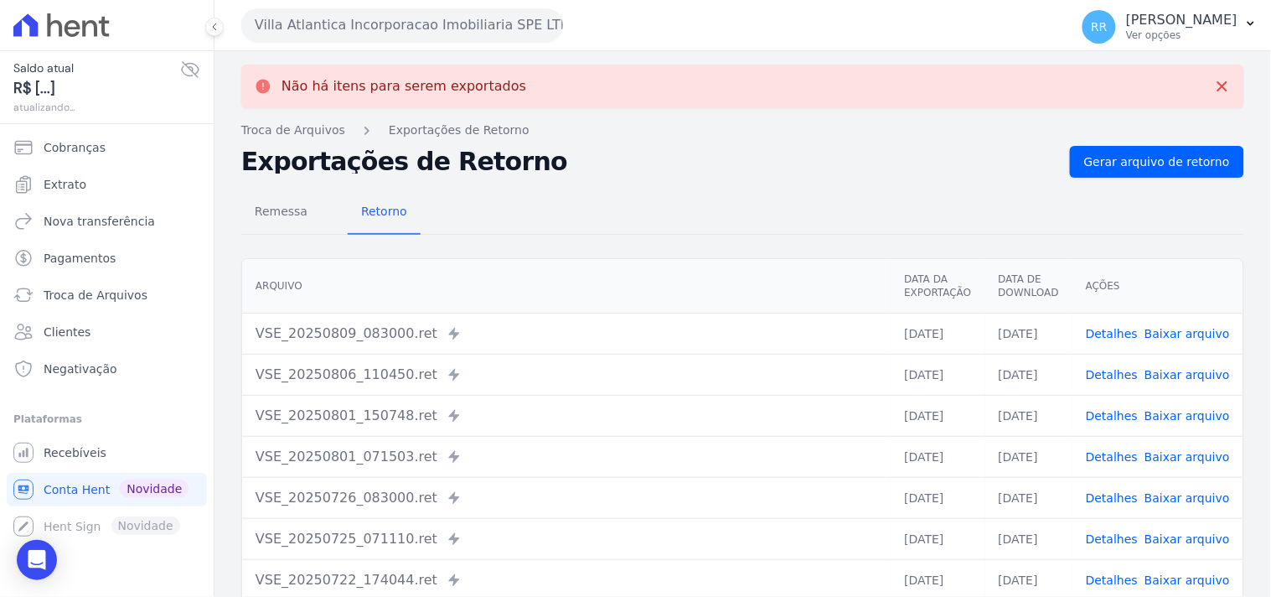
click at [417, 18] on button "Villa Atlantica Incorporacao Imobiliaria SPE LTDA" at bounding box center [402, 25] width 322 height 34
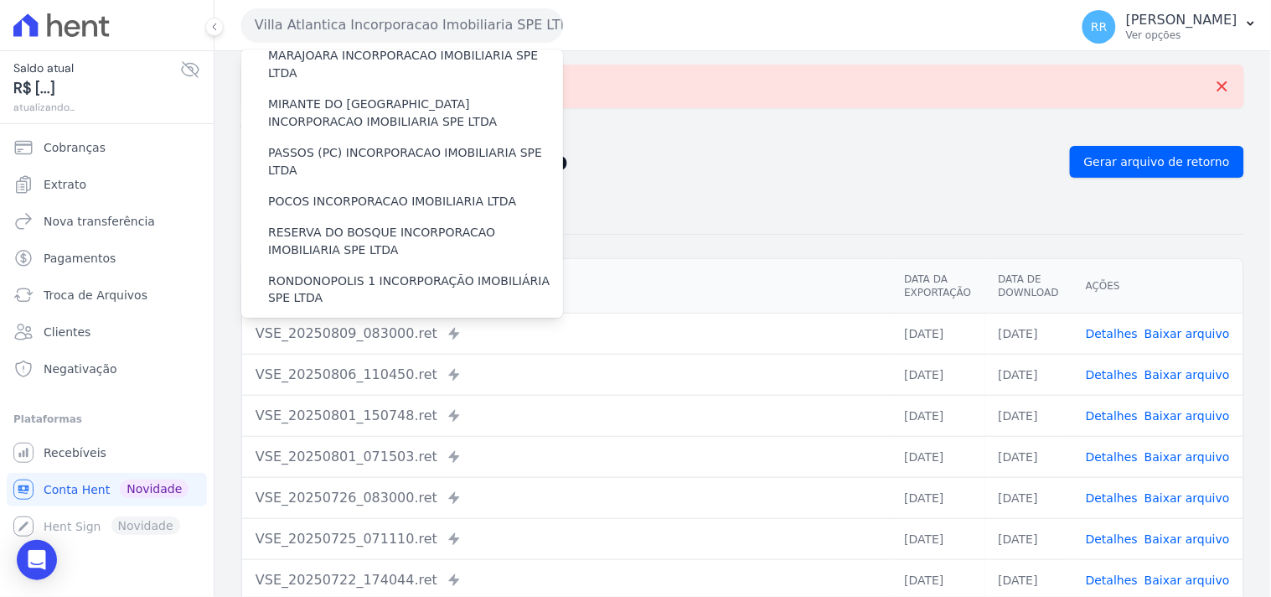
scroll to position [714, 0]
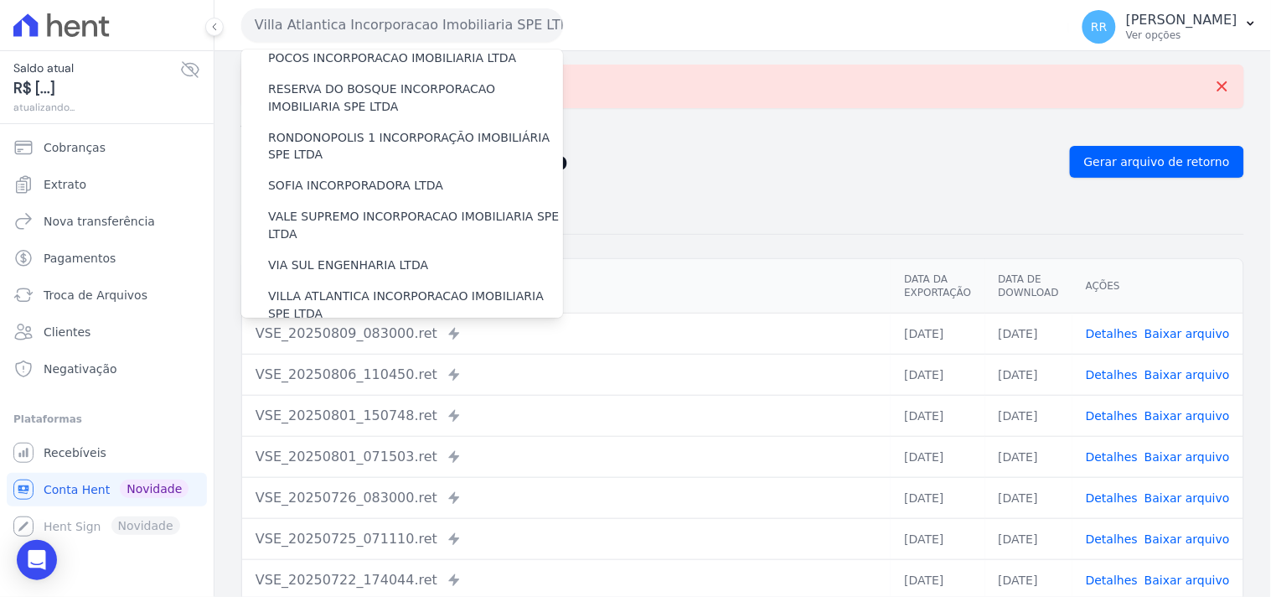
click at [420, 337] on label "[GEOGRAPHIC_DATA] INCORPORACAO IMOBILIARIA SPE LTDA" at bounding box center [415, 354] width 295 height 35
click at [0, 0] on input "[GEOGRAPHIC_DATA] INCORPORACAO IMOBILIARIA SPE LTDA" at bounding box center [0, 0] width 0 height 0
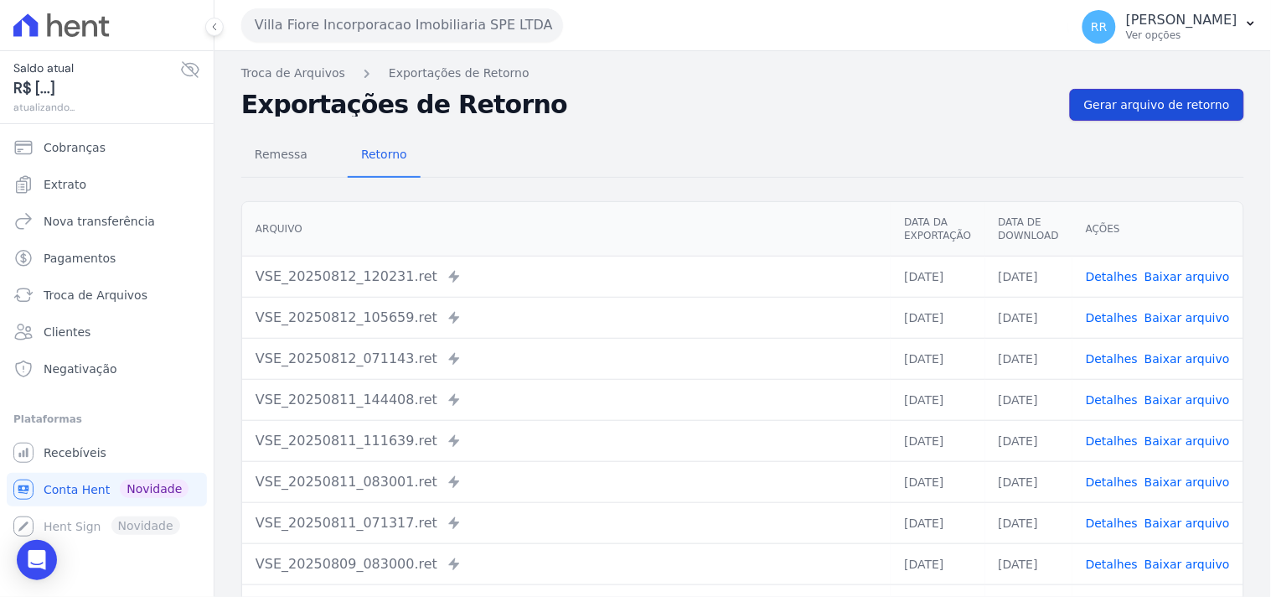
click at [1131, 101] on span "Gerar arquivo de retorno" at bounding box center [1157, 104] width 146 height 17
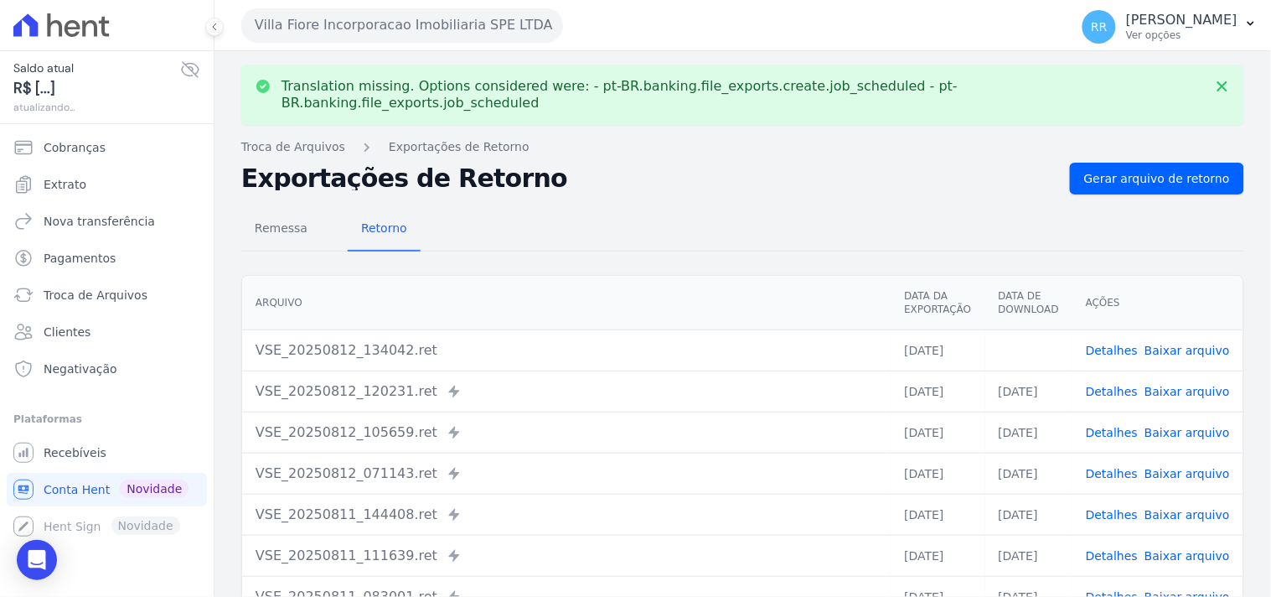
click at [1190, 344] on link "Baixar arquivo" at bounding box center [1187, 350] width 85 height 13
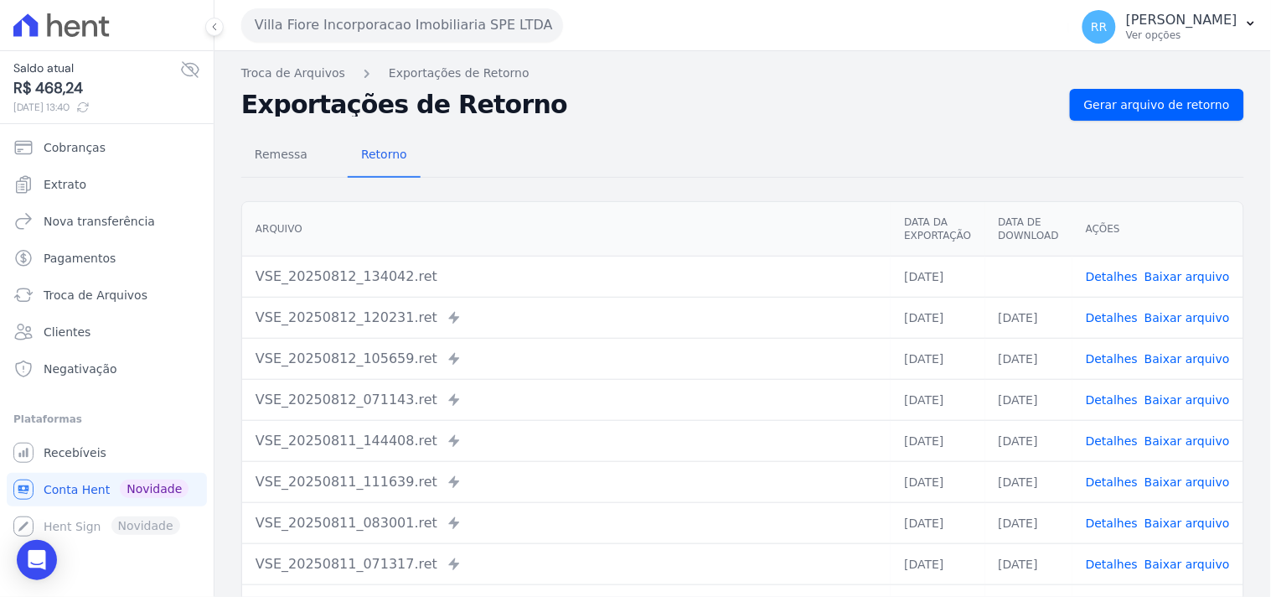
drag, startPoint x: 796, startPoint y: 148, endPoint x: 694, endPoint y: 107, distance: 110.2
click at [796, 148] on div "Remessa Retorno" at bounding box center [742, 156] width 1003 height 44
click at [467, 28] on button "Villa Fiore Incorporacao Imobiliaria SPE LTDA" at bounding box center [402, 25] width 322 height 34
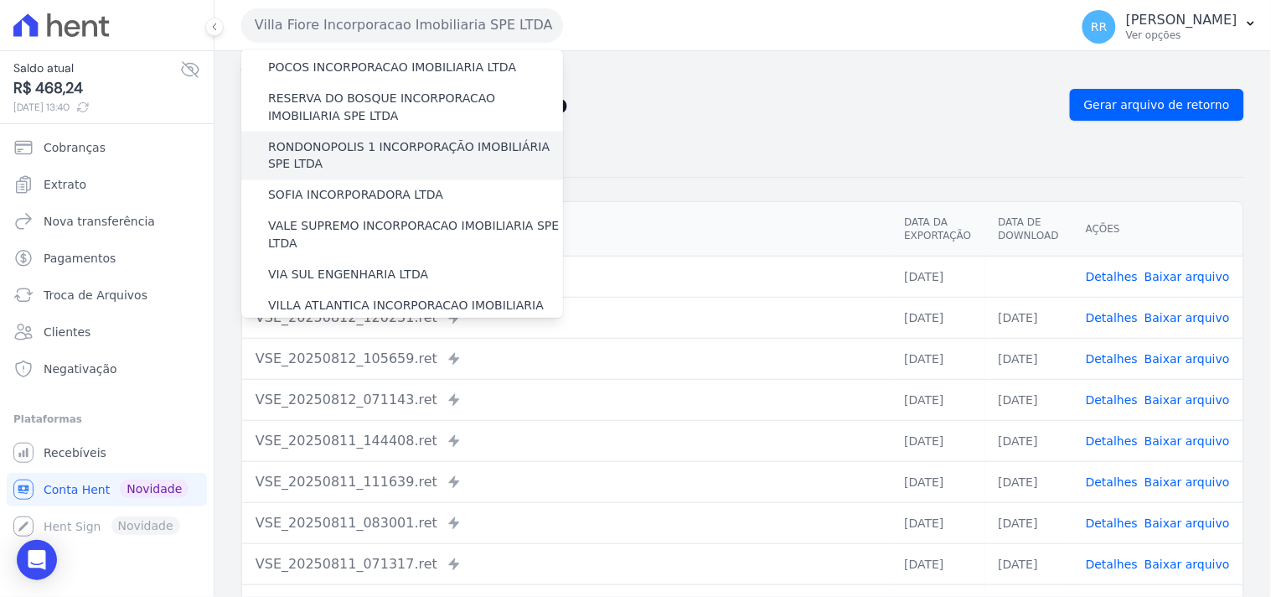
scroll to position [748, 0]
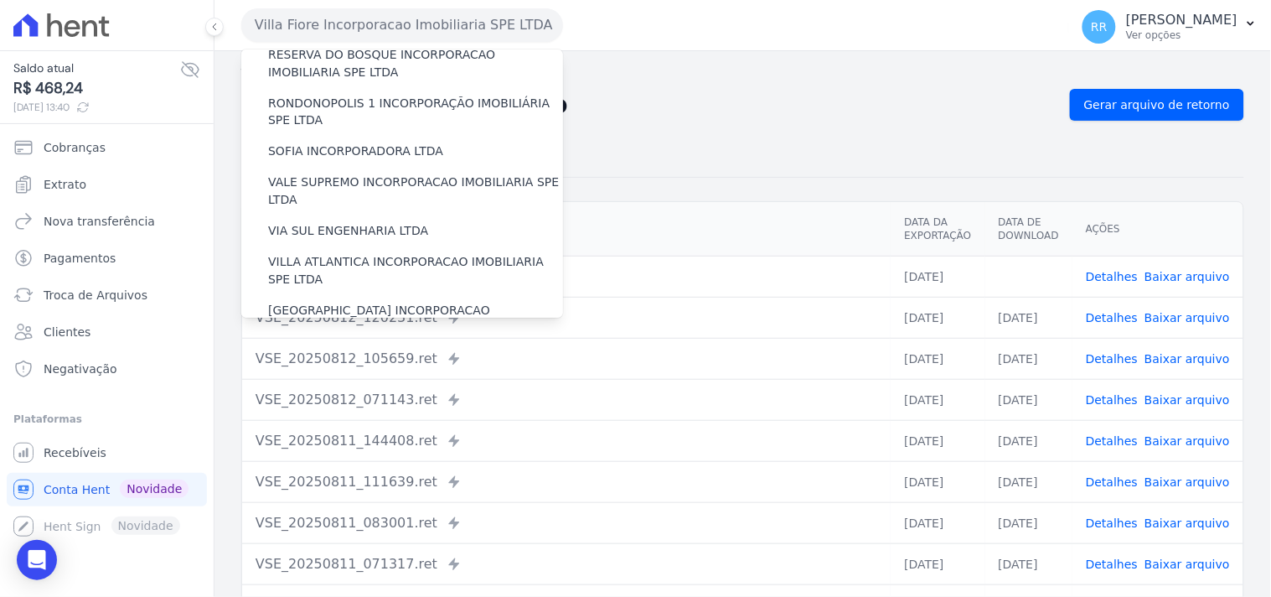
click at [363, 351] on label "VILLA TROPICAL INCORPORAÇÃO IMOBILIÁRIA SPE LTDA" at bounding box center [415, 368] width 295 height 35
click at [0, 0] on input "VILLA TROPICAL INCORPORAÇÃO IMOBILIÁRIA SPE LTDA" at bounding box center [0, 0] width 0 height 0
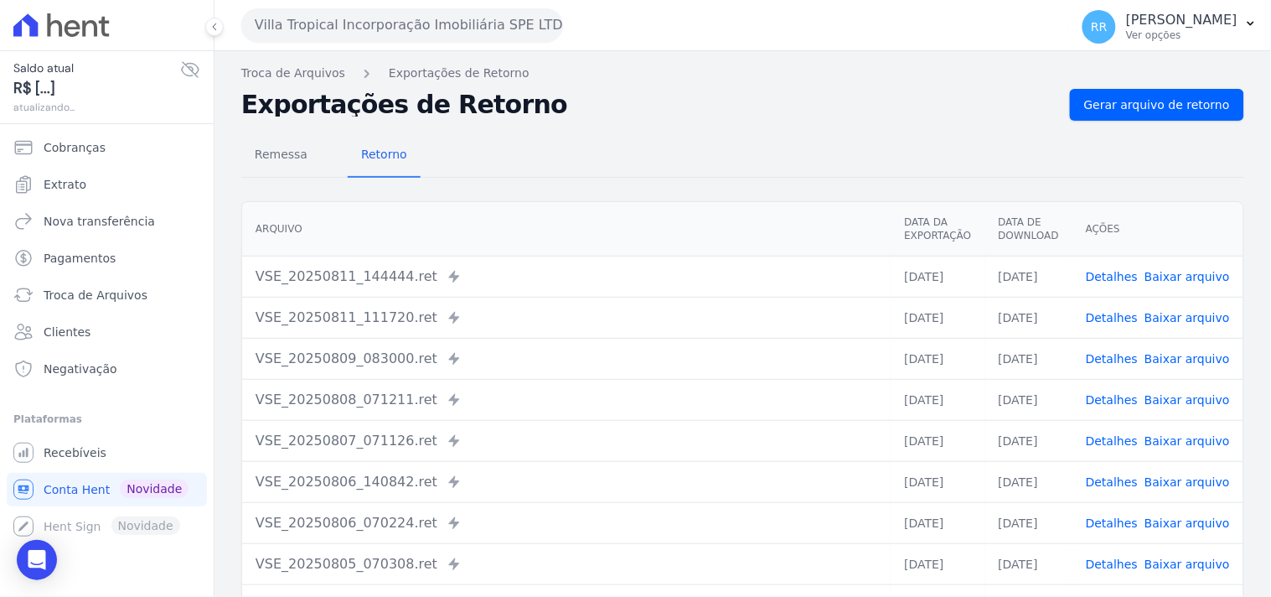
click at [1077, 73] on nav "Troca de Arquivos Exportações de Retorno" at bounding box center [742, 74] width 1003 height 18
click at [1070, 87] on div "Troca de Arquivos Exportações de Retorno Exportações de Retorno Gerar arquivo d…" at bounding box center [743, 395] width 1057 height 689
click at [1099, 107] on span "Gerar arquivo de retorno" at bounding box center [1157, 104] width 146 height 17
